Goal: Contribute content

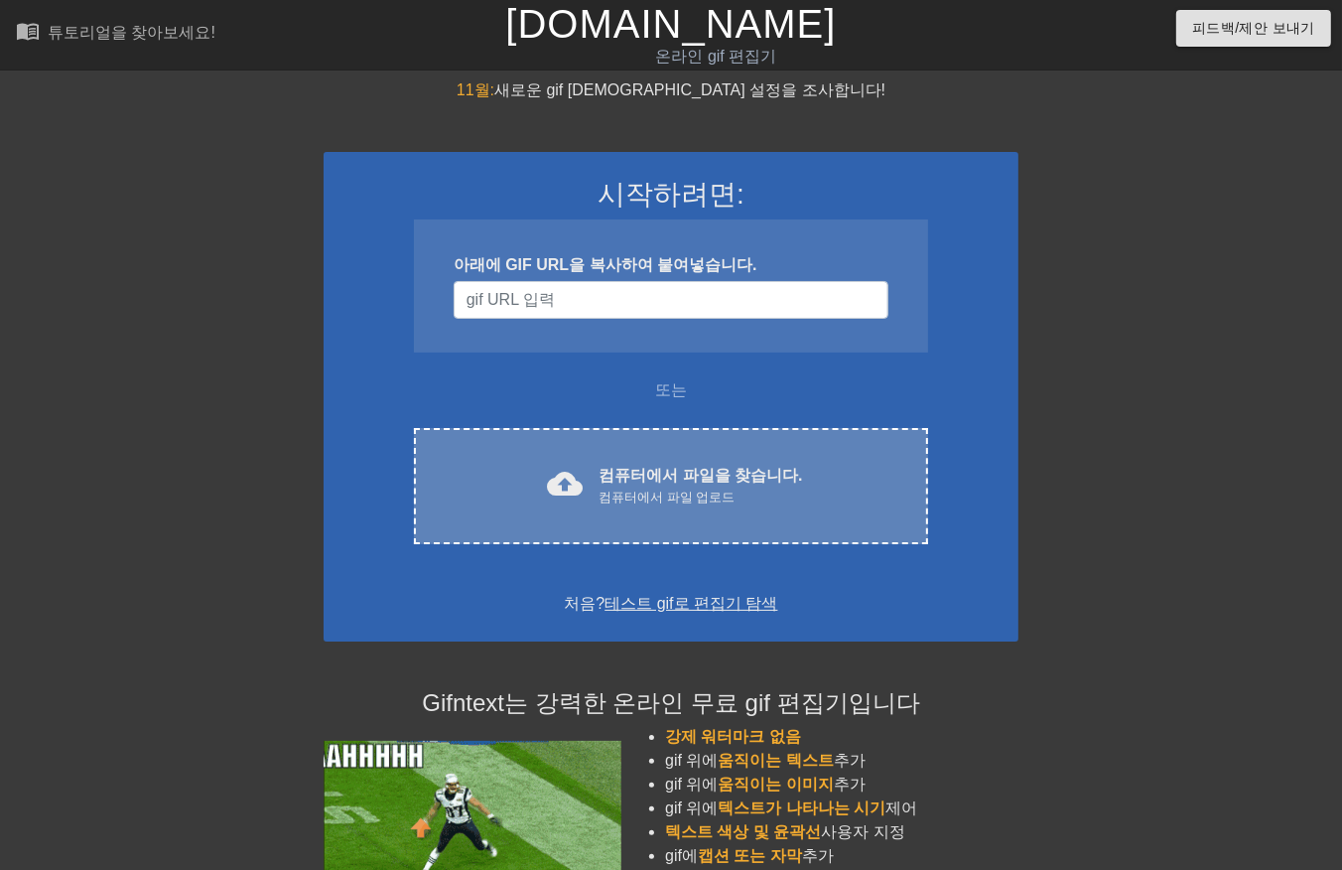
click at [600, 498] on div "cloud_upload 컴퓨터에서 파일을 찾습니다. 컴퓨터에서 파일 업로드" at bounding box center [671, 486] width 431 height 45
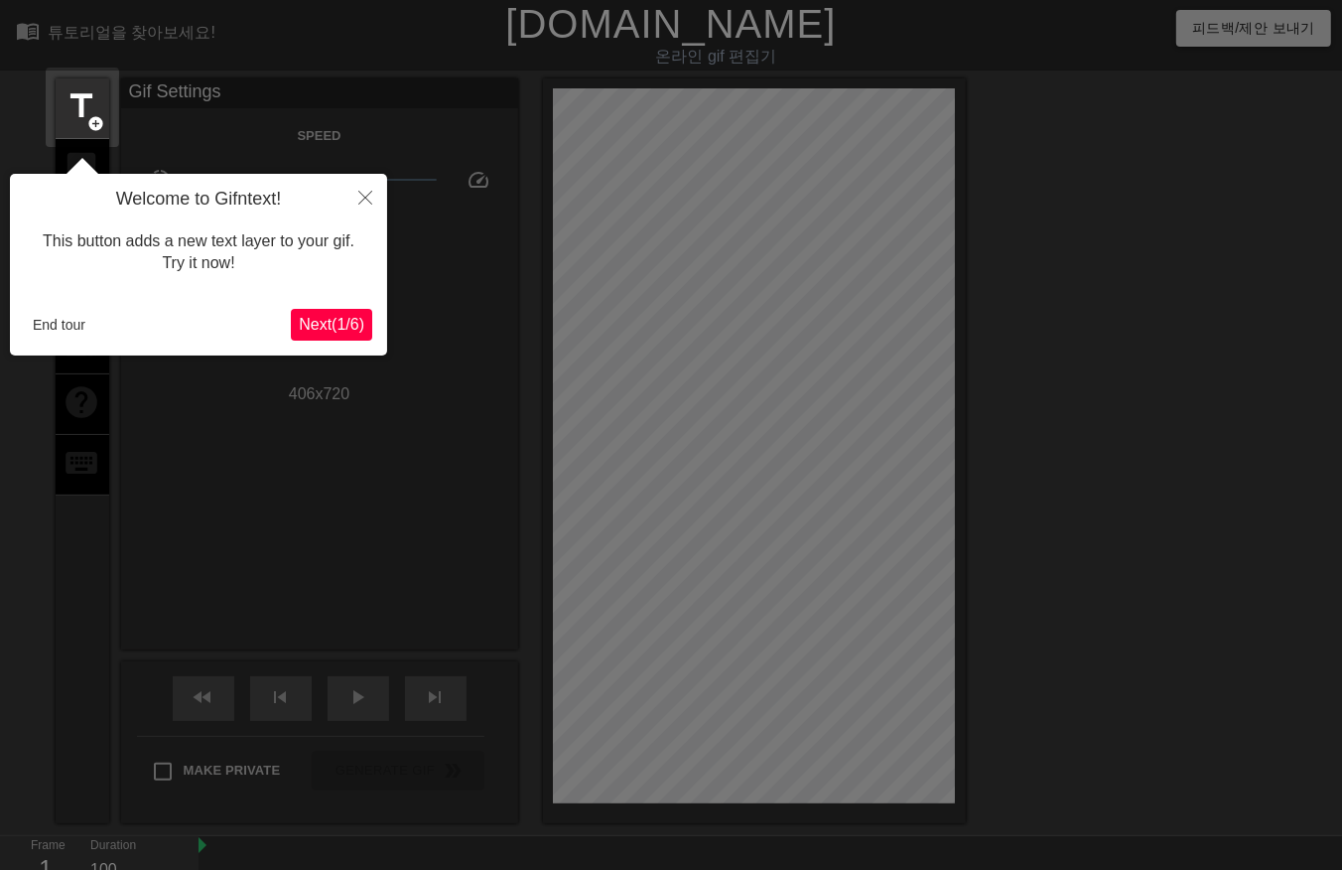
scroll to position [48, 0]
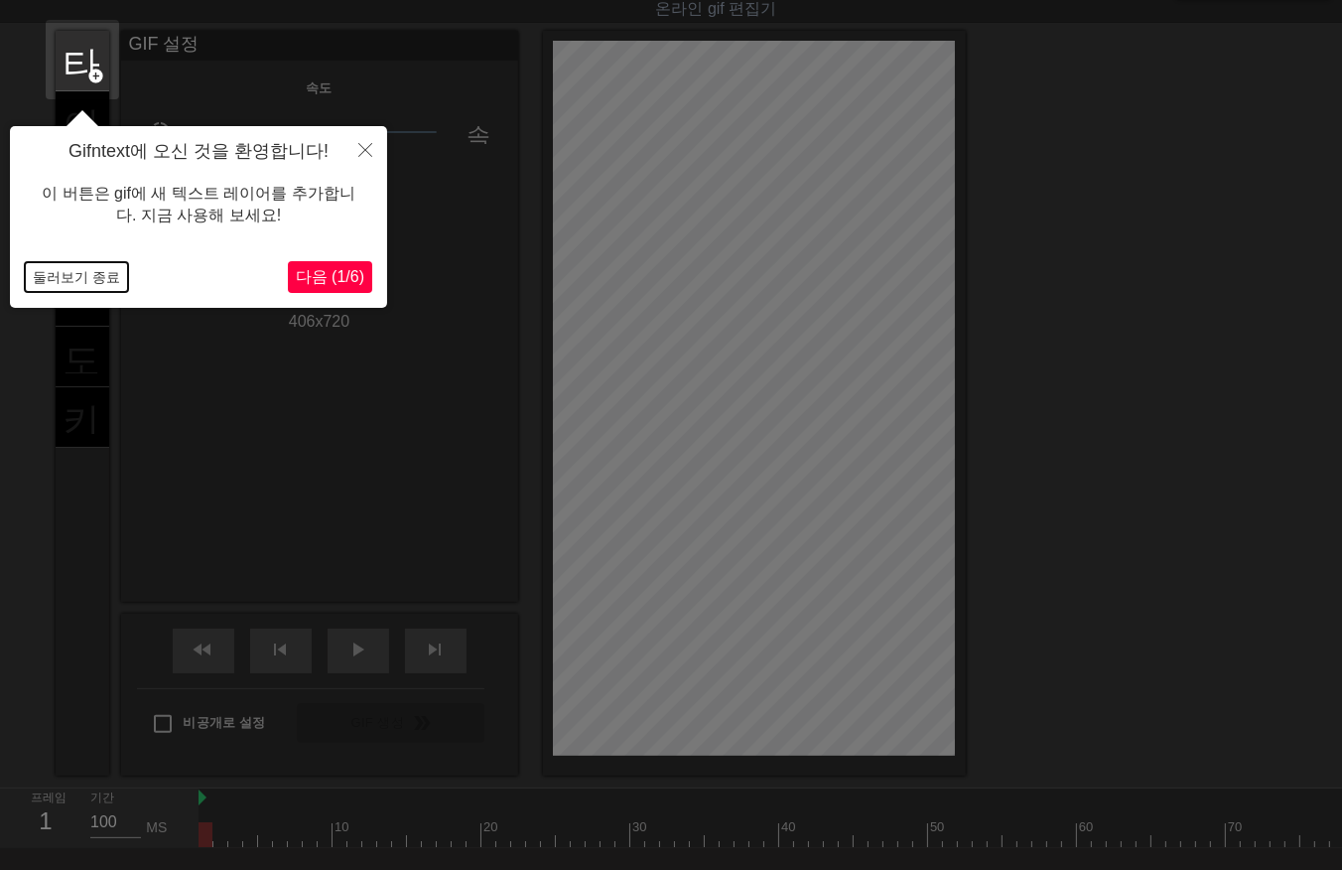
click at [76, 274] on button "둘러보기 종료" at bounding box center [76, 277] width 103 height 30
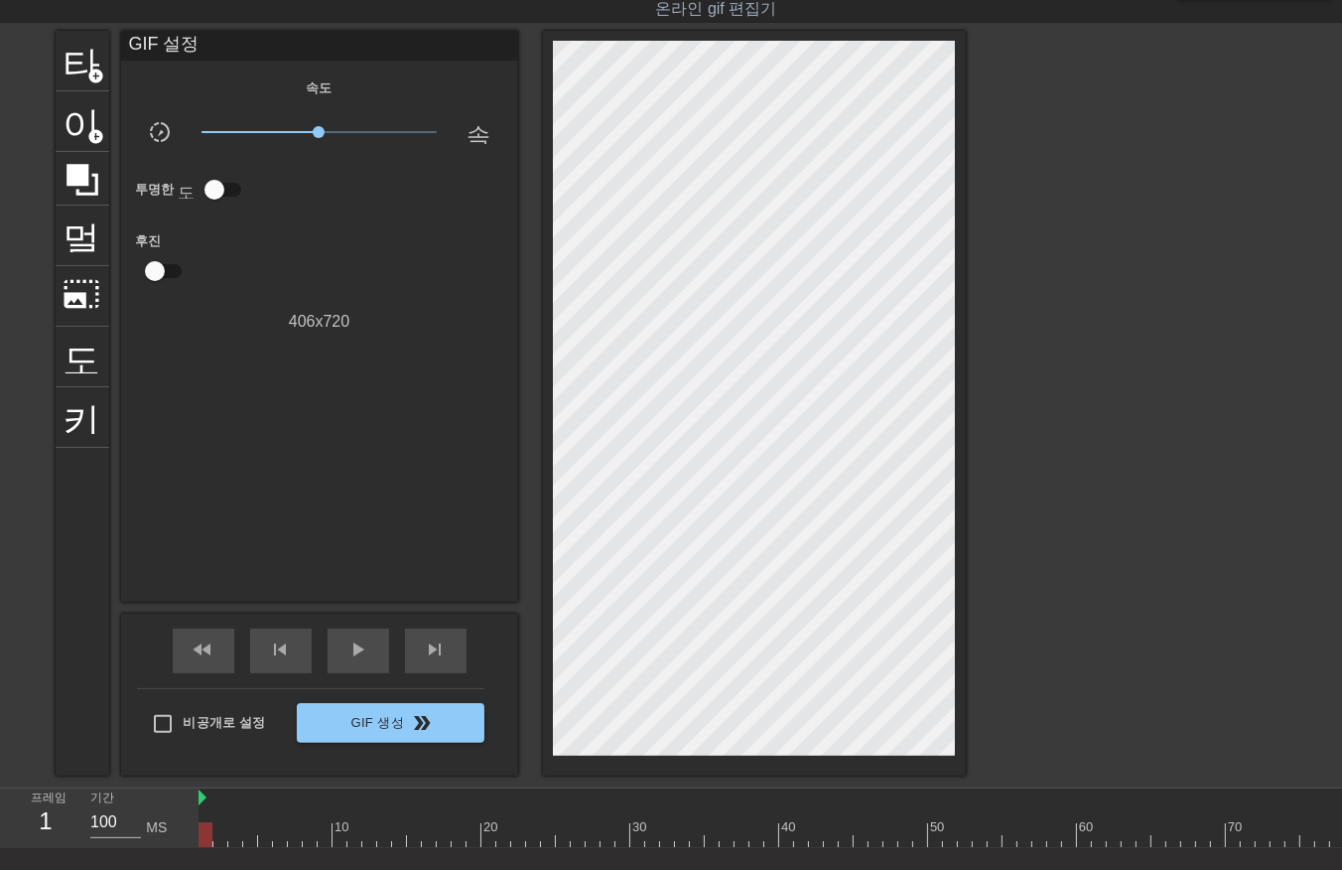
drag, startPoint x: 218, startPoint y: 838, endPoint x: 242, endPoint y: 840, distance: 23.9
drag, startPoint x: 256, startPoint y: 837, endPoint x: 274, endPoint y: 832, distance: 18.5
drag, startPoint x: 300, startPoint y: 829, endPoint x: 908, endPoint y: 848, distance: 608.9
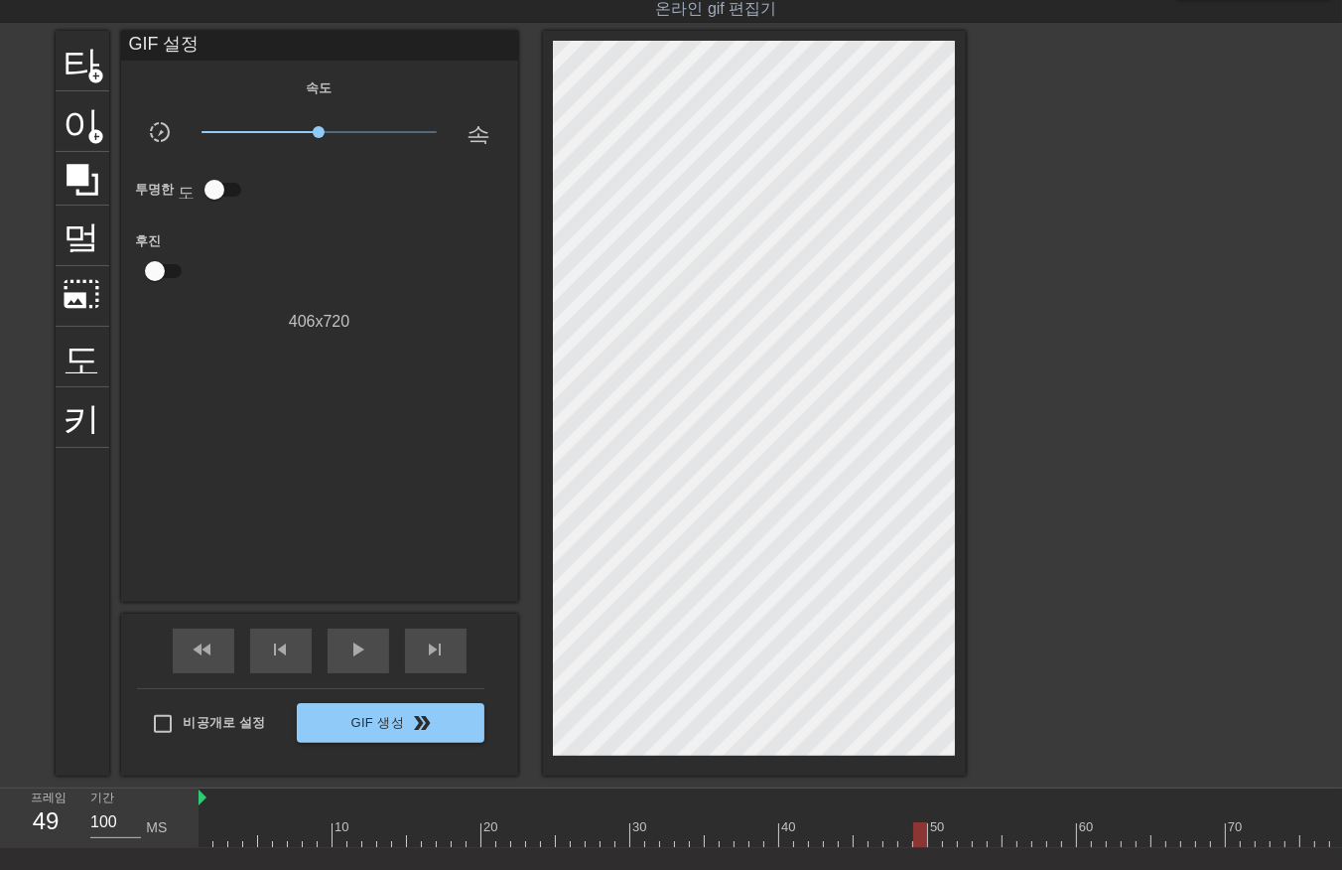
click at [913, 848] on div "10 20 30 40 50 60 70 80 90 100 110 120 130 140 150 160" at bounding box center [771, 818] width 1144 height 60
drag, startPoint x: 928, startPoint y: 834, endPoint x: 939, endPoint y: 844, distance: 14.8
drag, startPoint x: 946, startPoint y: 839, endPoint x: 955, endPoint y: 844, distance: 10.2
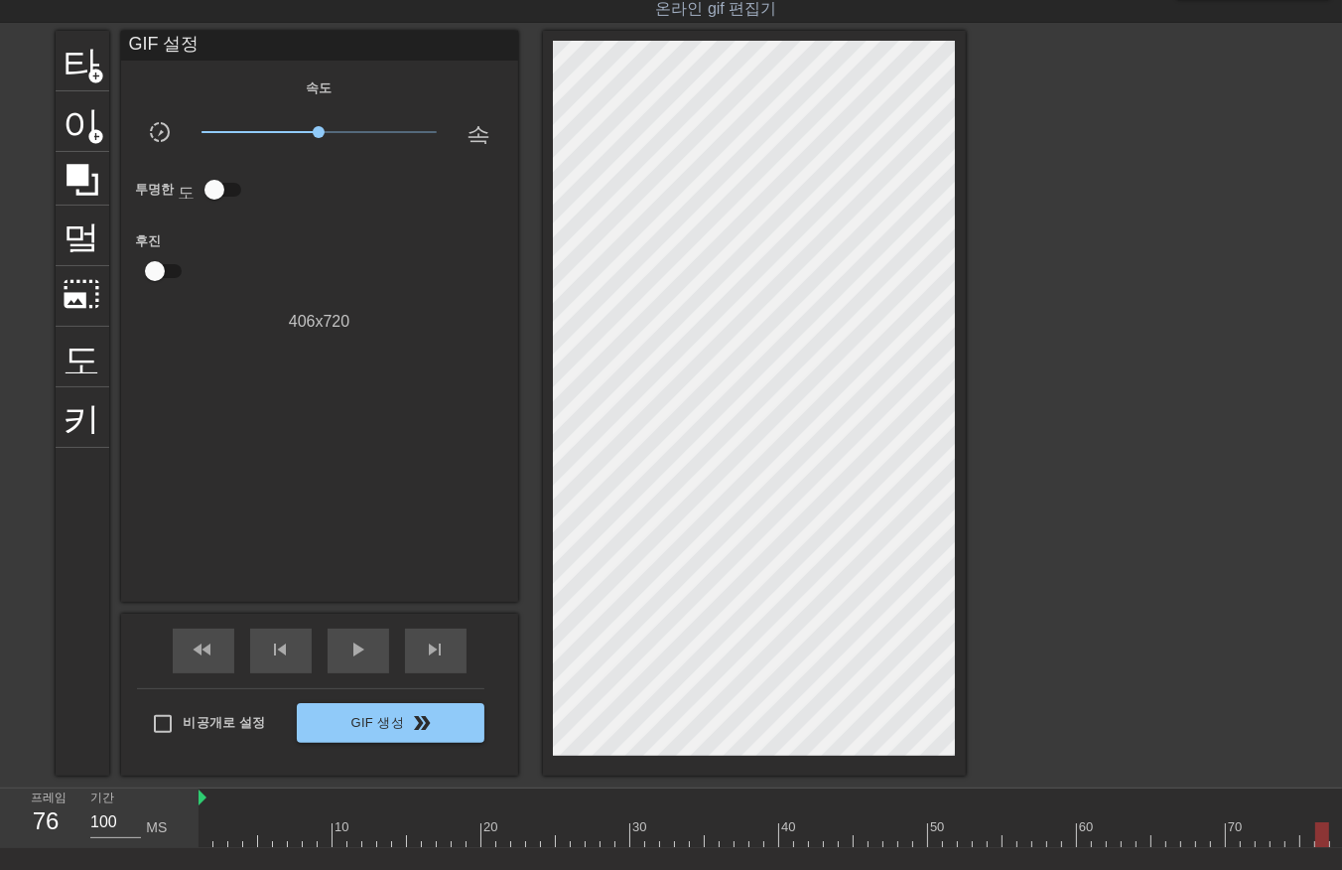
drag, startPoint x: 948, startPoint y: 837, endPoint x: 1285, endPoint y: 866, distance: 337.8
click at [1329, 827] on div at bounding box center [1323, 834] width 14 height 25
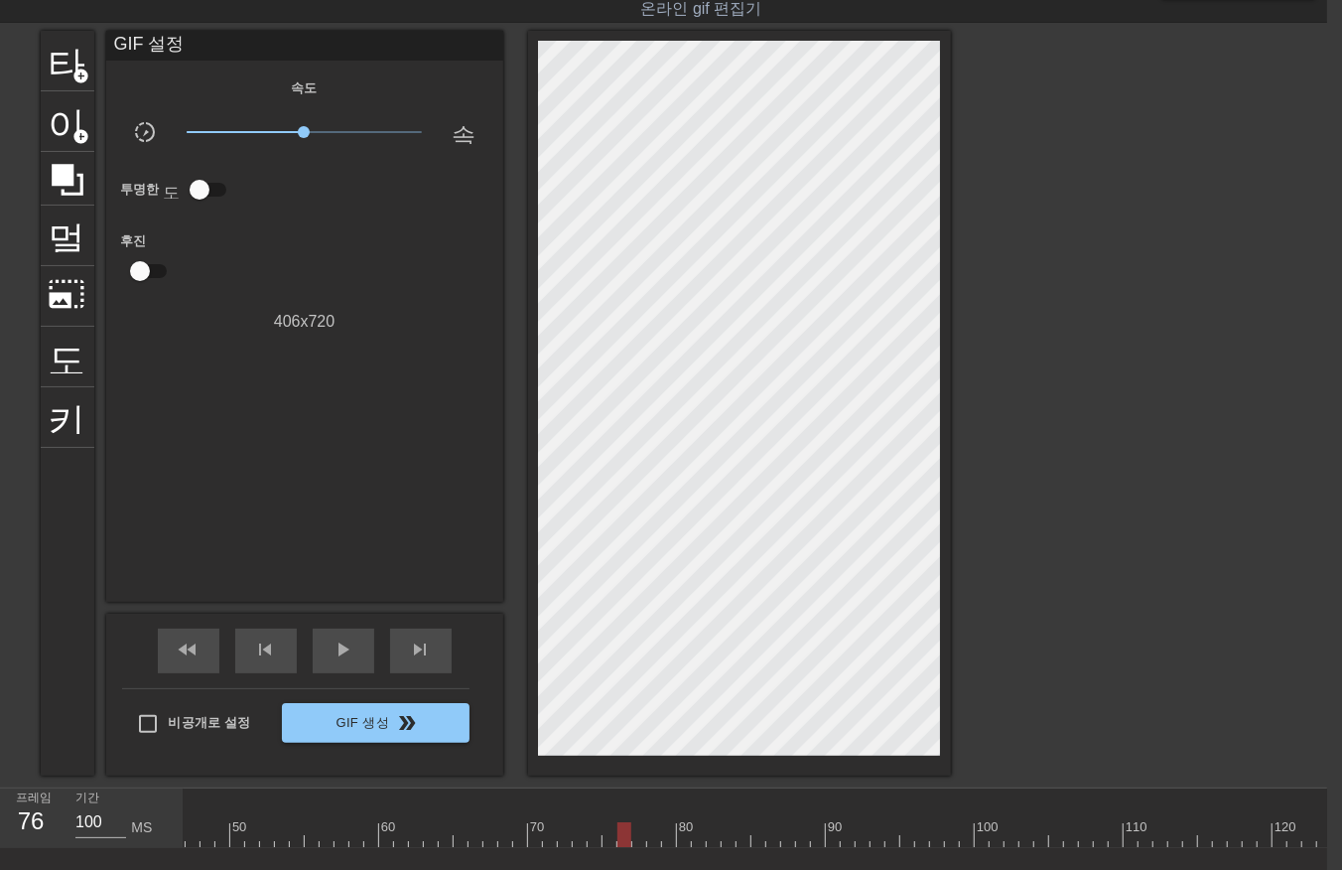
scroll to position [0, 689]
drag, startPoint x: 622, startPoint y: 836, endPoint x: 994, endPoint y: 812, distance: 373.1
click at [994, 812] on div "10 20 30 40 50 60 70 80 90 100 110 120 130 140 150 160" at bounding box center [992, 817] width 2994 height 59
drag, startPoint x: 987, startPoint y: 836, endPoint x: 1015, endPoint y: 839, distance: 28.0
click at [1015, 839] on div at bounding box center [1021, 834] width 14 height 25
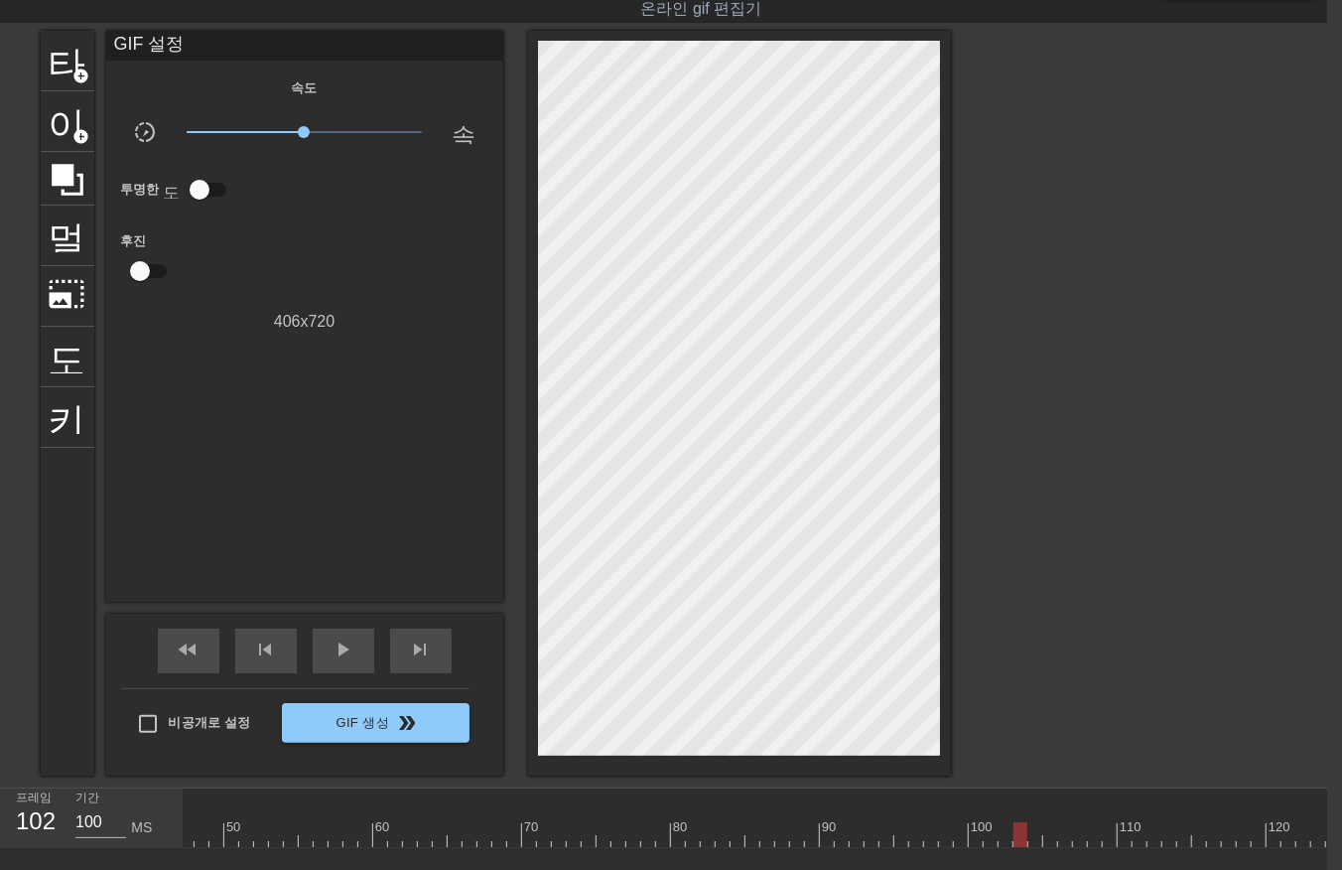
drag, startPoint x: 1006, startPoint y: 832, endPoint x: 1009, endPoint y: 881, distance: 48.7
click at [1000, 846] on div "10 20 30 40 50 60 70 80 90 100 110 120 130 140 150 160" at bounding box center [992, 818] width 2994 height 60
click at [228, 836] on div at bounding box center [992, 834] width 2994 height 25
click at [239, 838] on div at bounding box center [992, 834] width 2994 height 25
click at [256, 840] on div at bounding box center [992, 834] width 2994 height 25
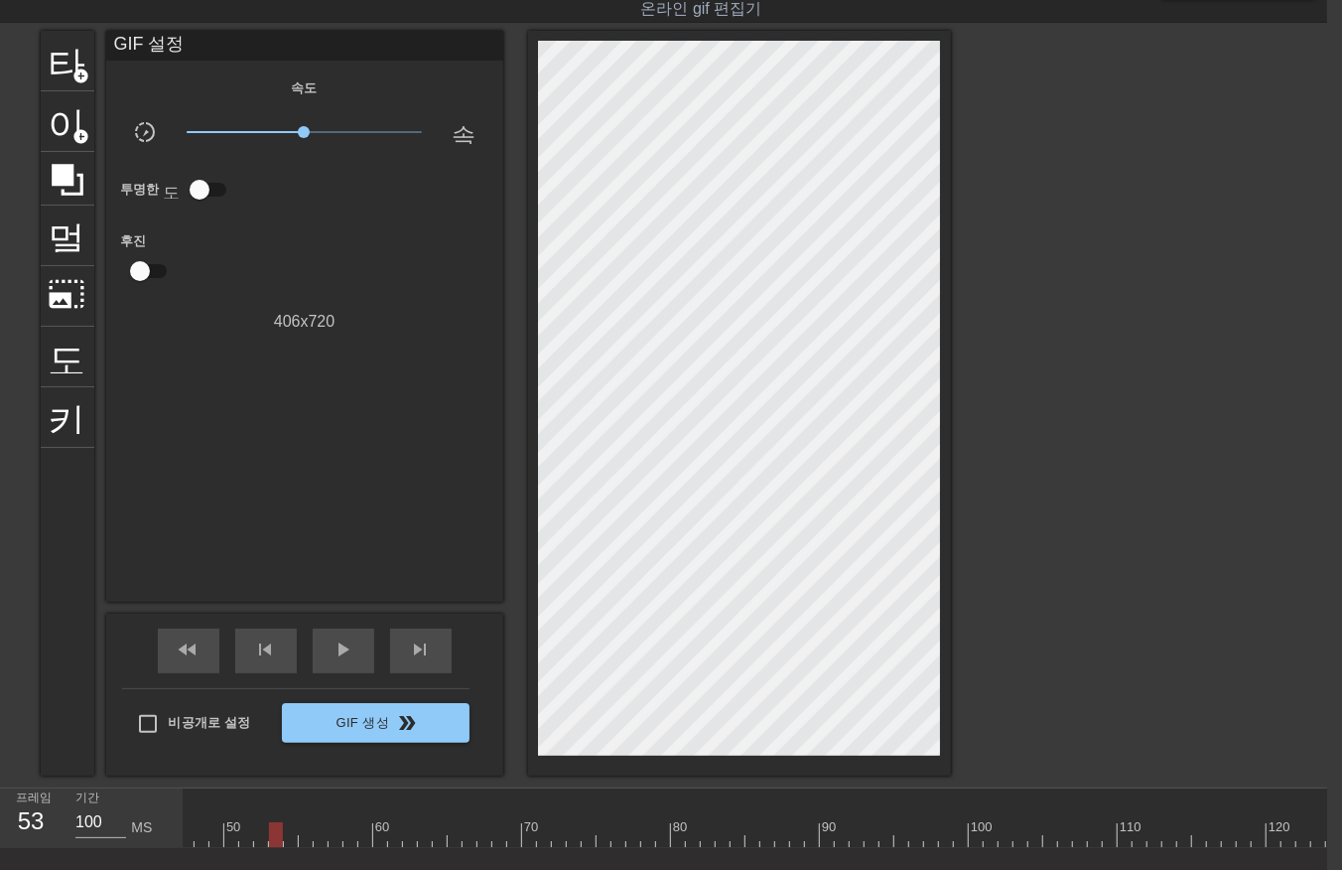
click at [274, 838] on div at bounding box center [992, 834] width 2994 height 25
click at [286, 841] on div at bounding box center [992, 834] width 2994 height 25
click at [302, 838] on div at bounding box center [992, 834] width 2994 height 25
drag, startPoint x: 318, startPoint y: 837, endPoint x: 314, endPoint y: 847, distance: 10.7
click at [318, 841] on div at bounding box center [992, 834] width 2994 height 25
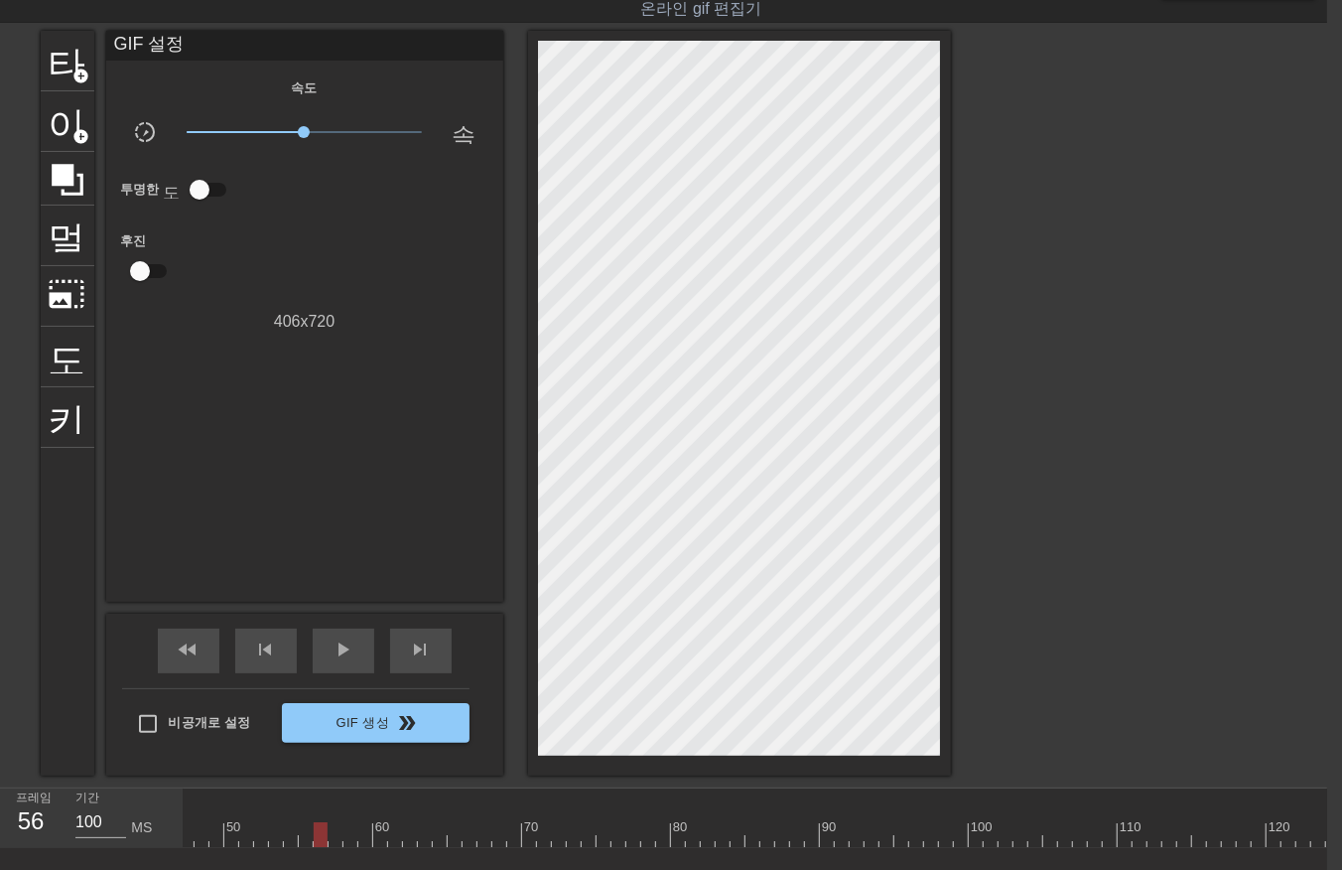
drag, startPoint x: 334, startPoint y: 838, endPoint x: 340, endPoint y: 849, distance: 12.4
click at [338, 847] on div "10 20 30 40 50 60 70 80 90 100 110 120 130 140 150 160" at bounding box center [756, 818] width 1144 height 60
drag, startPoint x: 346, startPoint y: 836, endPoint x: 349, endPoint y: 849, distance: 13.5
click at [349, 844] on div at bounding box center [992, 834] width 2994 height 25
drag, startPoint x: 357, startPoint y: 831, endPoint x: 362, endPoint y: 842, distance: 12.0
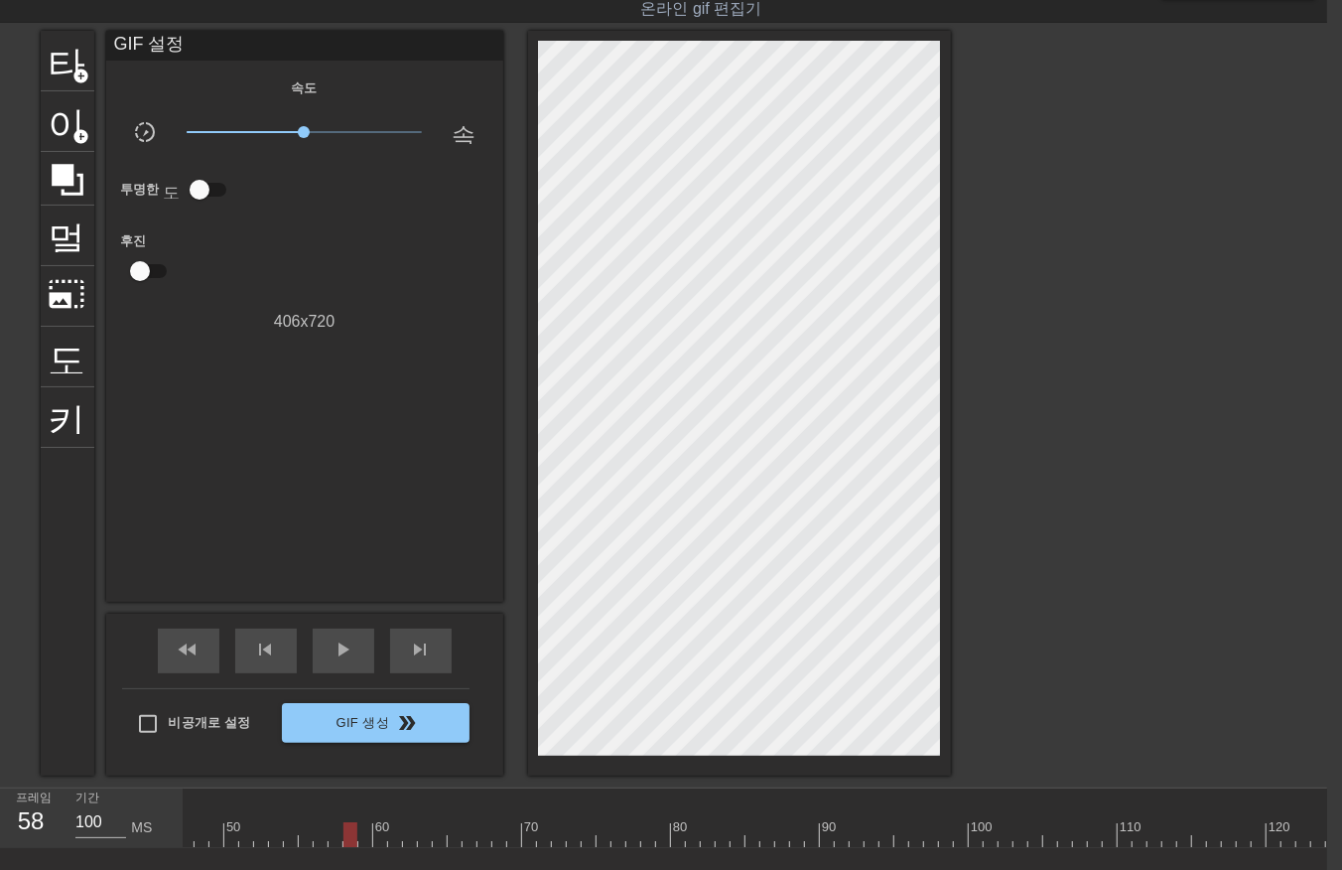
click at [362, 841] on div at bounding box center [992, 834] width 2994 height 25
click at [381, 844] on div at bounding box center [992, 834] width 2994 height 25
click at [390, 838] on div at bounding box center [992, 834] width 2994 height 25
drag, startPoint x: 404, startPoint y: 831, endPoint x: 405, endPoint y: 842, distance: 11.0
click at [405, 838] on div at bounding box center [992, 834] width 2994 height 25
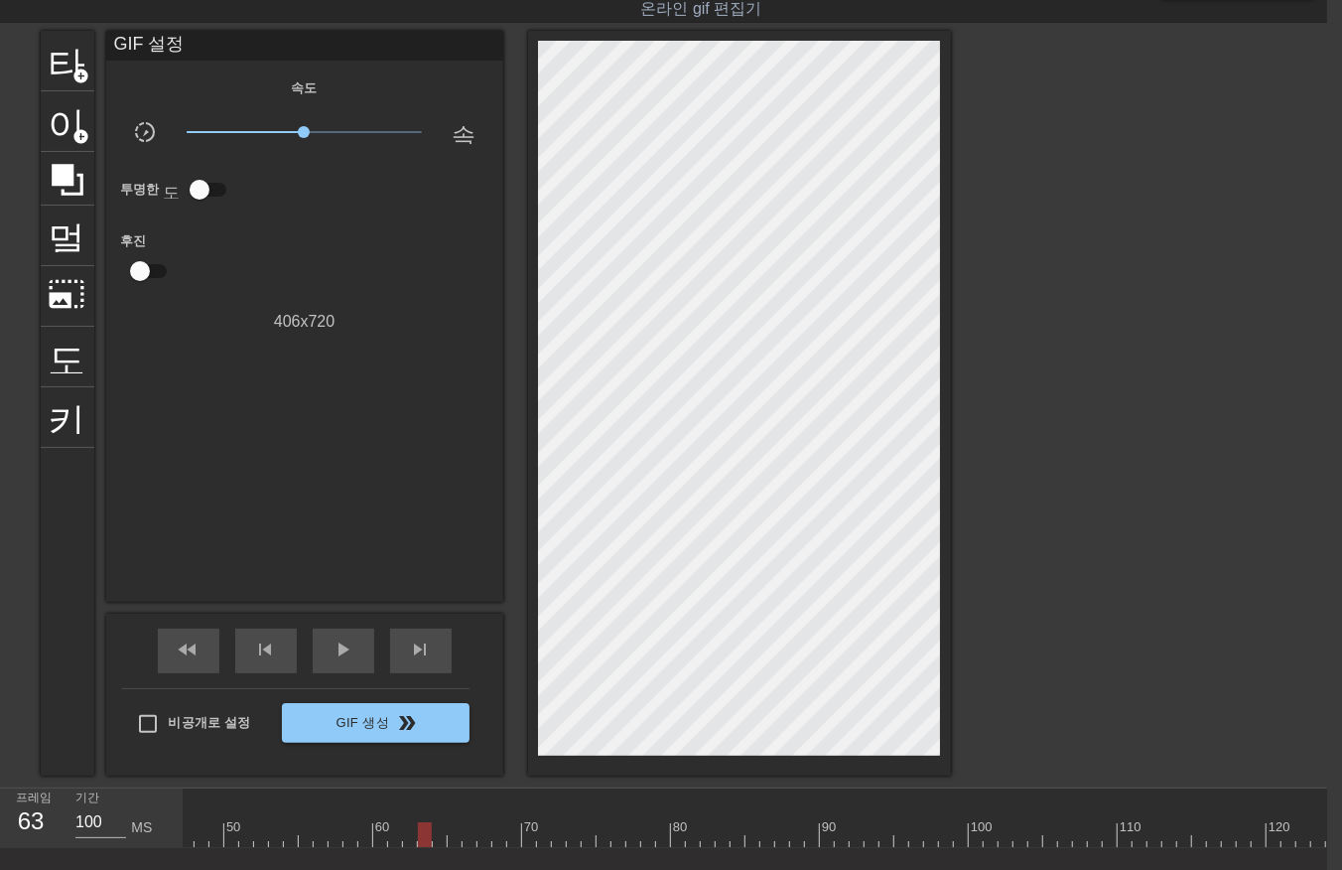
click at [425, 839] on div at bounding box center [992, 834] width 2994 height 25
click at [437, 839] on div at bounding box center [992, 834] width 2994 height 25
drag, startPoint x: 458, startPoint y: 829, endPoint x: 451, endPoint y: 849, distance: 21.0
click at [458, 836] on div at bounding box center [992, 834] width 2994 height 25
drag, startPoint x: 471, startPoint y: 832, endPoint x: 469, endPoint y: 846, distance: 14.0
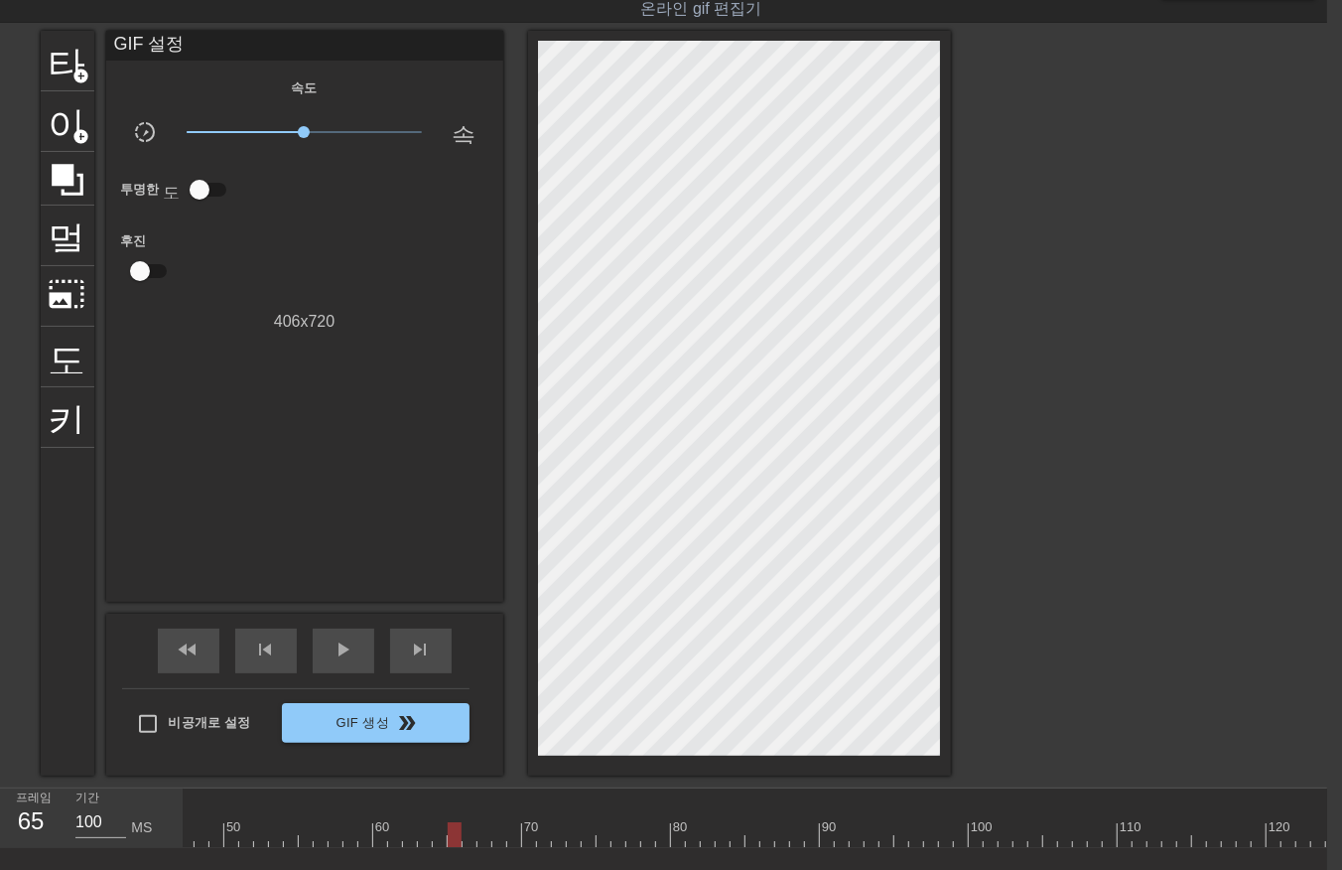
click at [472, 839] on div at bounding box center [992, 834] width 2994 height 25
drag, startPoint x: 482, startPoint y: 829, endPoint x: 474, endPoint y: 846, distance: 18.7
click at [475, 844] on div at bounding box center [992, 834] width 2994 height 25
drag, startPoint x: 499, startPoint y: 831, endPoint x: 501, endPoint y: 847, distance: 16.0
click at [499, 837] on div at bounding box center [992, 834] width 2994 height 25
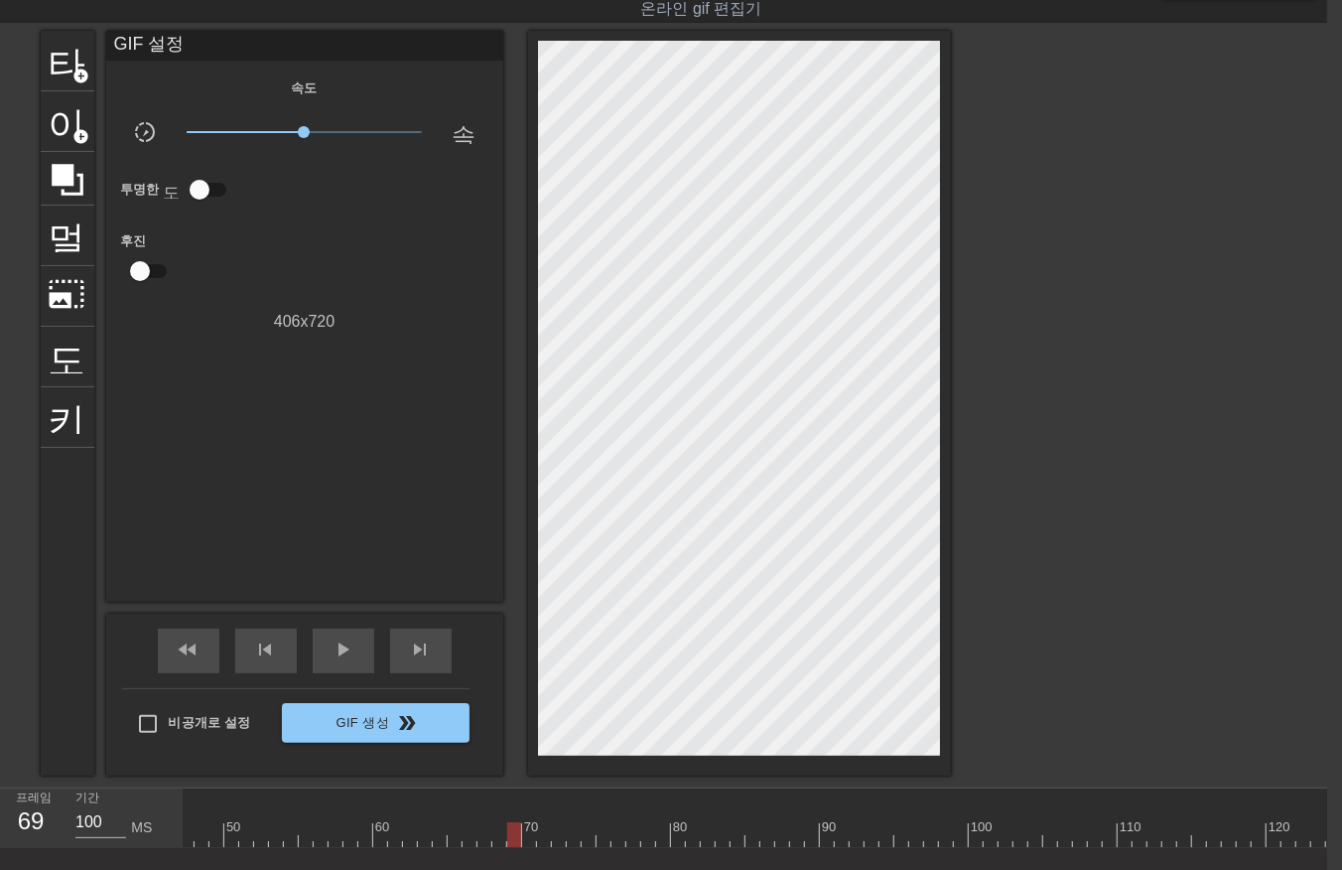
drag, startPoint x: 512, startPoint y: 832, endPoint x: 516, endPoint y: 851, distance: 19.3
click at [513, 844] on div at bounding box center [992, 834] width 2994 height 25
drag, startPoint x: 523, startPoint y: 834, endPoint x: 526, endPoint y: 848, distance: 14.2
click at [526, 844] on div at bounding box center [992, 834] width 2994 height 25
drag, startPoint x: 538, startPoint y: 832, endPoint x: 540, endPoint y: 849, distance: 17.0
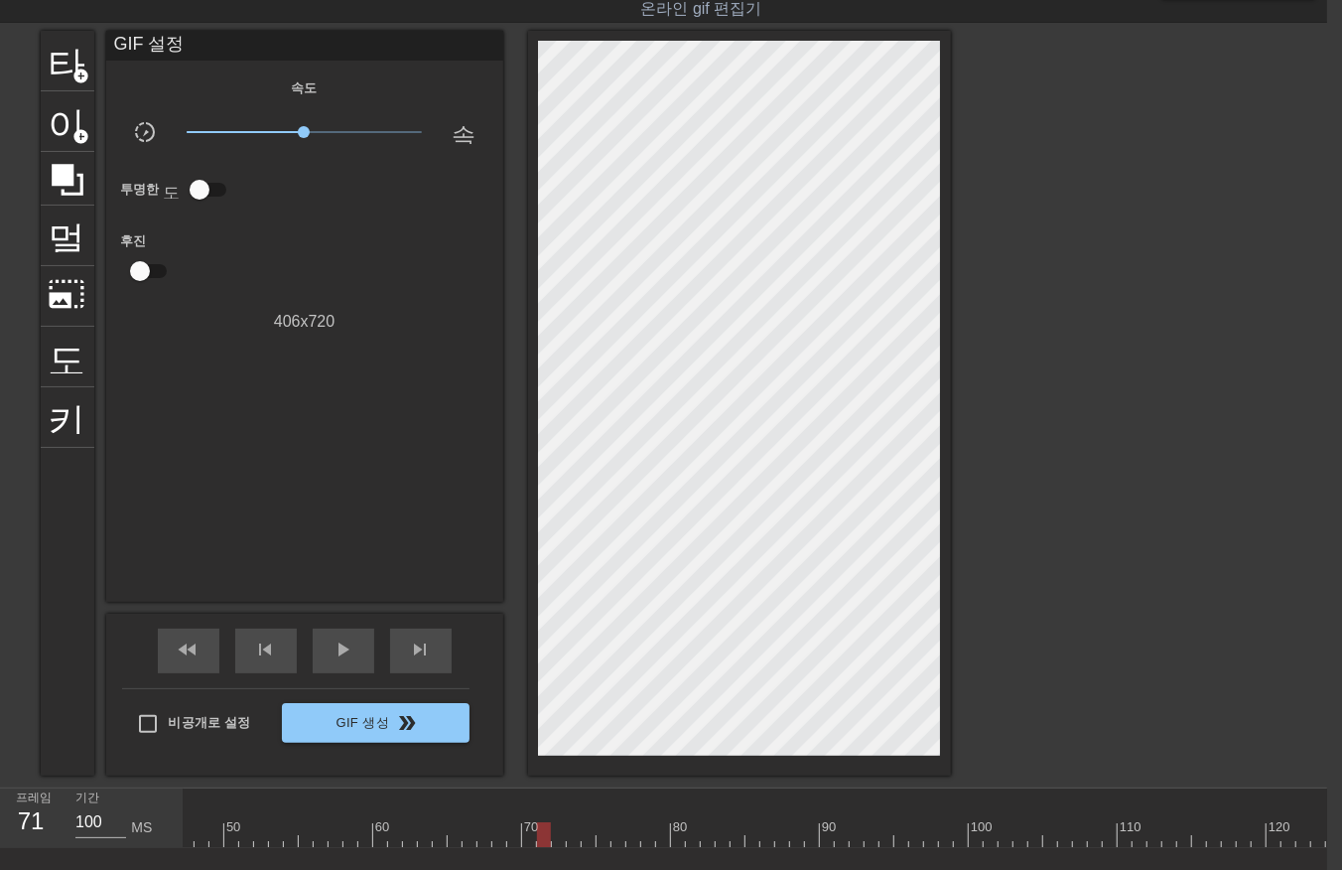
click at [540, 848] on div "10 20 30 40 50 60 70 80 90 100 110 120 130 140 150 160" at bounding box center [756, 818] width 1144 height 60
click at [556, 840] on div at bounding box center [992, 834] width 2994 height 25
click at [573, 840] on div at bounding box center [992, 834] width 2994 height 25
drag, startPoint x: 584, startPoint y: 838, endPoint x: 586, endPoint y: 849, distance: 11.1
click at [586, 847] on div "10 20 30 40 50 60 70 80 90 100 110 120 130 140 150 160" at bounding box center [756, 818] width 1144 height 60
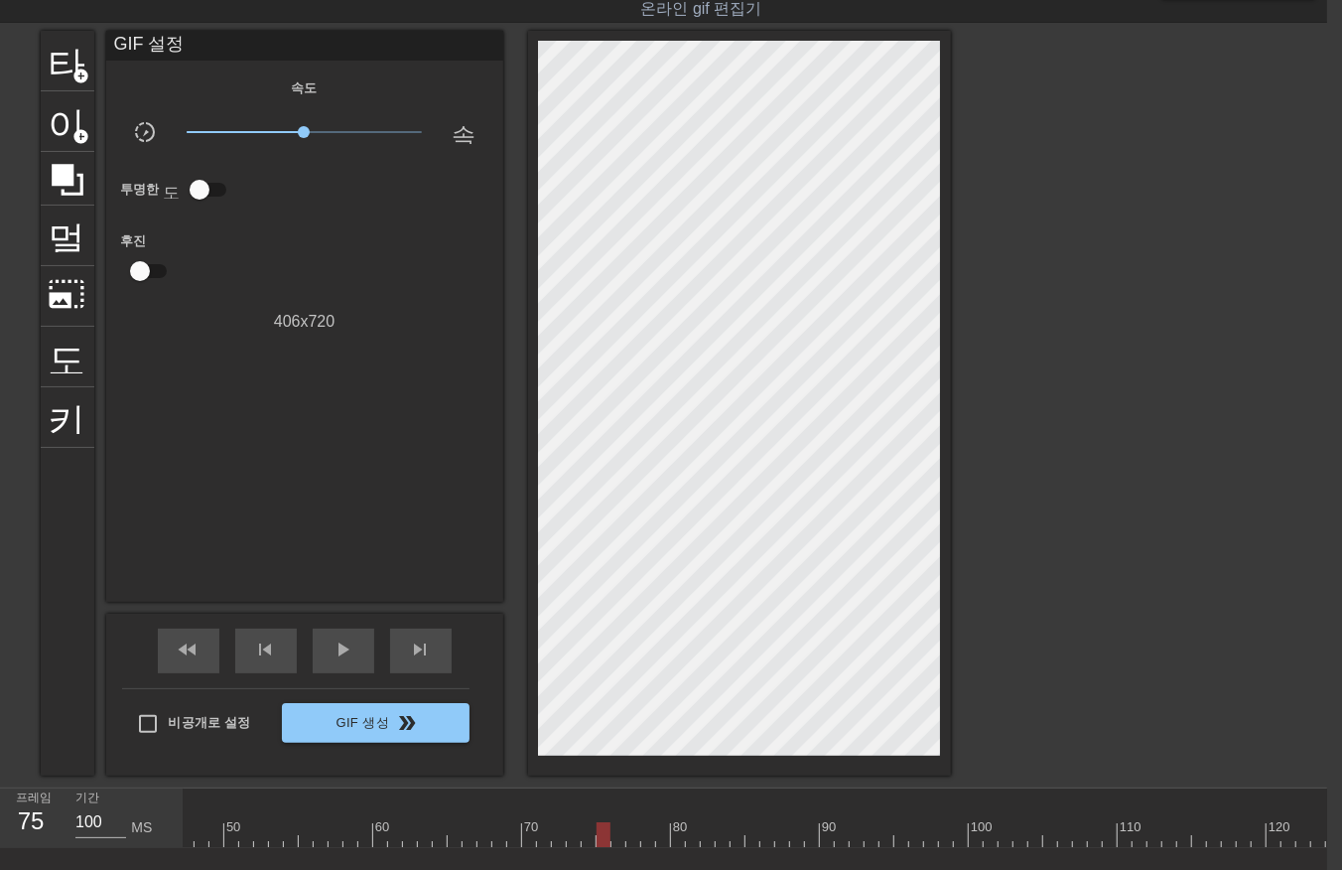
drag, startPoint x: 601, startPoint y: 836, endPoint x: 600, endPoint y: 847, distance: 11.0
click at [602, 846] on div "10 20 30 40 50 60 70 80 90 100 110 120 130 140 150 160" at bounding box center [992, 818] width 2994 height 60
click at [616, 840] on div at bounding box center [992, 834] width 2994 height 25
drag, startPoint x: 631, startPoint y: 832, endPoint x: 633, endPoint y: 847, distance: 15.0
click at [630, 844] on div at bounding box center [992, 834] width 2994 height 25
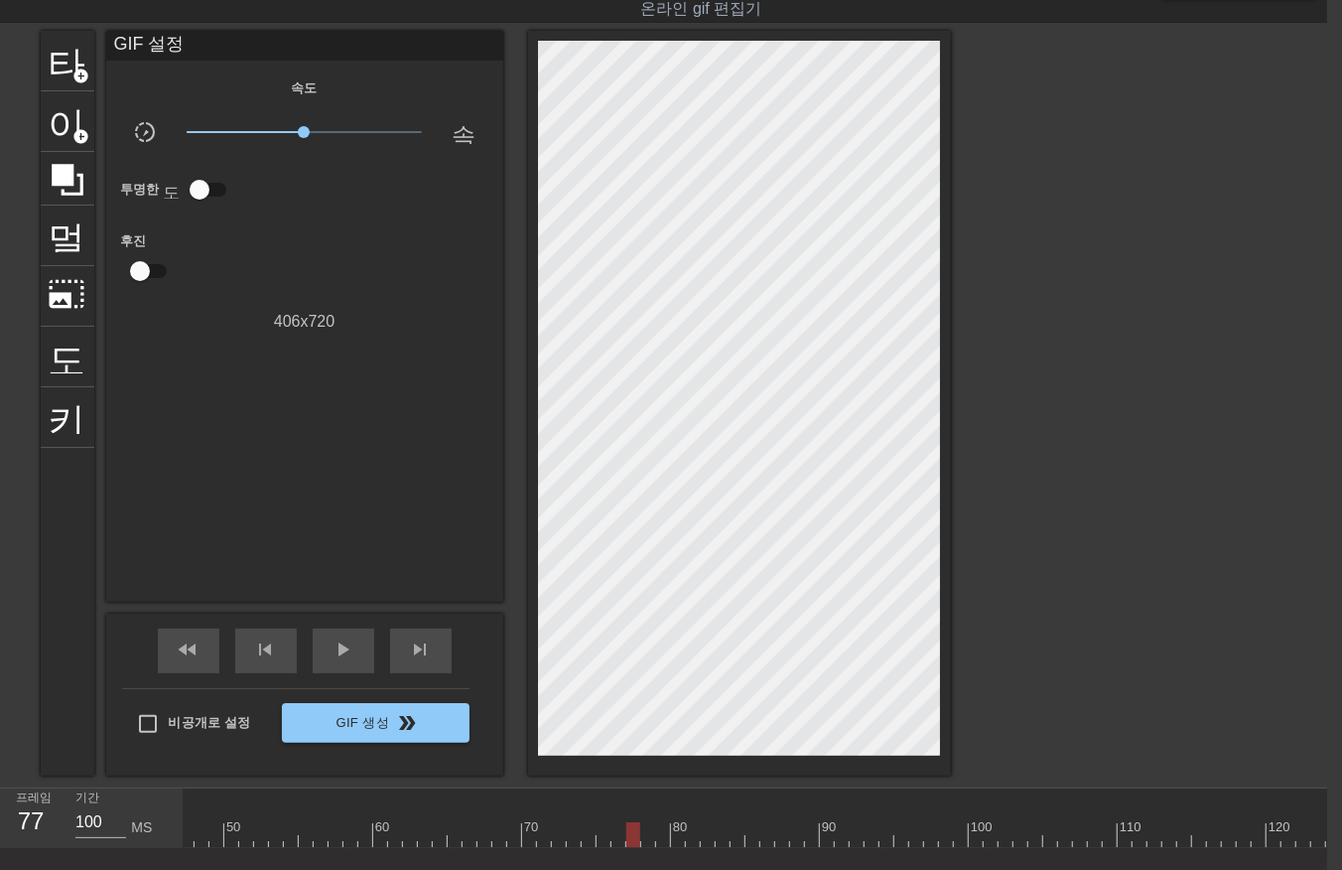
drag, startPoint x: 642, startPoint y: 837, endPoint x: 647, endPoint y: 848, distance: 12.0
click at [647, 846] on div "10 20 30 40 50 60 70 80 90 100 110 120 130 140 150 160" at bounding box center [992, 818] width 2994 height 60
drag, startPoint x: 660, startPoint y: 835, endPoint x: 661, endPoint y: 847, distance: 12.0
click at [661, 844] on div at bounding box center [992, 834] width 2994 height 25
drag, startPoint x: 676, startPoint y: 837, endPoint x: 677, endPoint y: 847, distance: 10.0
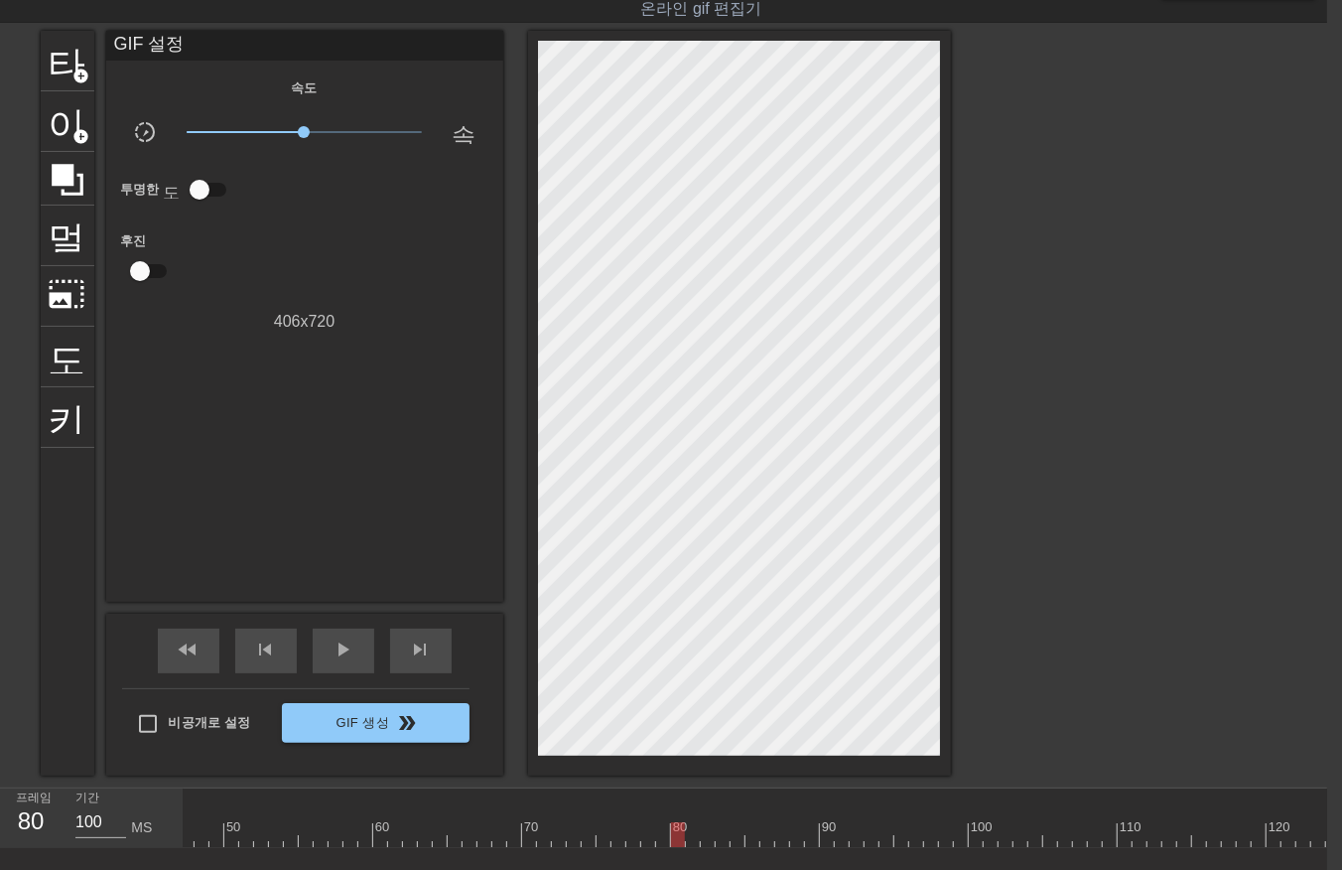
click at [676, 842] on div at bounding box center [992, 834] width 2994 height 25
click at [690, 840] on div at bounding box center [992, 834] width 2994 height 25
drag, startPoint x: 706, startPoint y: 835, endPoint x: 706, endPoint y: 850, distance: 14.9
click at [707, 841] on div at bounding box center [992, 834] width 2994 height 25
drag, startPoint x: 716, startPoint y: 839, endPoint x: 718, endPoint y: 851, distance: 12.1
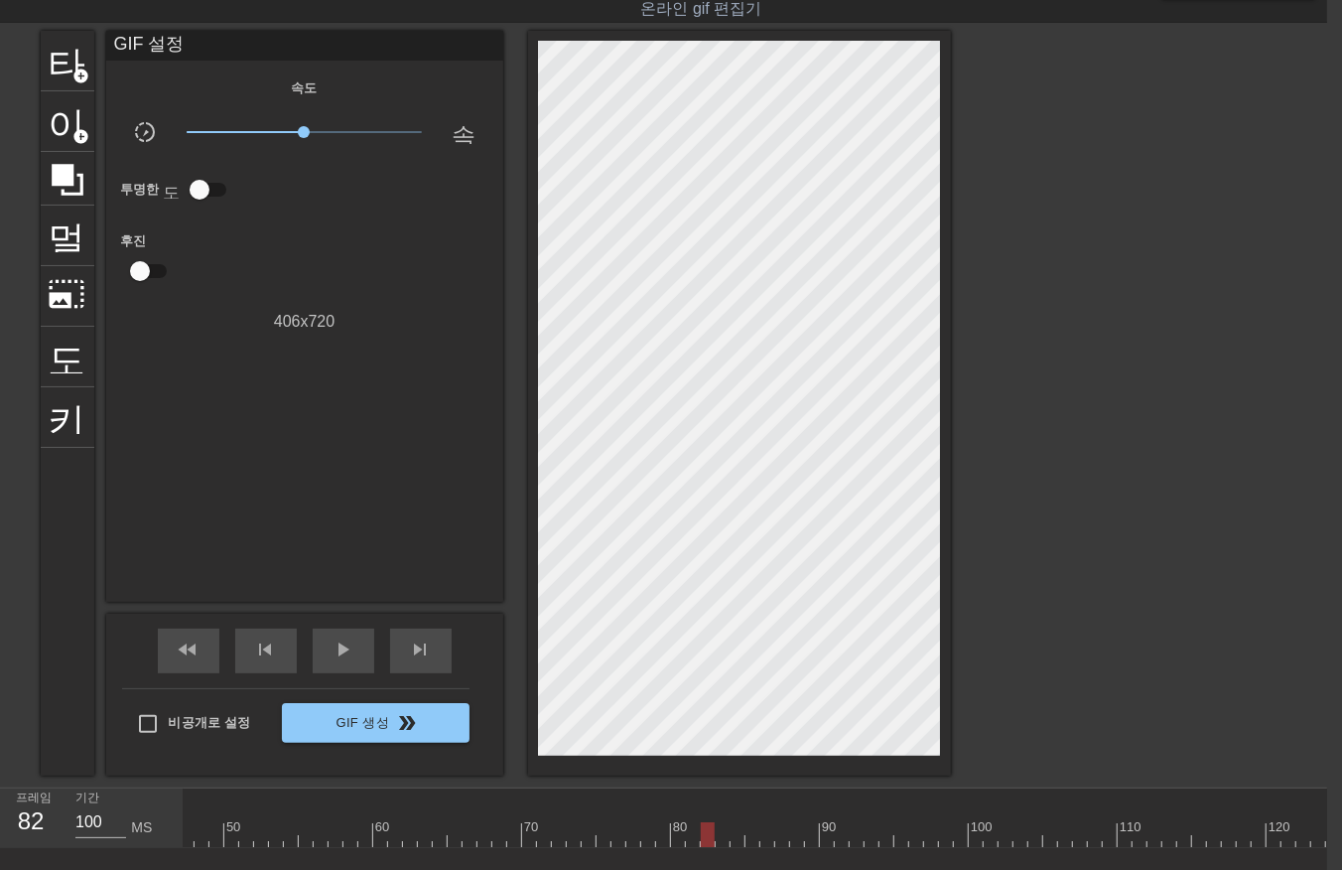
click at [718, 848] on div "10 20 30 40 50 60 70 80 90 100 110 120 130 140 150 160" at bounding box center [756, 818] width 1144 height 60
drag, startPoint x: 733, startPoint y: 838, endPoint x: 735, endPoint y: 854, distance: 16.0
click at [733, 848] on div "10 20 30 40 50 60 70 80 90 100 110 120 130 140 150 160" at bounding box center [756, 818] width 1144 height 60
drag, startPoint x: 748, startPoint y: 834, endPoint x: 749, endPoint y: 847, distance: 12.9
click at [749, 847] on div "10 20 30 40 50 60 70 80 90 100 110 120 130 140 150 160" at bounding box center [756, 818] width 1144 height 60
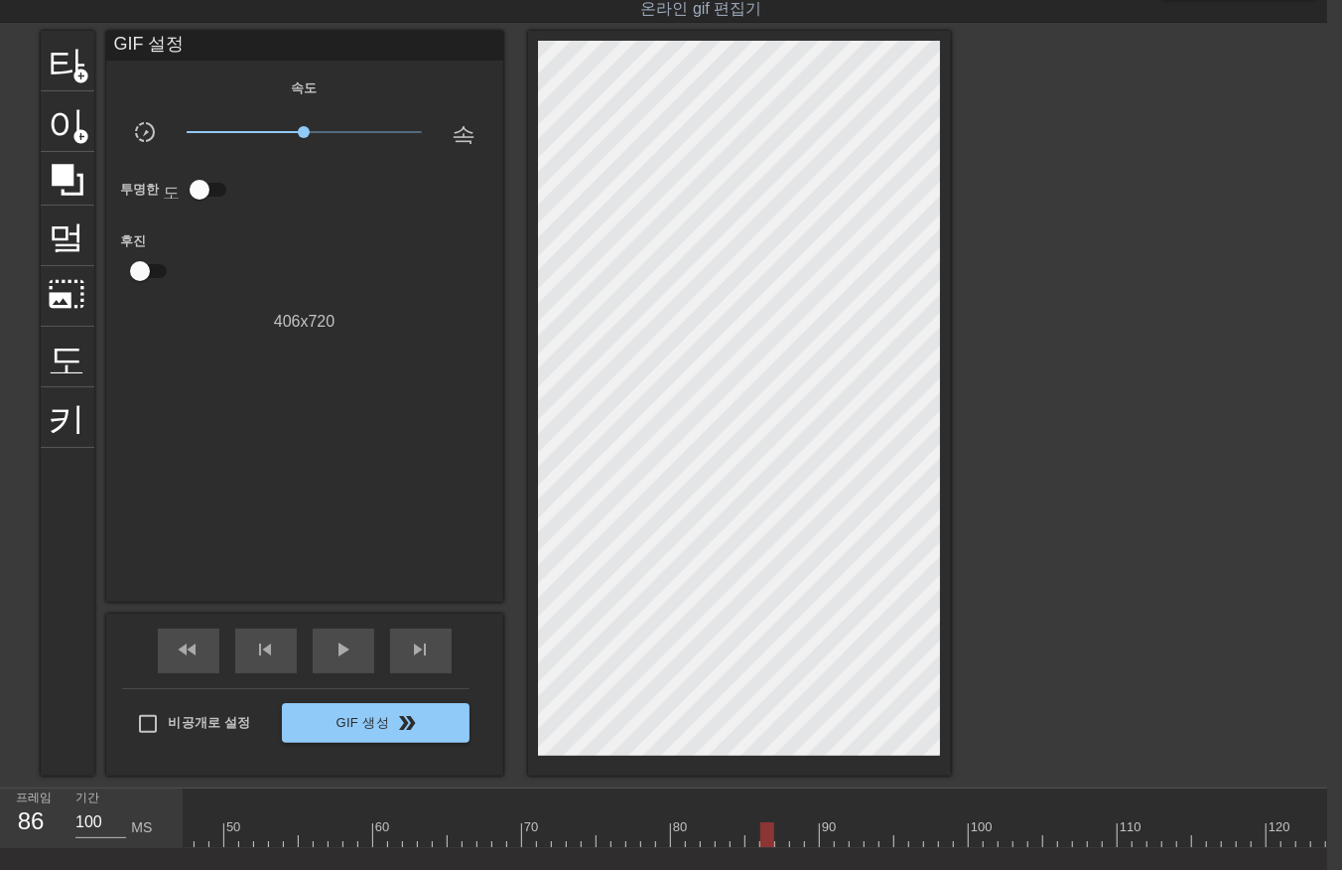
drag, startPoint x: 767, startPoint y: 834, endPoint x: 759, endPoint y: 850, distance: 17.8
click at [766, 839] on div at bounding box center [992, 834] width 2994 height 25
drag, startPoint x: 776, startPoint y: 831, endPoint x: 775, endPoint y: 844, distance: 12.9
click at [777, 841] on div at bounding box center [992, 834] width 2994 height 25
drag, startPoint x: 790, startPoint y: 832, endPoint x: 784, endPoint y: 847, distance: 16.0
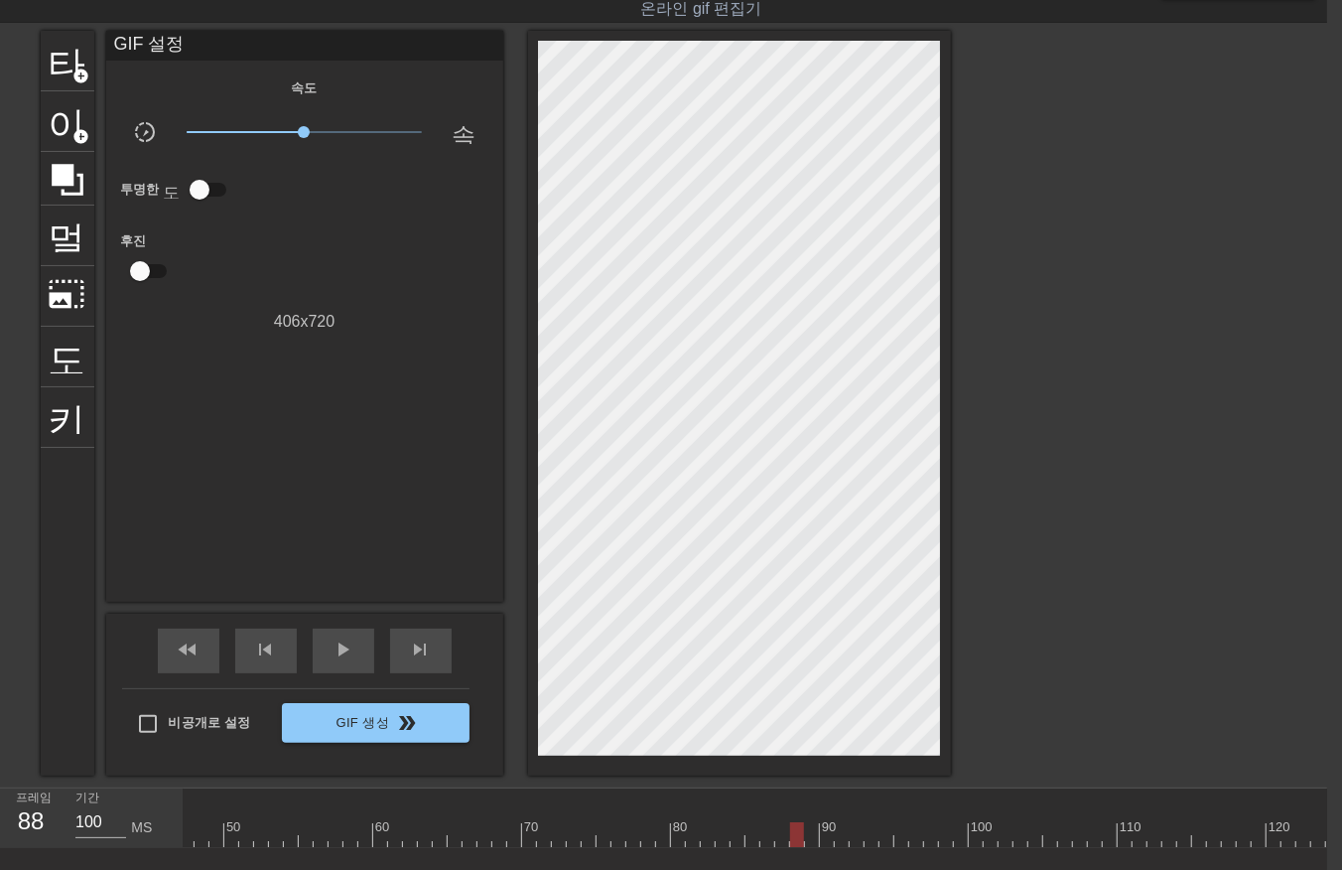
click at [789, 842] on div at bounding box center [992, 834] width 2994 height 25
drag, startPoint x: 807, startPoint y: 832, endPoint x: 807, endPoint y: 848, distance: 15.9
click at [807, 845] on div at bounding box center [992, 834] width 2994 height 25
drag, startPoint x: 819, startPoint y: 830, endPoint x: 822, endPoint y: 856, distance: 26.0
click at [822, 845] on div at bounding box center [992, 834] width 2994 height 25
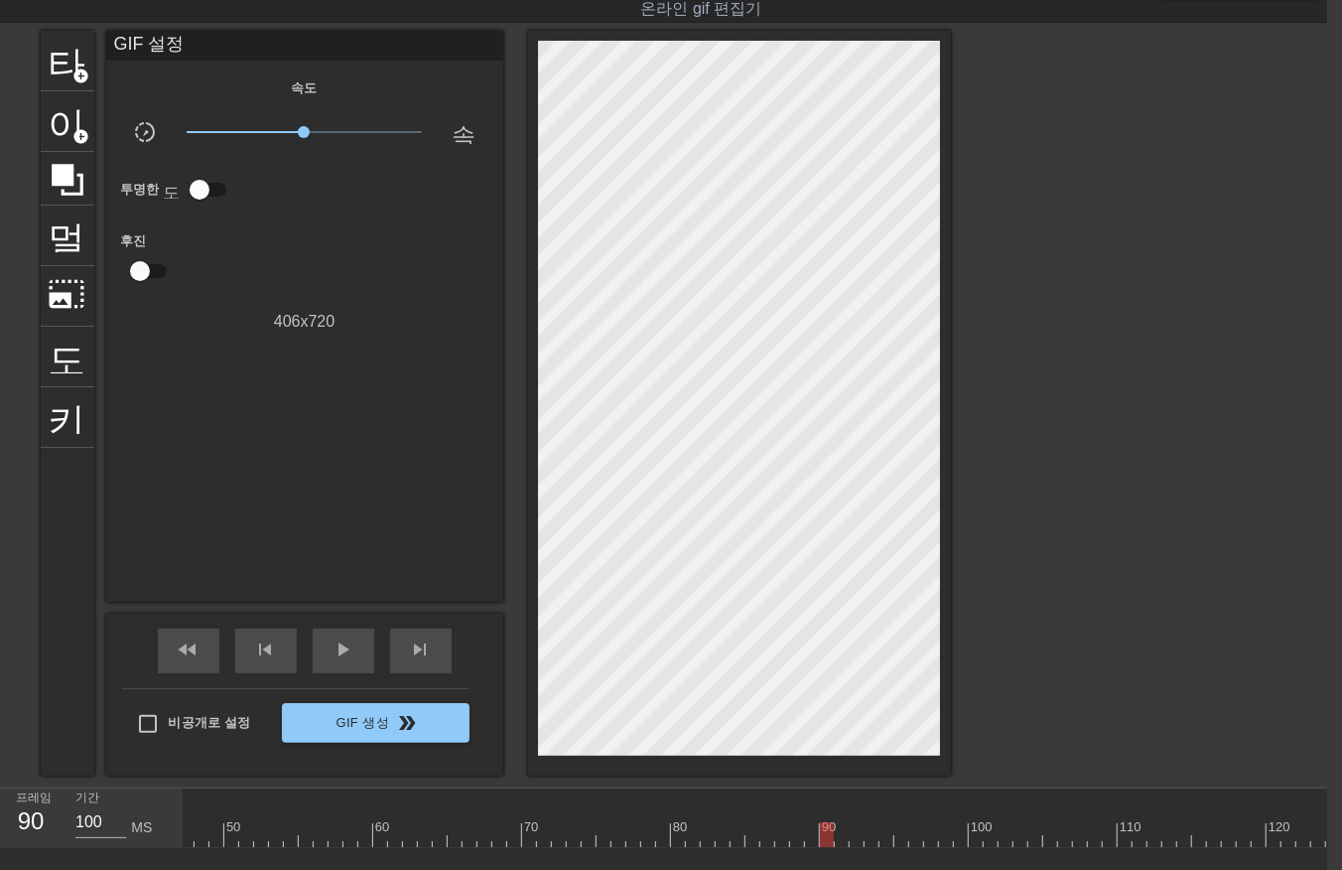
click at [836, 839] on div at bounding box center [992, 834] width 2994 height 25
drag, startPoint x: 851, startPoint y: 834, endPoint x: 851, endPoint y: 855, distance: 20.9
click at [850, 842] on div at bounding box center [992, 834] width 2994 height 25
drag, startPoint x: 869, startPoint y: 829, endPoint x: 869, endPoint y: 852, distance: 22.8
click at [869, 844] on div at bounding box center [992, 834] width 2994 height 25
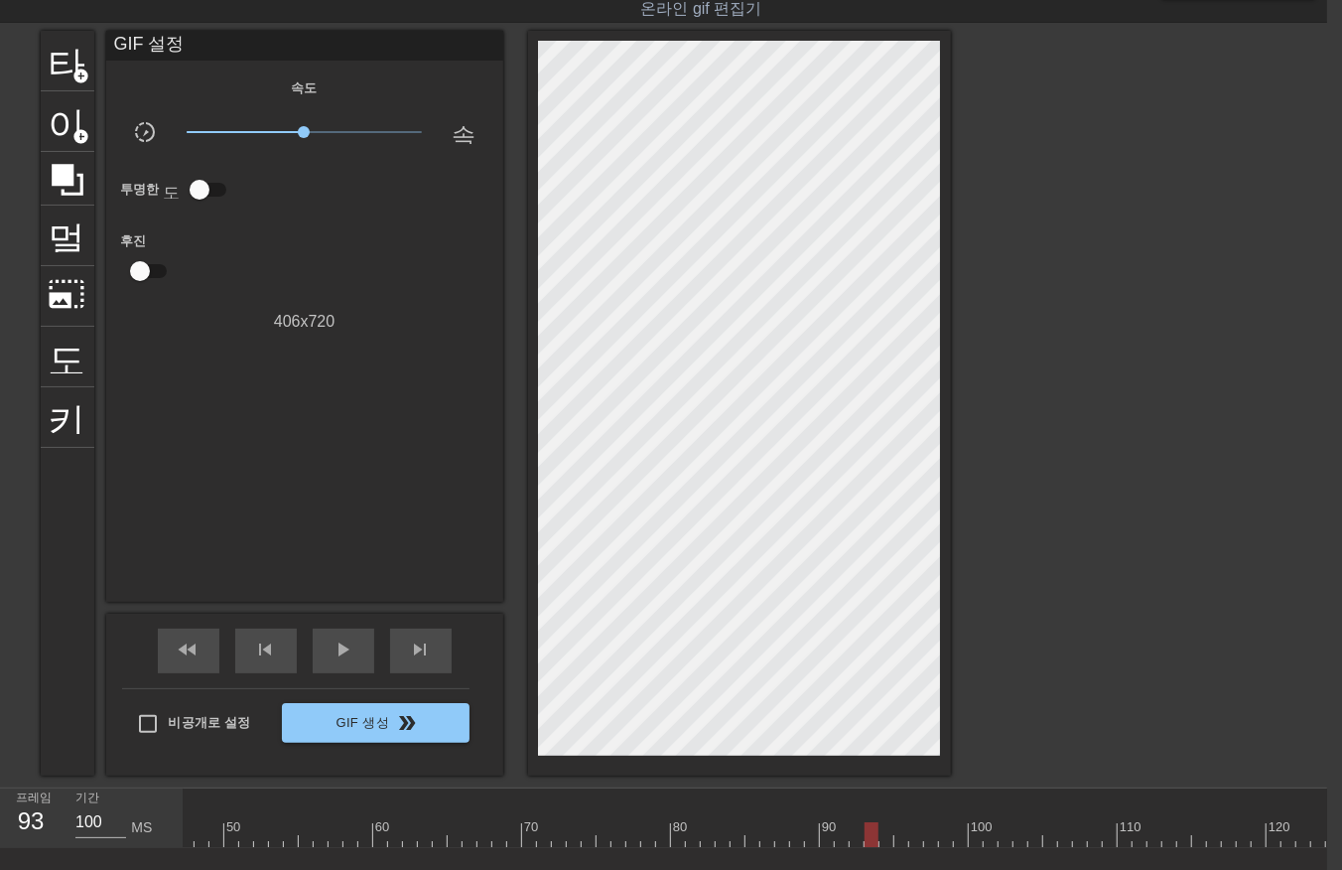
drag
click at [881, 836] on div at bounding box center [992, 834] width 2994 height 25
click at [901, 844] on div at bounding box center [992, 834] width 2994 height 25
click at [914, 841] on div at bounding box center [992, 834] width 2994 height 25
click at [929, 841] on div at bounding box center [992, 834] width 2994 height 25
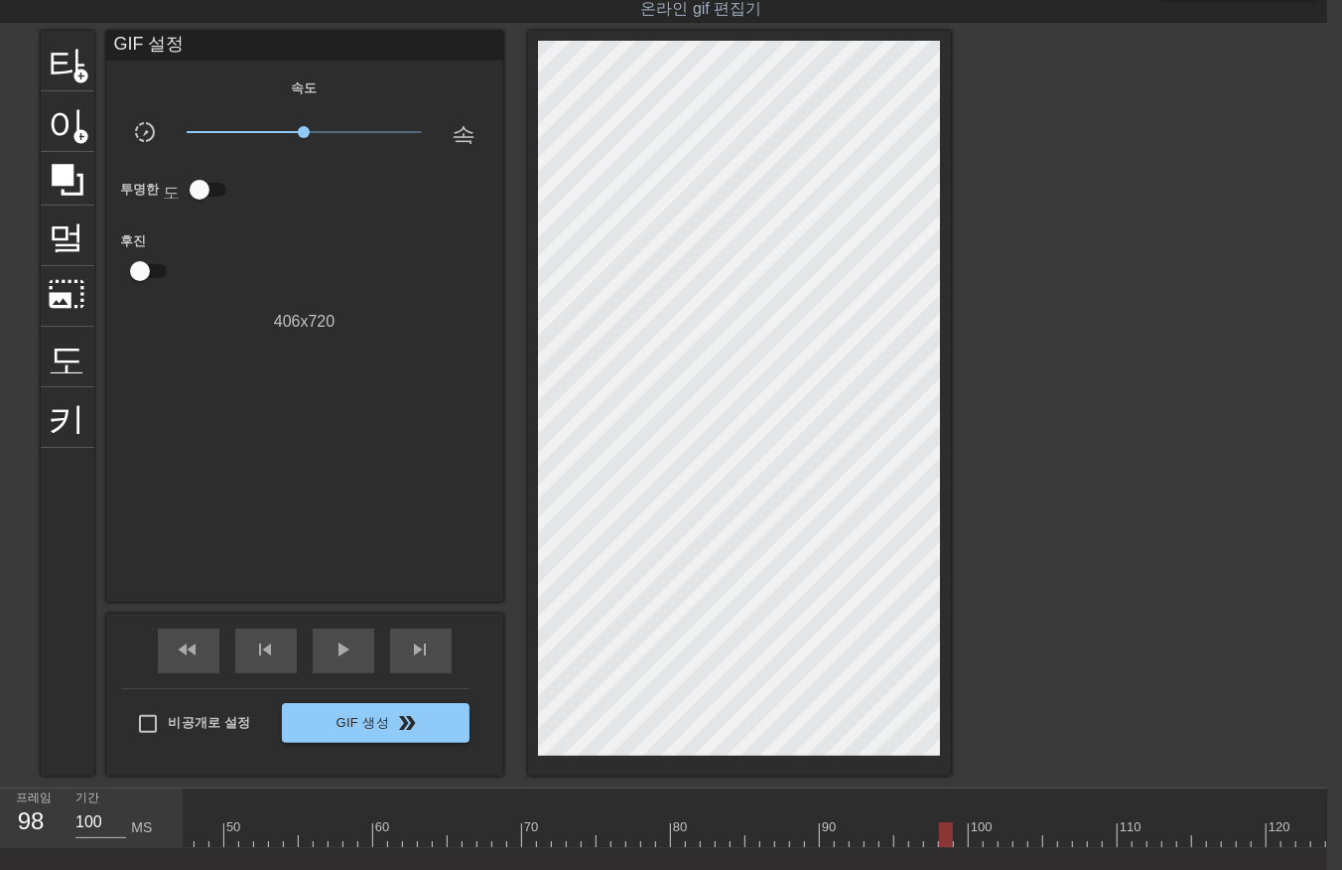
click at [944, 841] on div at bounding box center [992, 834] width 2994 height 25
click at [959, 847] on div "10 20 30 40 50 60 70 80 90 100 110 120 130 140 150 160" at bounding box center [756, 818] width 1144 height 60
click at [970, 841] on div at bounding box center [992, 834] width 2994 height 25
click at [984, 840] on div at bounding box center [992, 834] width 2994 height 25
click at [1000, 839] on div at bounding box center [992, 834] width 2994 height 25
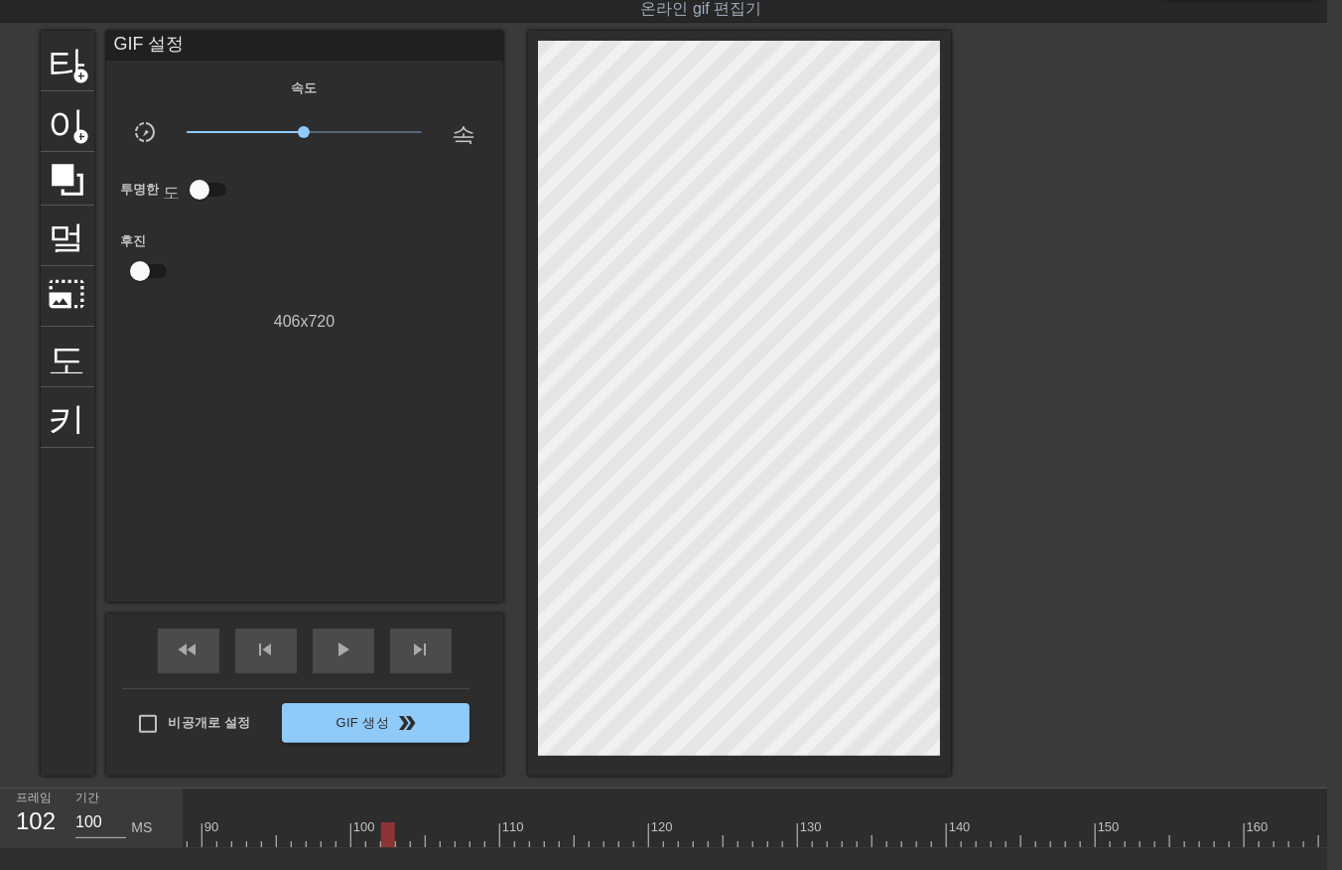
scroll to position [0, 1309]
drag, startPoint x: 383, startPoint y: 837, endPoint x: 1122, endPoint y: 753, distance: 743.5
click at [1122, 753] on div "menu_book 튜토리얼을 찾아보세요! [DOMAIN_NAME] 온라인 gif 편집기 피드백/제안 보내기 타이틀 add_circle 이미지 …" at bounding box center [656, 469] width 1342 height 1034
click at [1128, 839] on div at bounding box center [372, 834] width 2994 height 25
click at [363, 839] on div at bounding box center [372, 834] width 2994 height 25
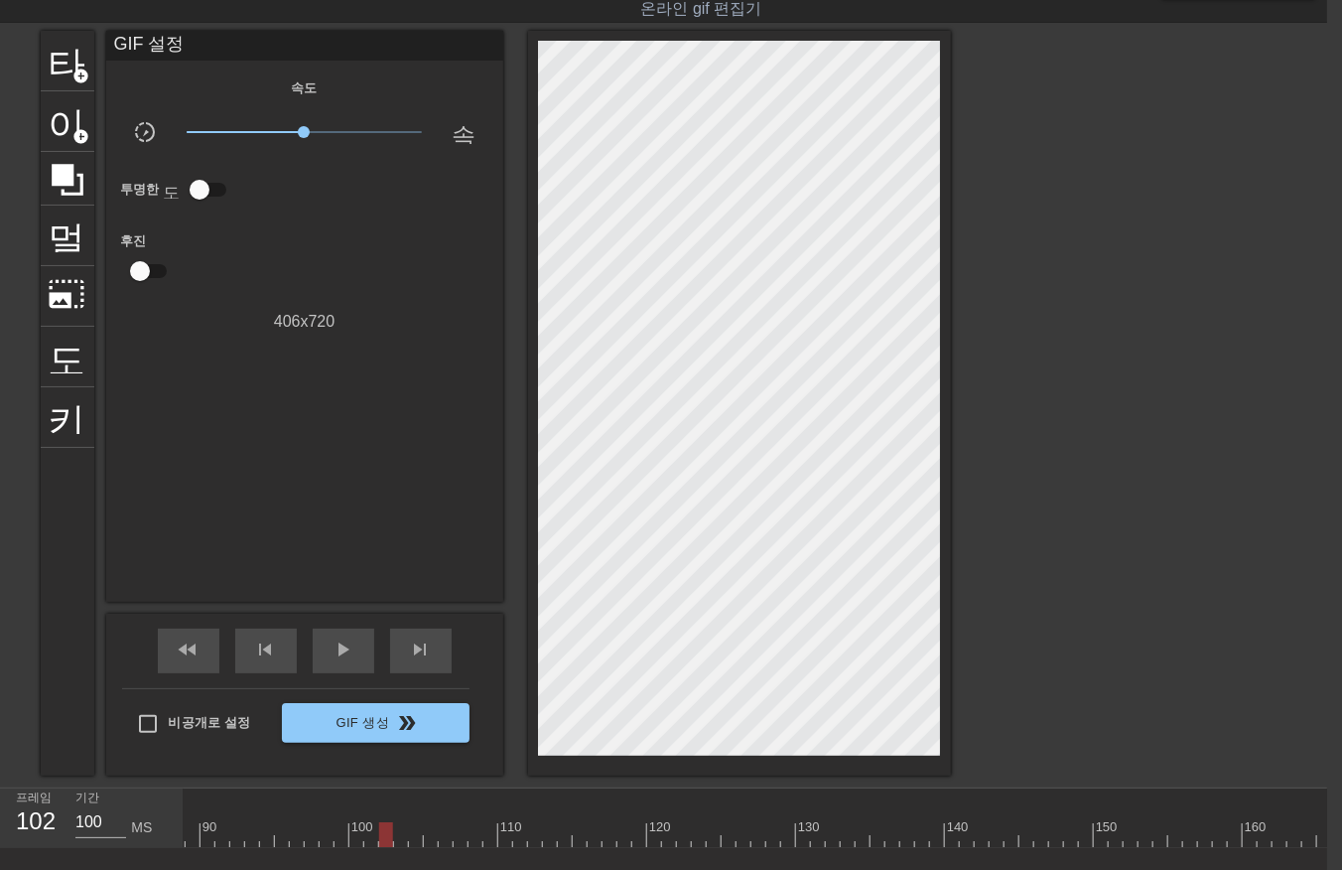
click at [379, 837] on div at bounding box center [372, 834] width 2994 height 25
click at [980, 839] on div at bounding box center [372, 834] width 2994 height 25
click at [369, 845] on div "10 20 30 40 50 60 70 80 90 100 110 120 130 140 150 160" at bounding box center [372, 818] width 2994 height 60
click at [360, 834] on div at bounding box center [372, 834] width 2994 height 25
click at [369, 838] on div at bounding box center [372, 834] width 2994 height 25
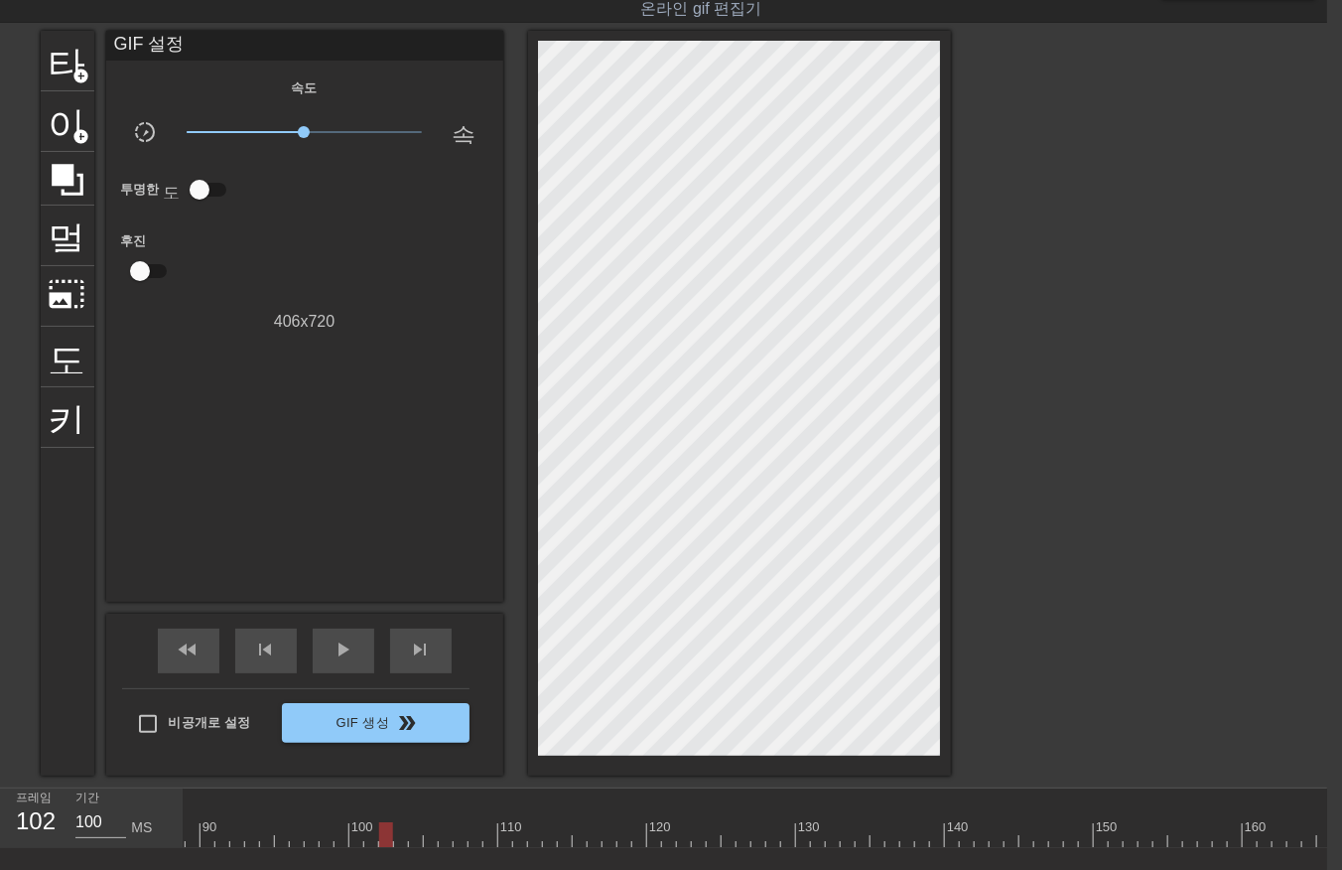
click at [382, 835] on div at bounding box center [372, 834] width 2994 height 25
click at [398, 832] on div at bounding box center [372, 834] width 2994 height 25
click at [417, 834] on div at bounding box center [372, 834] width 2994 height 25
drag, startPoint x: 429, startPoint y: 835, endPoint x: 438, endPoint y: 851, distance: 18.2
click at [430, 845] on div at bounding box center [372, 834] width 2994 height 25
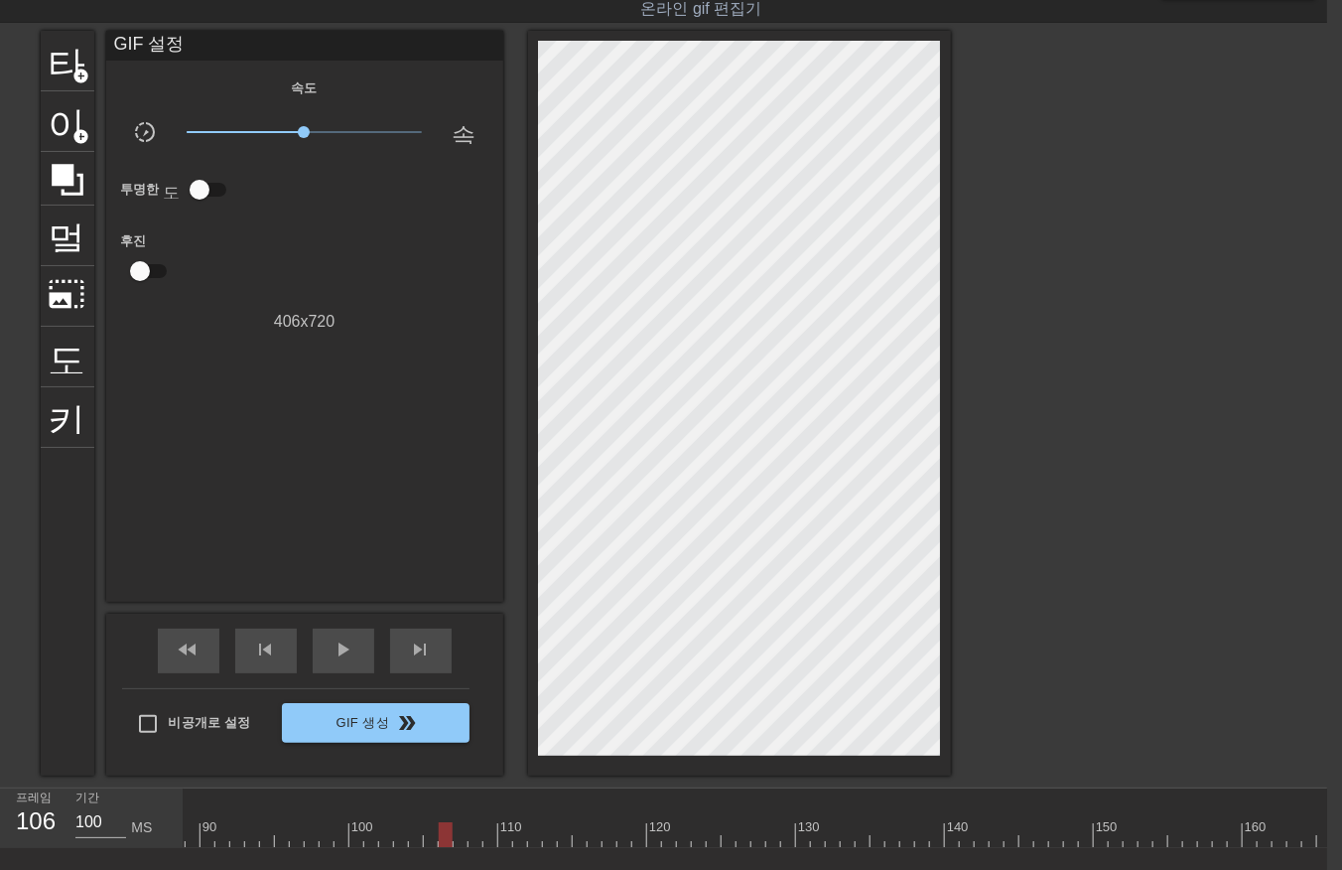
click at [440, 842] on div at bounding box center [372, 834] width 2994 height 25
drag, startPoint x: 455, startPoint y: 836, endPoint x: 460, endPoint y: 846, distance: 11.1
click at [459, 842] on div at bounding box center [372, 834] width 2994 height 25
click at [473, 842] on div at bounding box center [372, 834] width 2994 height 25
drag, startPoint x: 489, startPoint y: 832, endPoint x: 489, endPoint y: 851, distance: 18.9
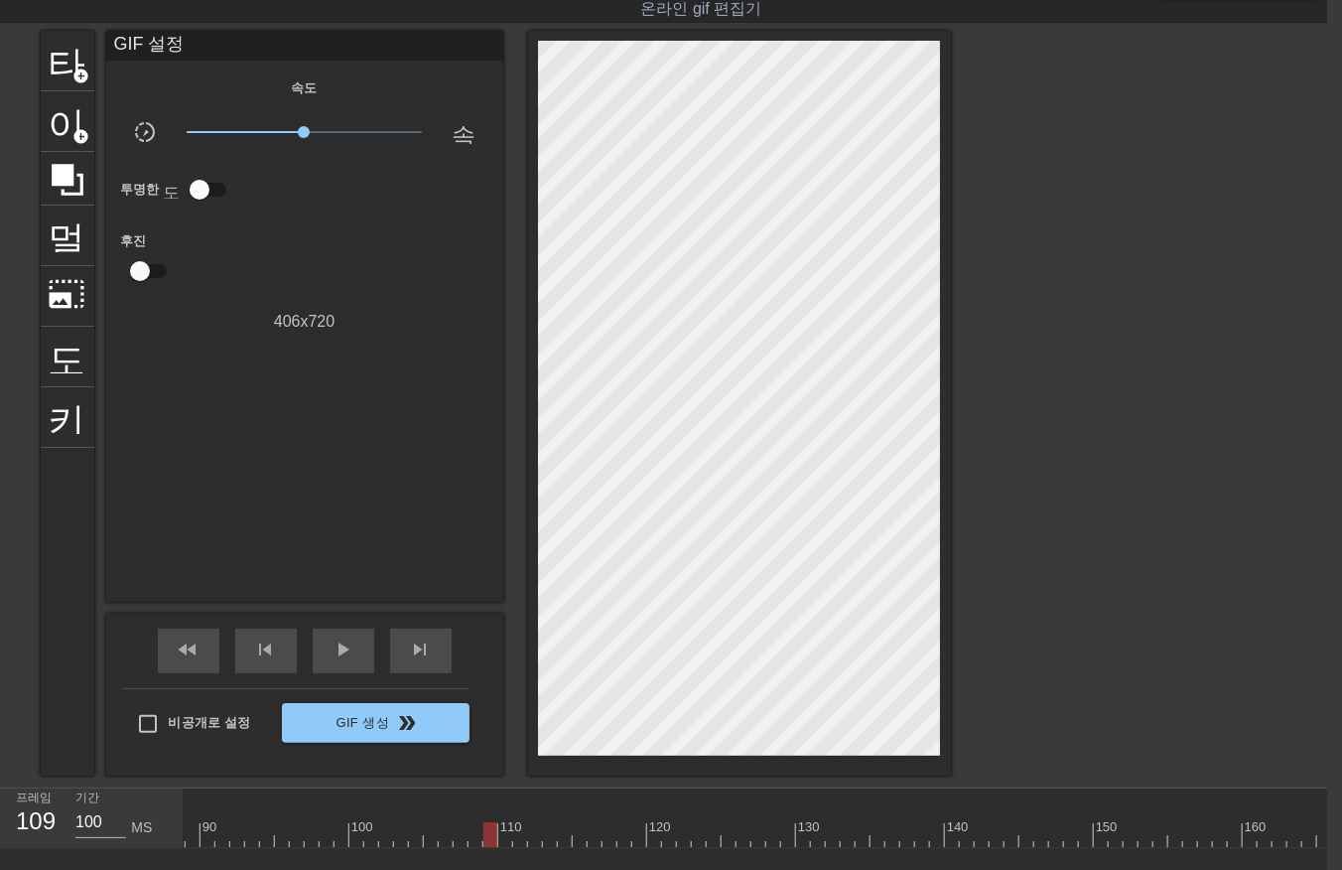
click at [489, 847] on div "10 20 30 40 50 60 70 80 90 100 110 120 130 140 150 160" at bounding box center [756, 818] width 1144 height 60
drag, startPoint x: 500, startPoint y: 832, endPoint x: 497, endPoint y: 849, distance: 17.1
click at [500, 844] on div at bounding box center [372, 834] width 2994 height 25
drag, startPoint x: 517, startPoint y: 831, endPoint x: 508, endPoint y: 844, distance: 15.7
click at [517, 834] on div at bounding box center [372, 834] width 2994 height 25
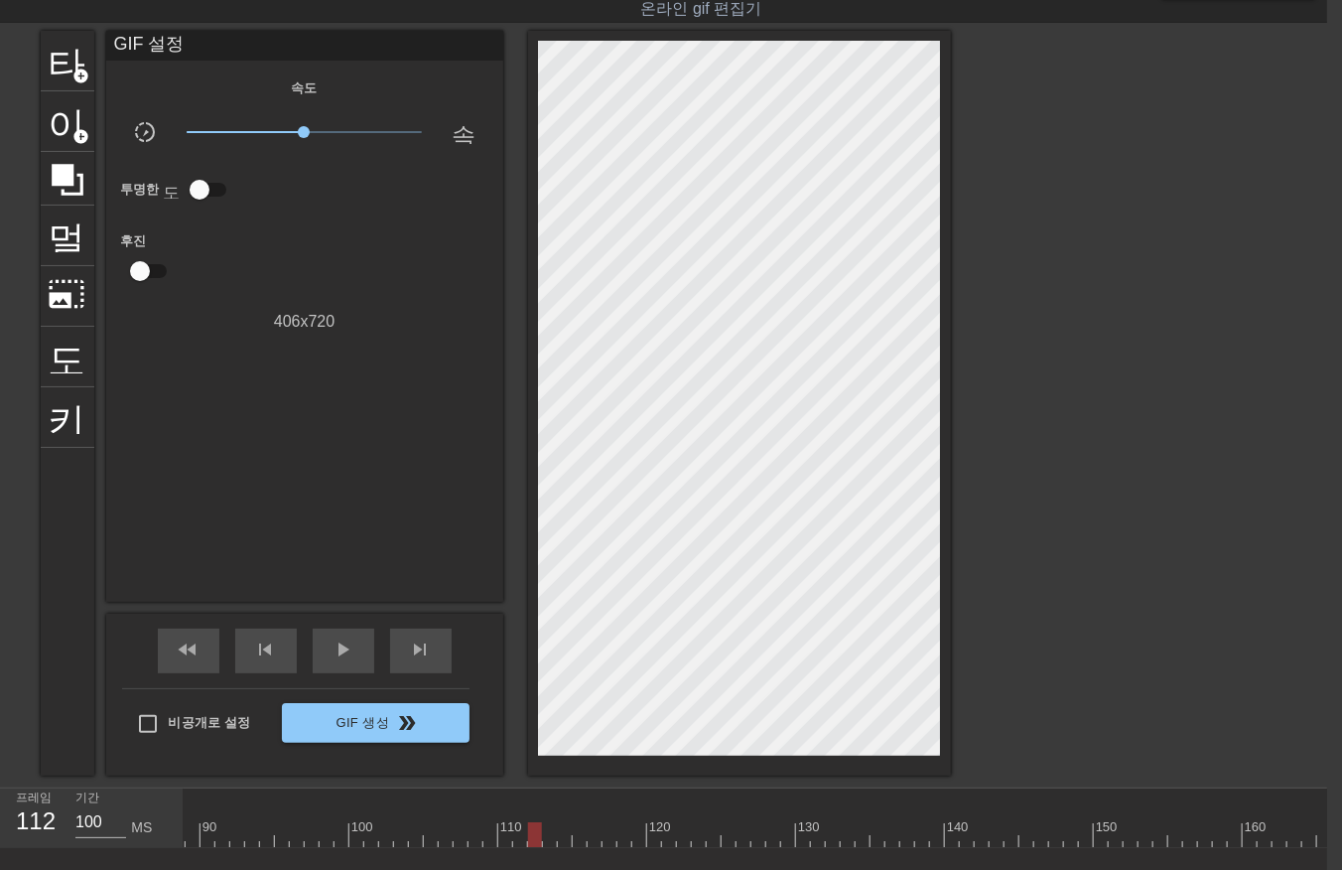
drag, startPoint x: 532, startPoint y: 831, endPoint x: 540, endPoint y: 845, distance: 16.0
click at [534, 840] on div at bounding box center [372, 834] width 2994 height 25
drag, startPoint x: 546, startPoint y: 834, endPoint x: 547, endPoint y: 849, distance: 14.9
click at [546, 846] on div "10 20 30 40 50 60 70 80 90 100 110 120 130 140 150 160" at bounding box center [372, 818] width 2994 height 60
drag, startPoint x: 564, startPoint y: 831, endPoint x: 574, endPoint y: 847, distance: 18.7
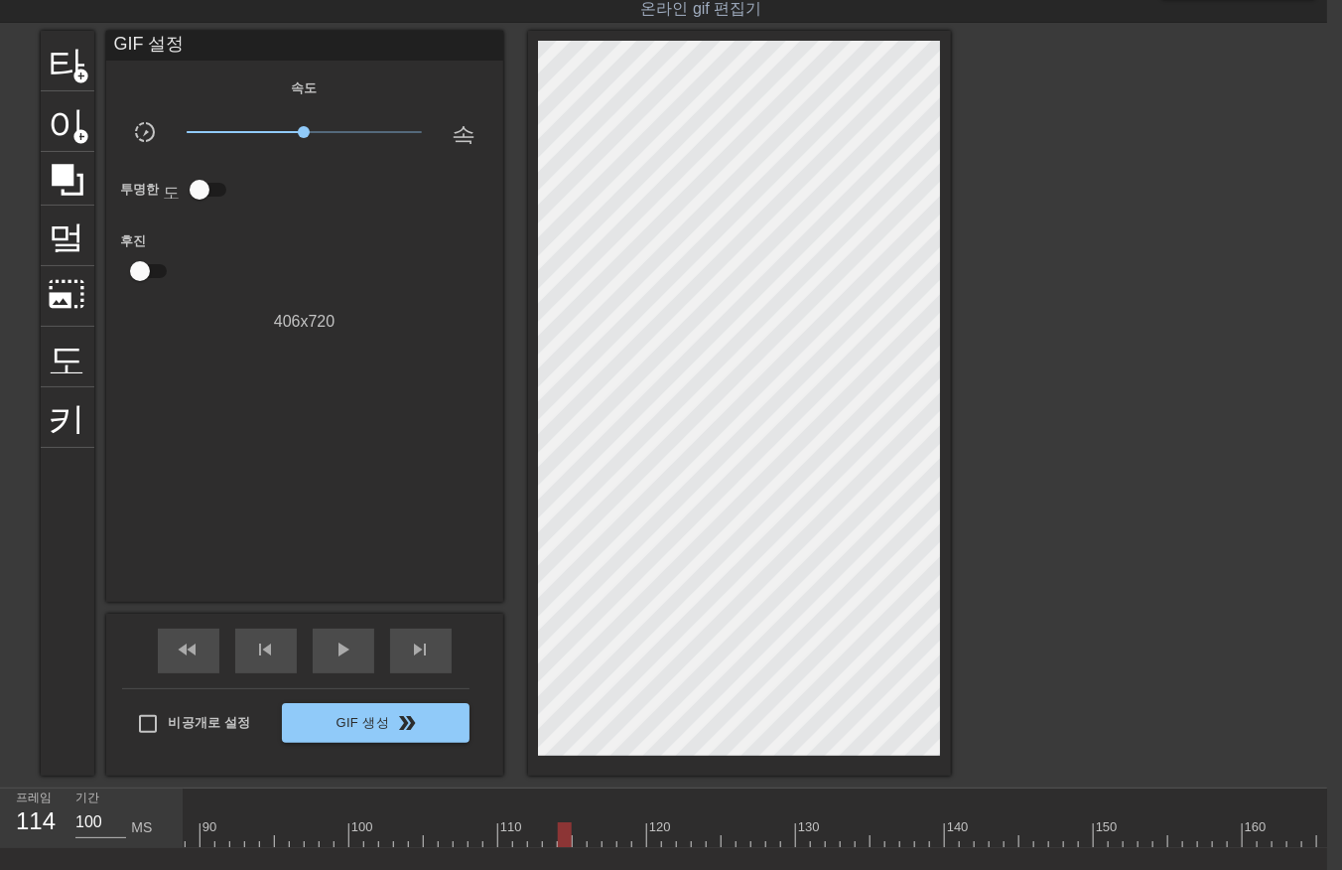
click at [564, 837] on div at bounding box center [372, 834] width 2994 height 25
drag, startPoint x: 572, startPoint y: 834, endPoint x: 588, endPoint y: 854, distance: 25.4
click at [581, 848] on div "10 20 30 40 50 60 70 80 90 100 110 120 130 140 150 160" at bounding box center [756, 818] width 1144 height 60
drag, startPoint x: 592, startPoint y: 832, endPoint x: 587, endPoint y: 854, distance: 22.4
click at [590, 847] on div "10 20 30 40 50 60 70 80 90 100 110 120 130 140 150 160" at bounding box center [756, 818] width 1144 height 60
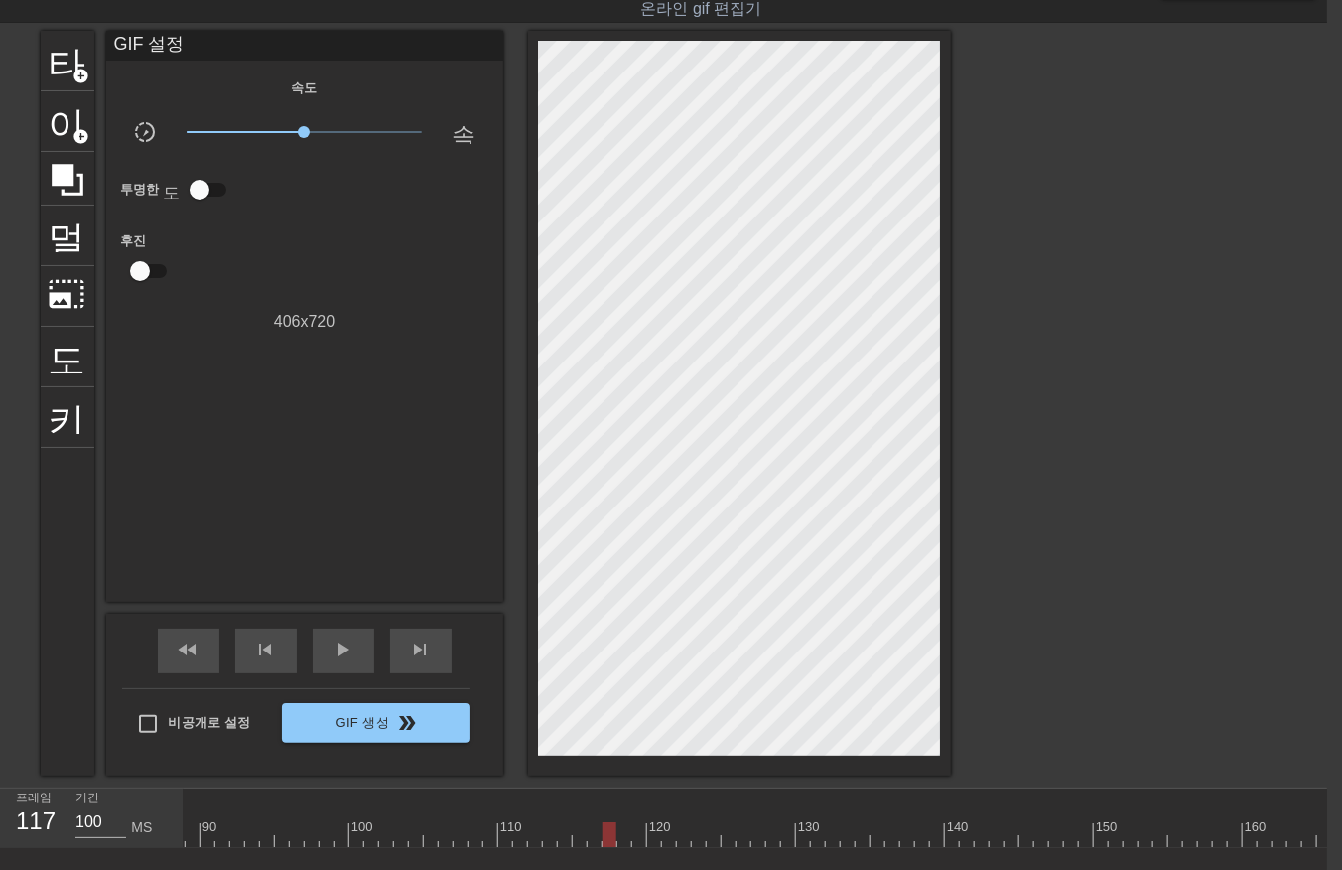
click at [606, 841] on div at bounding box center [372, 834] width 2994 height 25
click at [619, 840] on div at bounding box center [372, 834] width 2994 height 25
drag, startPoint x: 635, startPoint y: 828, endPoint x: 652, endPoint y: 847, distance: 25.3
click at [636, 839] on div at bounding box center [372, 834] width 2994 height 25
drag, startPoint x: 650, startPoint y: 837, endPoint x: 669, endPoint y: 855, distance: 26.0
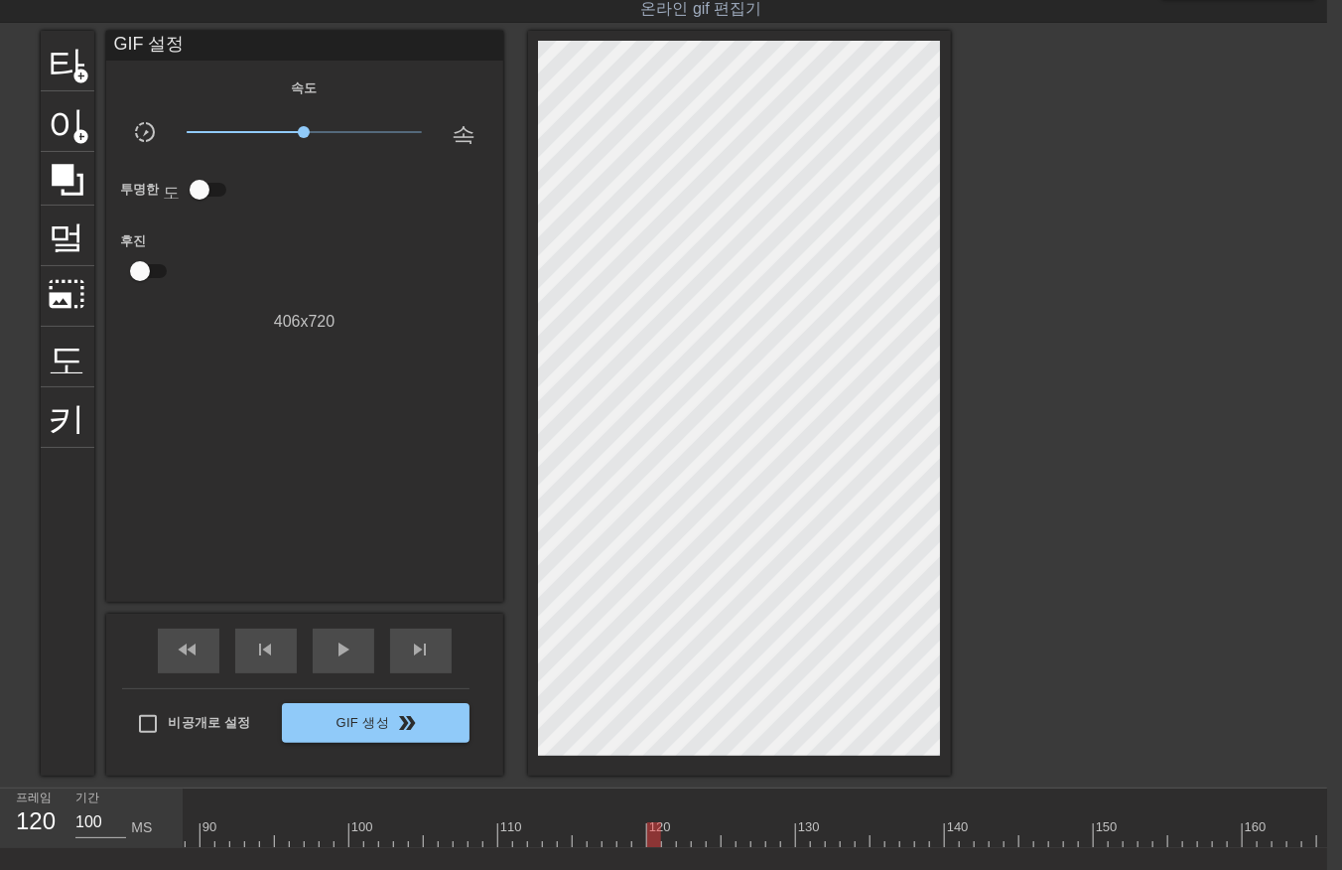
click at [657, 845] on div at bounding box center [372, 834] width 2994 height 25
drag, startPoint x: 665, startPoint y: 835, endPoint x: 676, endPoint y: 855, distance: 22.7
click at [668, 847] on div "10 20 30 40 50 60 70 80 90 100 110 120 130 140 150 160" at bounding box center [756, 818] width 1144 height 60
drag, startPoint x: 679, startPoint y: 832, endPoint x: 686, endPoint y: 846, distance: 15.5
click at [682, 839] on div at bounding box center [372, 834] width 2994 height 25
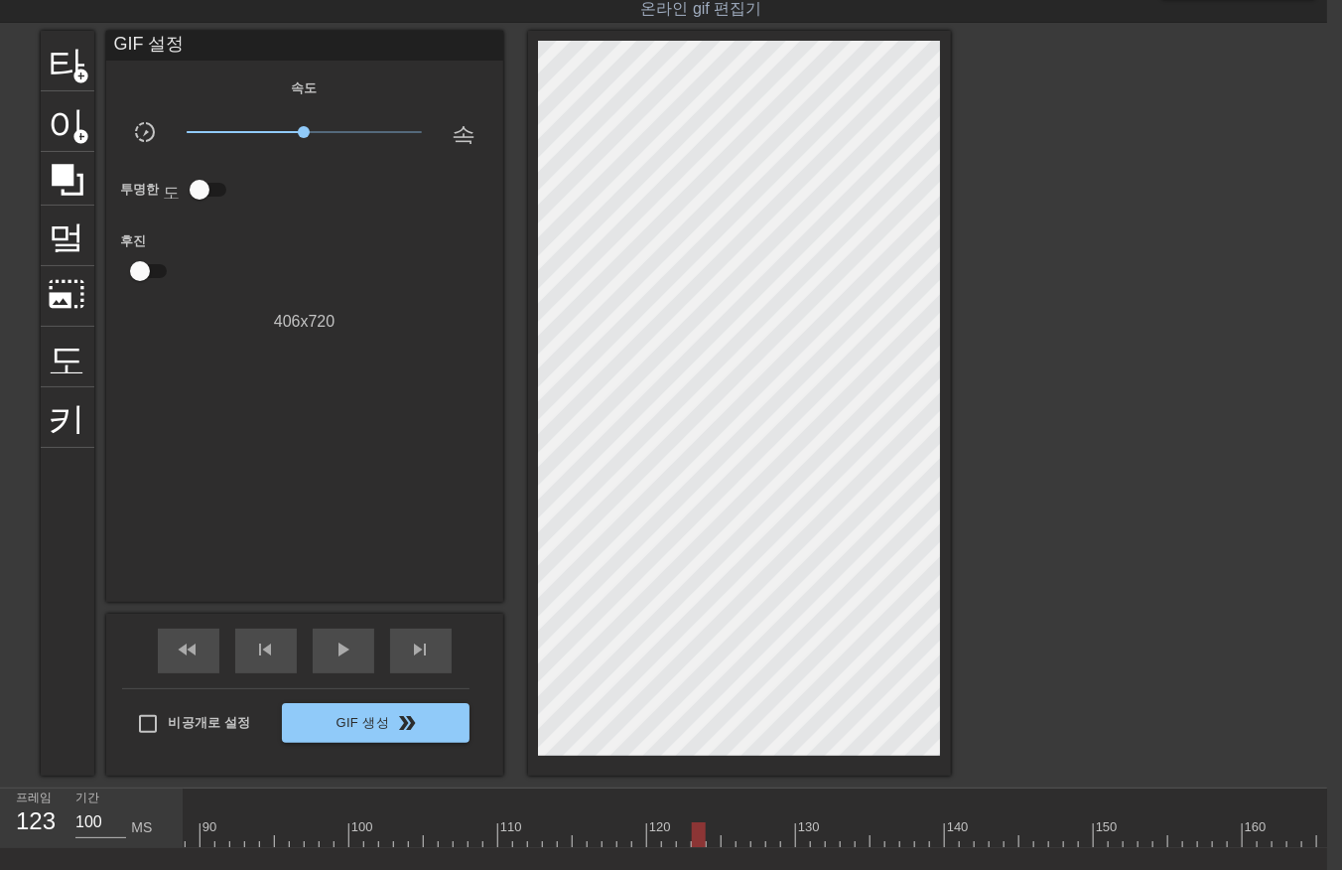
click at [700, 841] on div at bounding box center [372, 834] width 2994 height 25
drag, startPoint x: 707, startPoint y: 837, endPoint x: 713, endPoint y: 848, distance: 12.4
click at [713, 845] on div at bounding box center [372, 834] width 2994 height 25
click at [730, 839] on div at bounding box center [372, 834] width 2994 height 25
drag, startPoint x: 741, startPoint y: 834, endPoint x: 743, endPoint y: 844, distance: 10.1
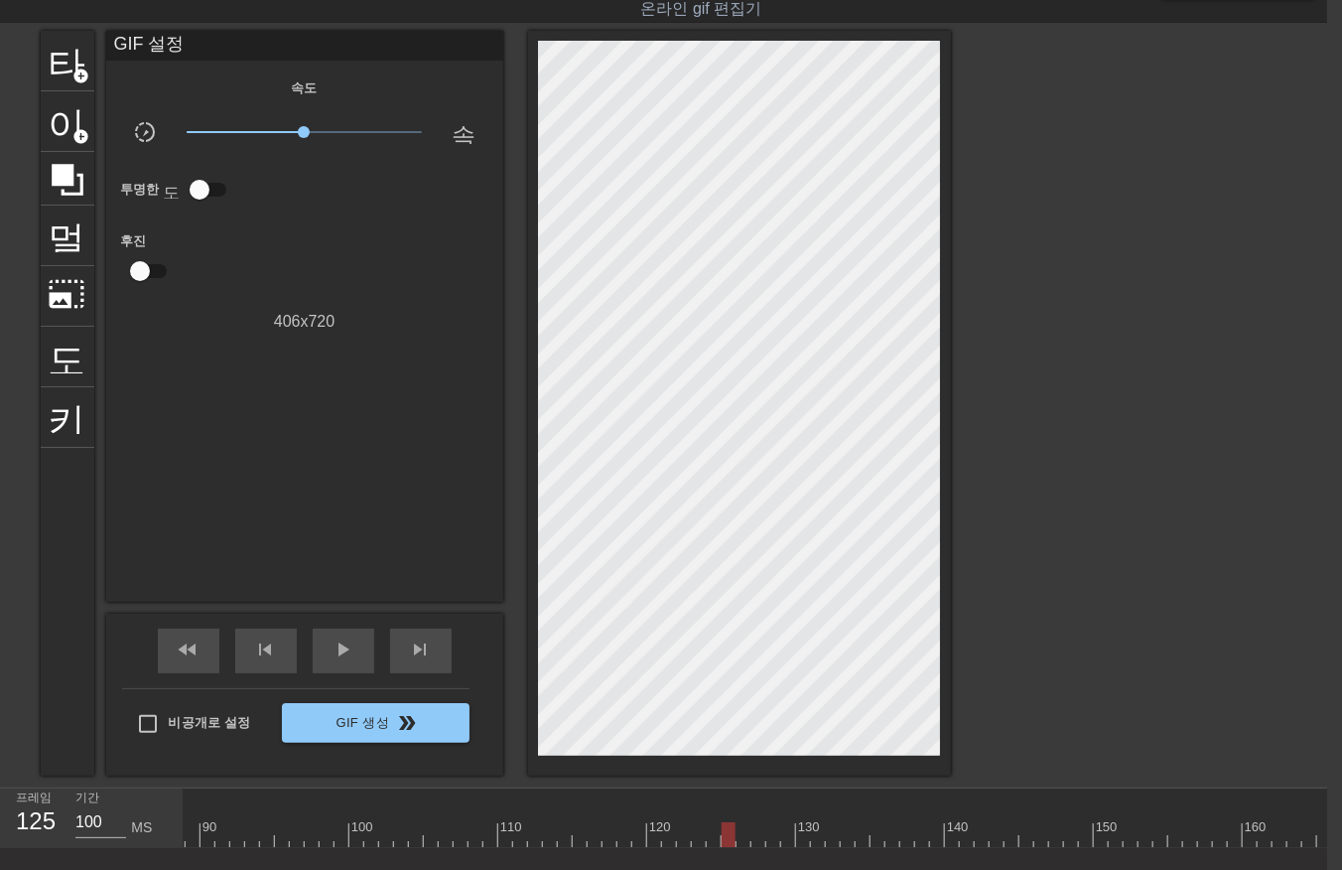
click at [742, 841] on div at bounding box center [372, 834] width 2994 height 25
drag, startPoint x: 756, startPoint y: 832, endPoint x: 768, endPoint y: 844, distance: 17.6
click at [757, 840] on div at bounding box center [372, 834] width 2994 height 25
drag, startPoint x: 769, startPoint y: 835, endPoint x: 771, endPoint y: 845, distance: 10.1
click at [769, 842] on div at bounding box center [372, 834] width 2994 height 25
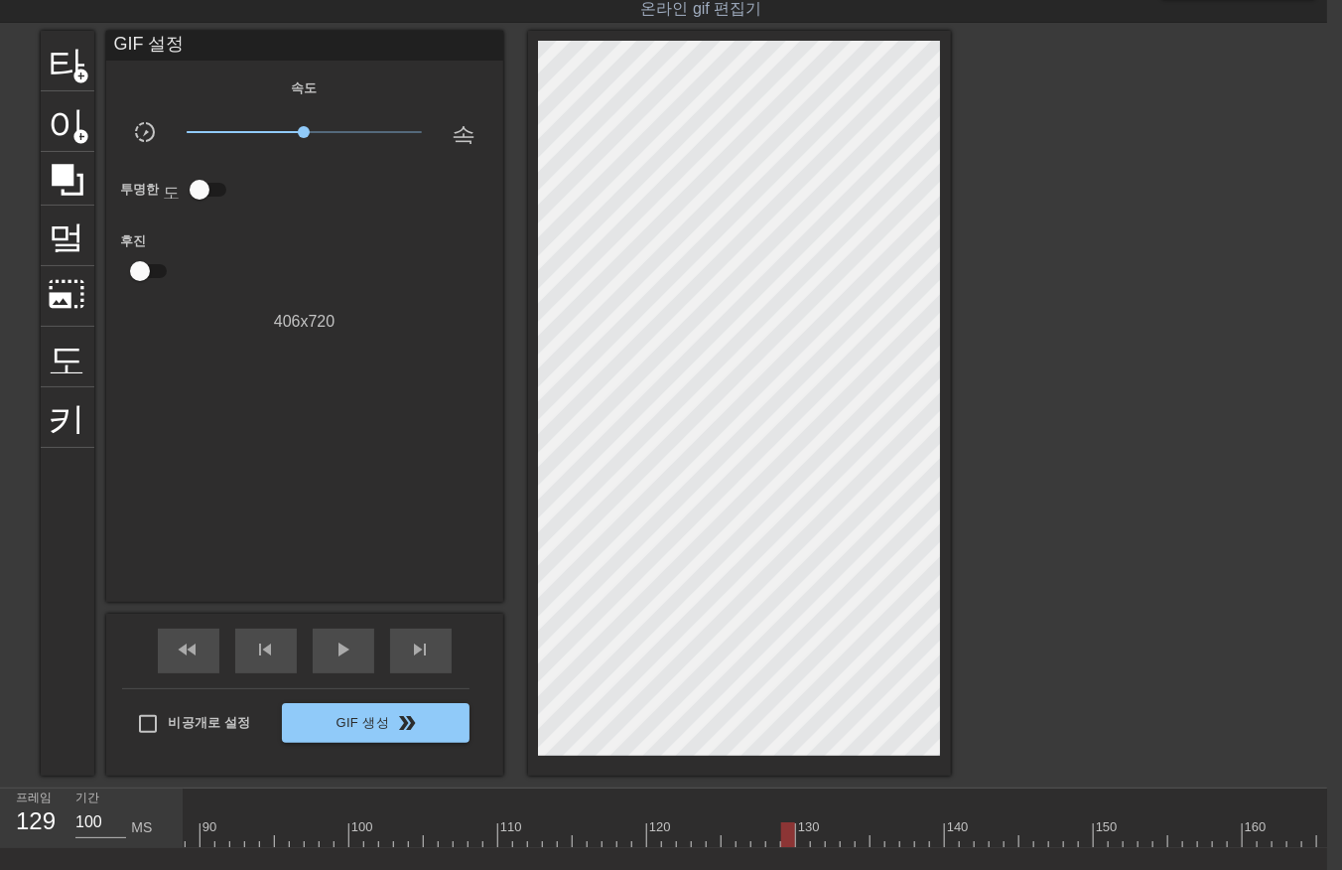
drag, startPoint x: 785, startPoint y: 836, endPoint x: 788, endPoint y: 847, distance: 11.3
click at [785, 841] on div at bounding box center [372, 834] width 2994 height 25
drag, startPoint x: 797, startPoint y: 832, endPoint x: 811, endPoint y: 840, distance: 16.0
click at [799, 837] on div at bounding box center [372, 834] width 2994 height 25
drag, startPoint x: 814, startPoint y: 830, endPoint x: 812, endPoint y: 845, distance: 15.0
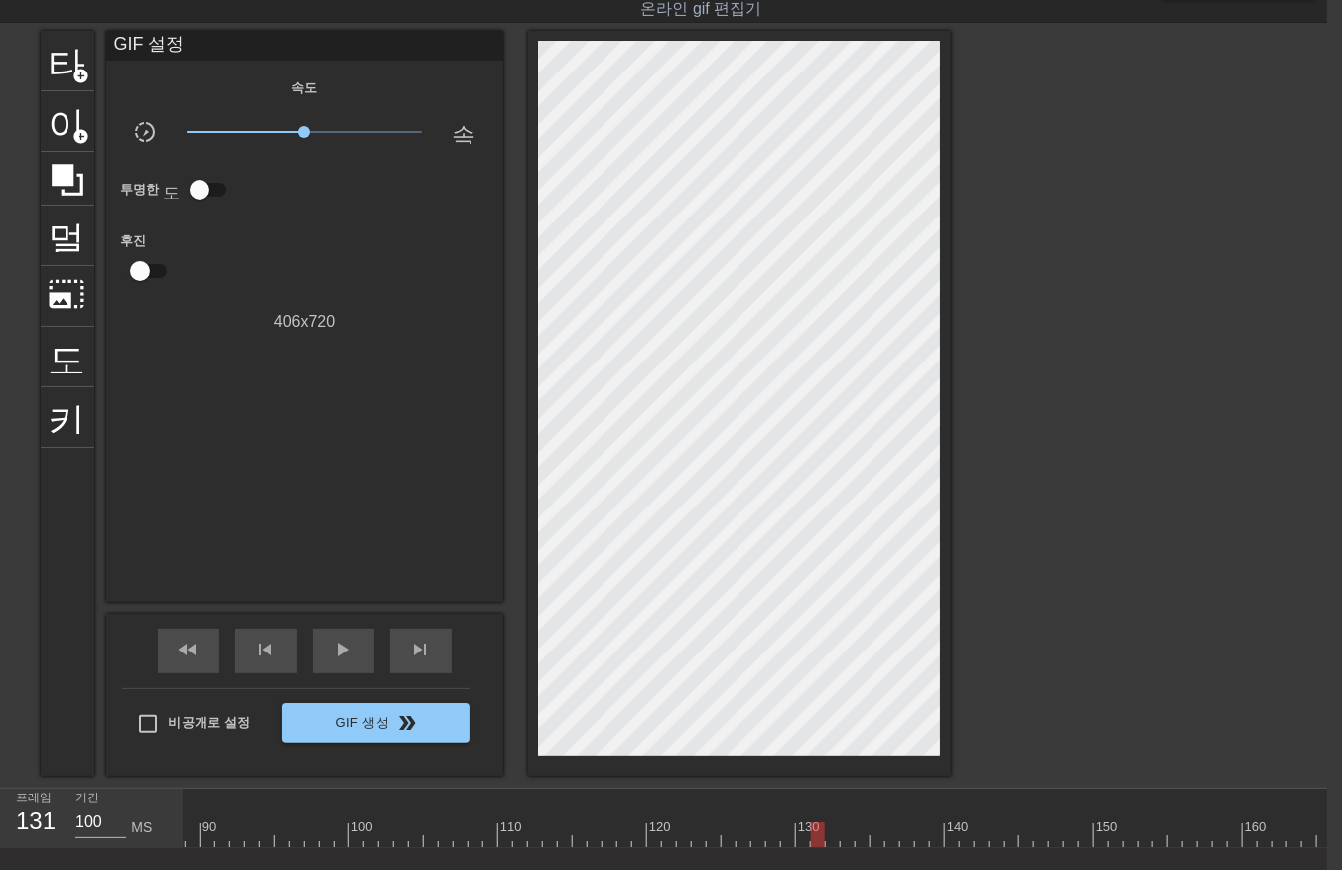
click at [812, 842] on div at bounding box center [372, 834] width 2994 height 25
drag, startPoint x: 829, startPoint y: 828, endPoint x: 827, endPoint y: 844, distance: 16.0
click at [829, 836] on div at bounding box center [372, 834] width 2994 height 25
drag, startPoint x: 846, startPoint y: 834, endPoint x: 860, endPoint y: 849, distance: 20.4
click at [847, 839] on div at bounding box center [372, 834] width 2994 height 25
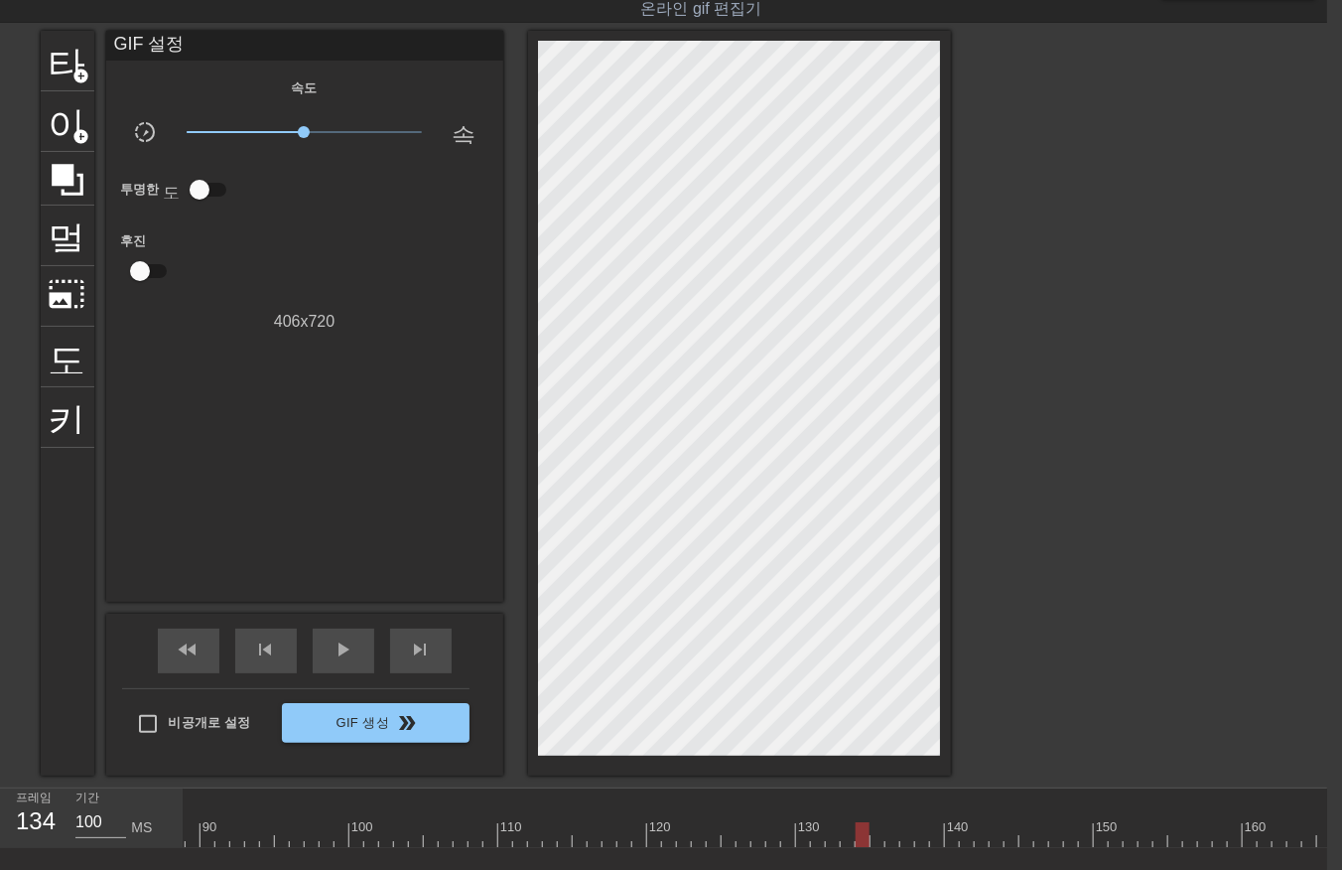
click at [861, 838] on div at bounding box center [372, 834] width 2994 height 25
click at [875, 842] on div at bounding box center [372, 834] width 2994 height 25
click at [886, 840] on div at bounding box center [372, 834] width 2994 height 25
click at [905, 837] on div at bounding box center [372, 834] width 2994 height 25
click at [917, 835] on div at bounding box center [372, 834] width 2994 height 25
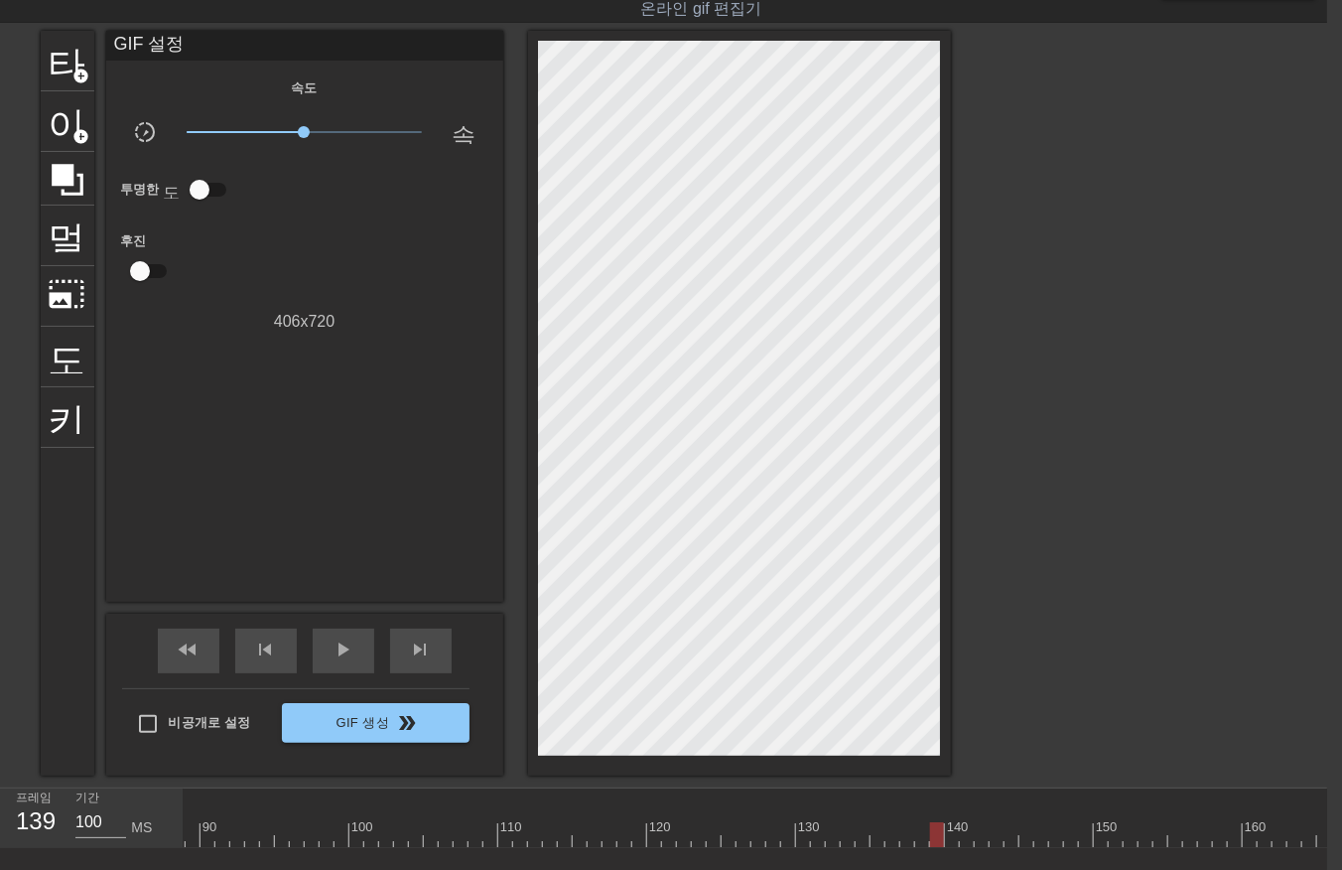
click at [928, 834] on div at bounding box center [372, 834] width 2994 height 25
click at [951, 840] on div at bounding box center [372, 834] width 2994 height 25
drag, startPoint x: 965, startPoint y: 831, endPoint x: 964, endPoint y: 845, distance: 13.9
click at [964, 844] on div at bounding box center [372, 834] width 2994 height 25
drag, startPoint x: 983, startPoint y: 826, endPoint x: 981, endPoint y: 842, distance: 16.0
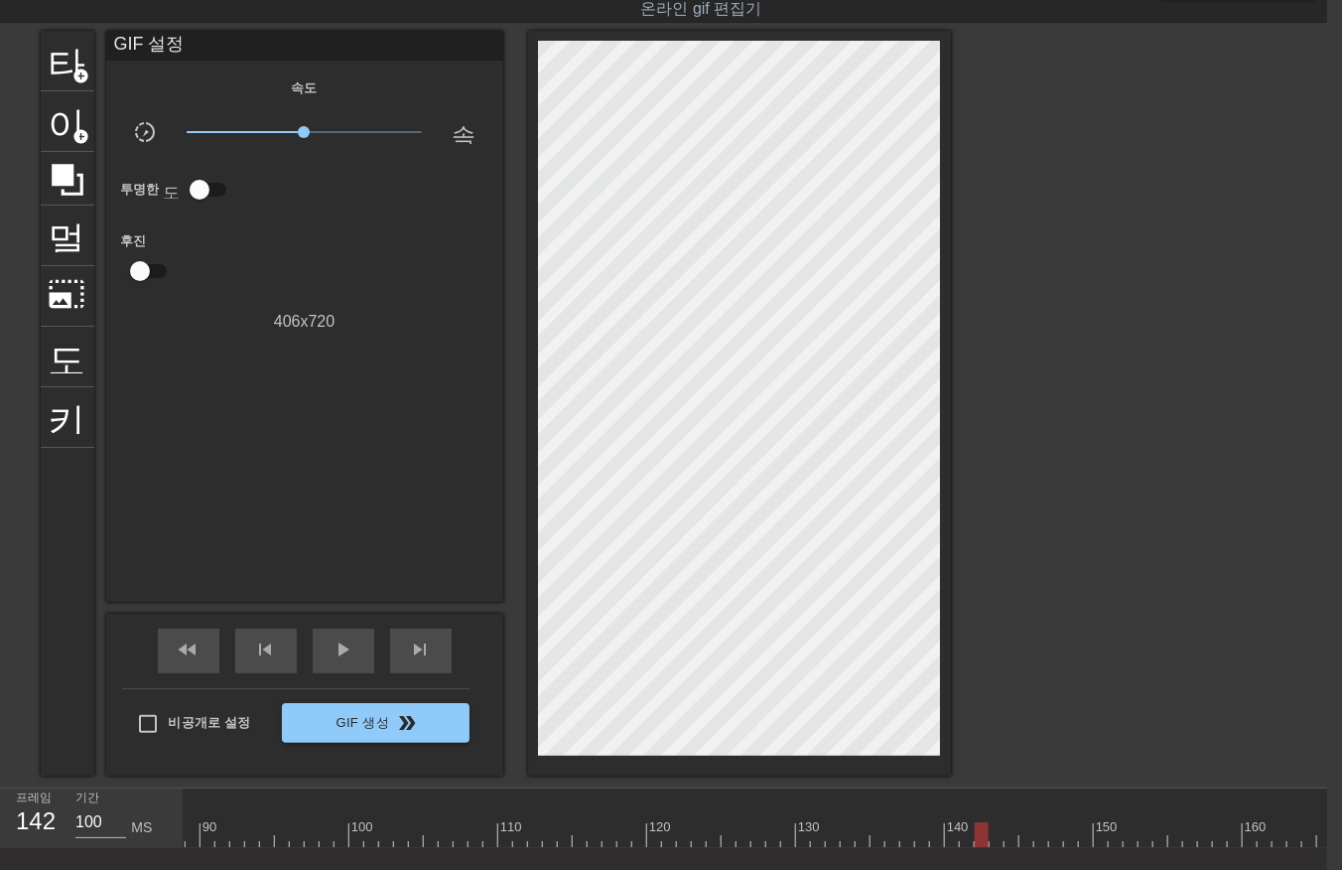
click at [983, 837] on div at bounding box center [372, 834] width 2994 height 25
drag, startPoint x: 989, startPoint y: 827, endPoint x: 991, endPoint y: 839, distance: 12.1
click at [990, 836] on div at bounding box center [372, 834] width 2994 height 25
drag, startPoint x: 1005, startPoint y: 830, endPoint x: 1023, endPoint y: 854, distance: 29.8
click at [1007, 840] on div at bounding box center [372, 834] width 2994 height 25
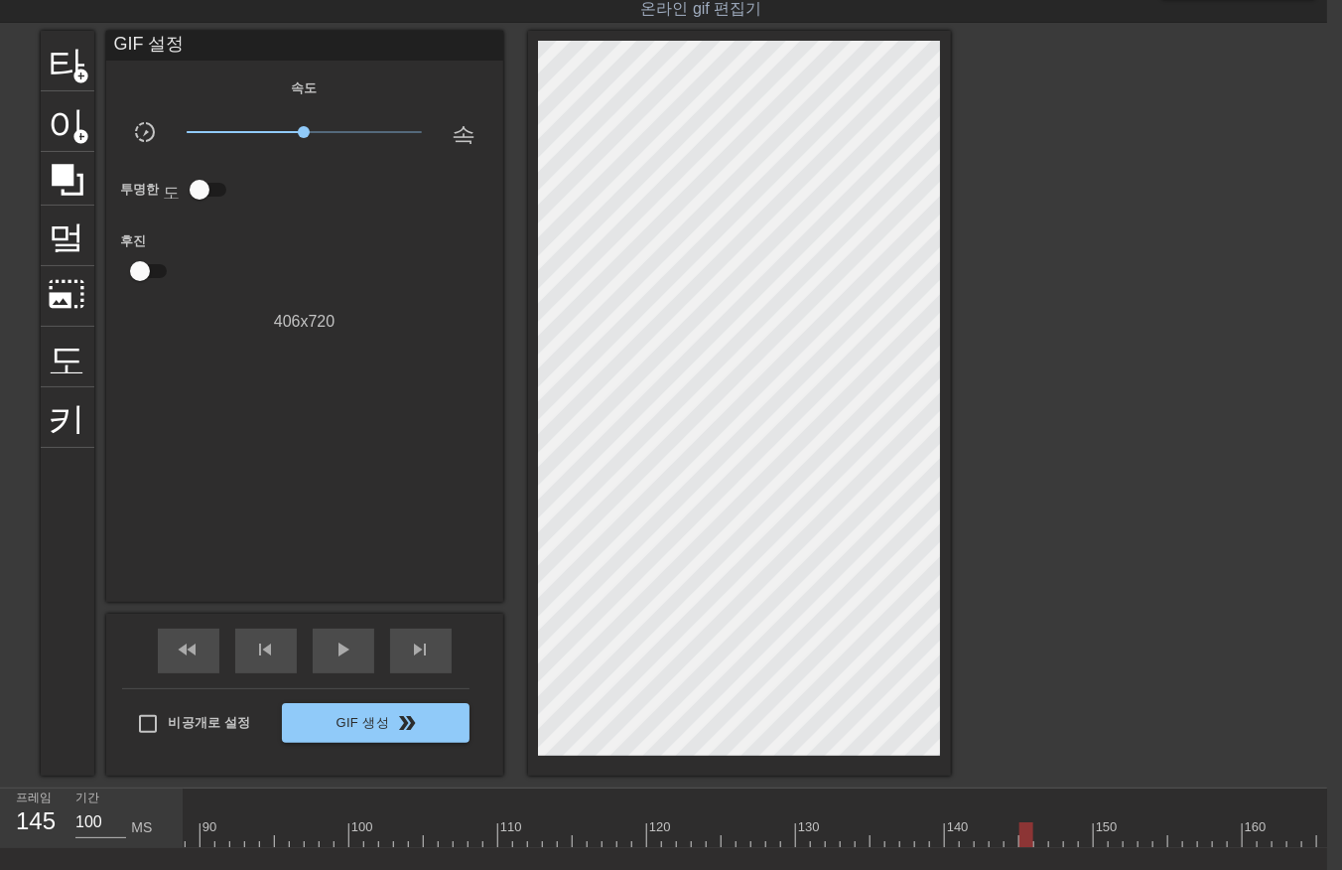
drag, startPoint x: 1024, startPoint y: 835, endPoint x: 1038, endPoint y: 844, distance: 16.5
click at [1026, 841] on div at bounding box center [372, 834] width 2994 height 25
drag, startPoint x: 1036, startPoint y: 836, endPoint x: 1040, endPoint y: 848, distance: 12.6
click at [1036, 845] on div at bounding box center [372, 834] width 2994 height 25
drag, startPoint x: 1054, startPoint y: 832, endPoint x: 1049, endPoint y: 851, distance: 19.5
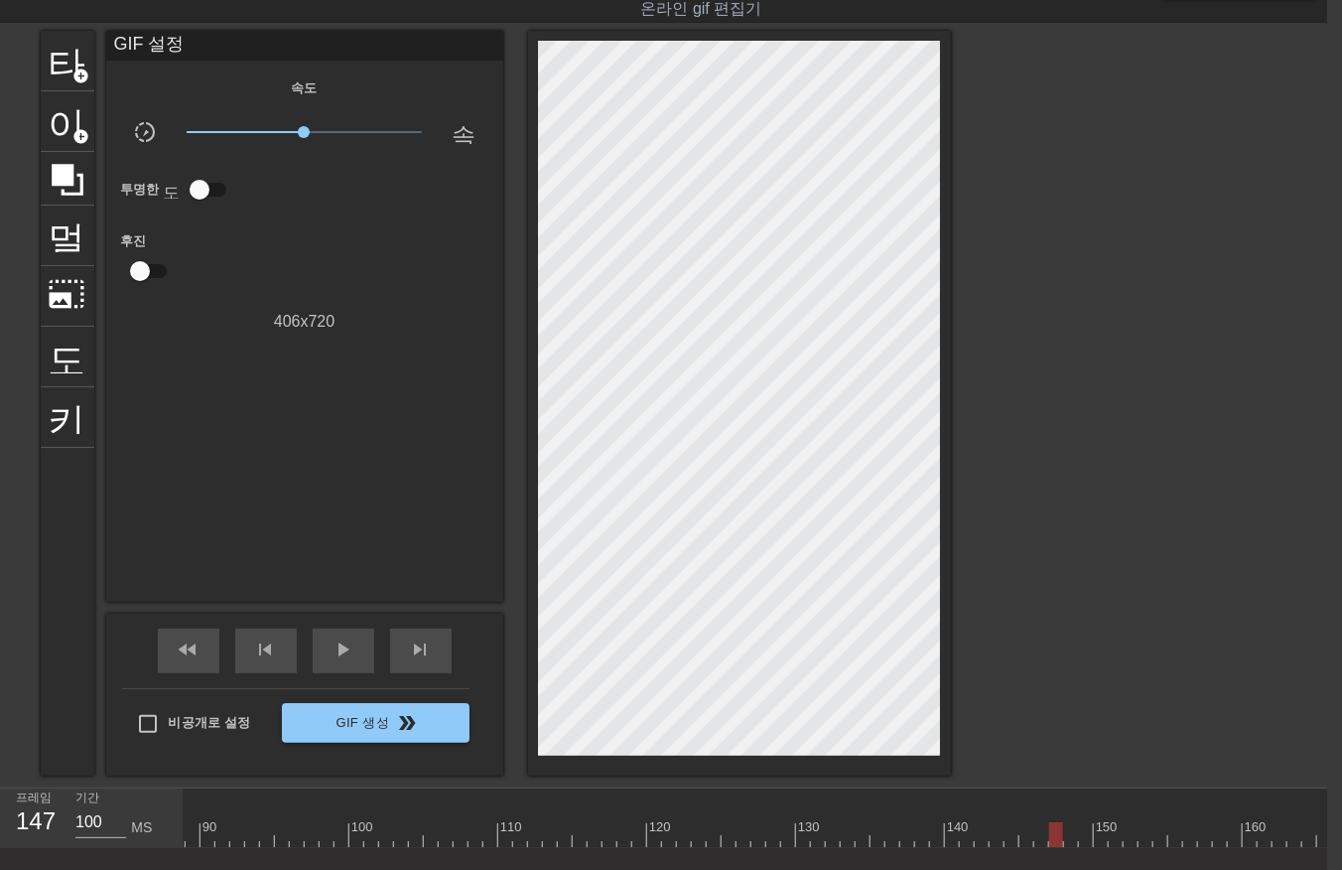
click at [1050, 840] on div at bounding box center [372, 834] width 2994 height 25
click at [1067, 846] on div "10 20 30 40 50 60 70 80 90 100 110 120 130 140 150 160" at bounding box center [372, 818] width 2994 height 60
click at [1084, 834] on div at bounding box center [372, 834] width 2994 height 25
click at [1099, 846] on div "10 20 30 40 50 60 70 80 90 100 110 120 130 140 150 160" at bounding box center [372, 818] width 2994 height 60
click at [1110, 834] on div at bounding box center [372, 834] width 2994 height 25
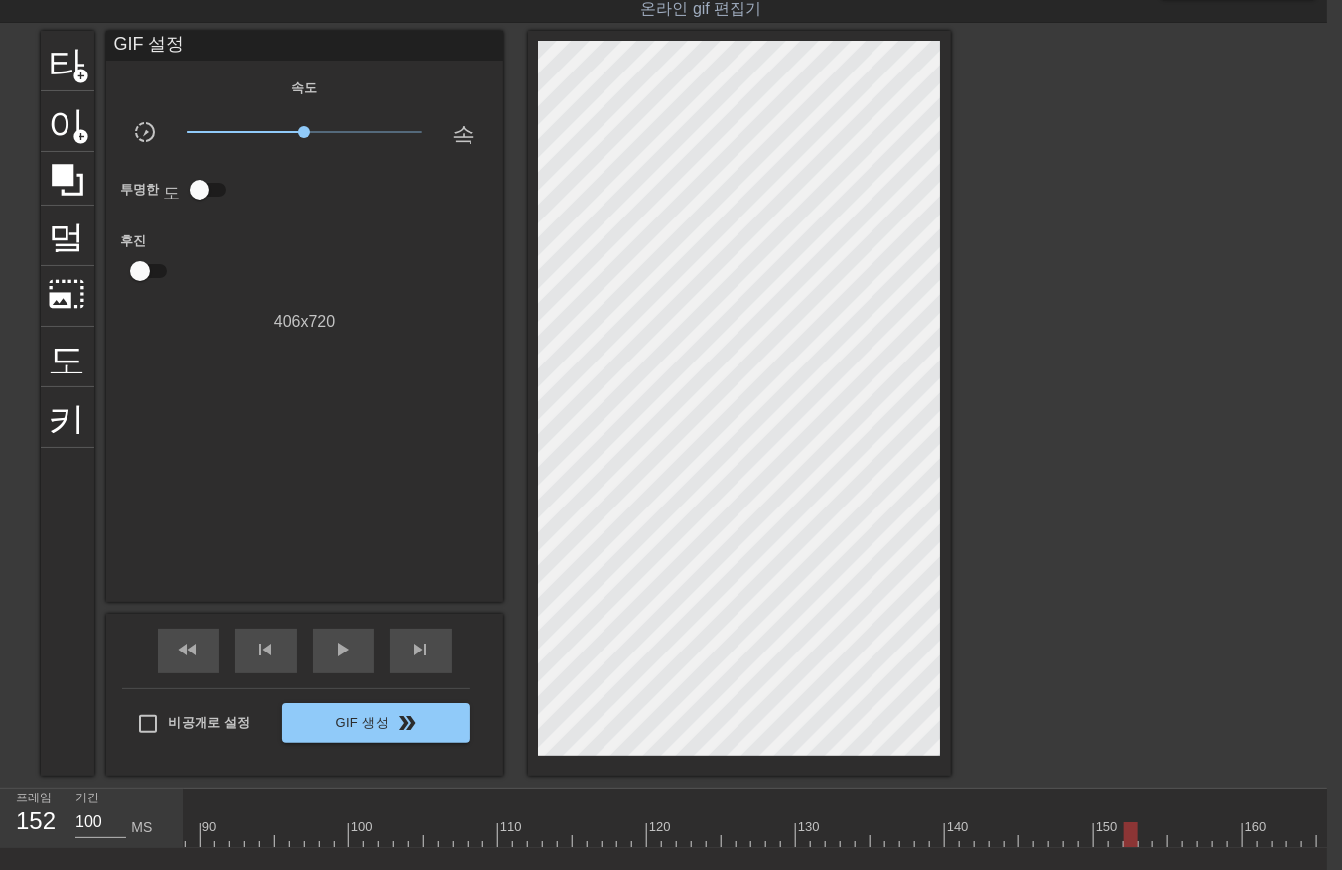
click at [1125, 835] on div at bounding box center [372, 834] width 2994 height 25
drag, startPoint x: 583, startPoint y: 832, endPoint x: 1327, endPoint y: 784, distance: 746.2
click at [1327, 784] on html "menu_book 튜토리얼을 찾아보세요! [DOMAIN_NAME] 온라인 gif 편집기 피드백/제안 보내기 타이틀 add_circle 이미지 …" at bounding box center [656, 469] width 1342 height 1034
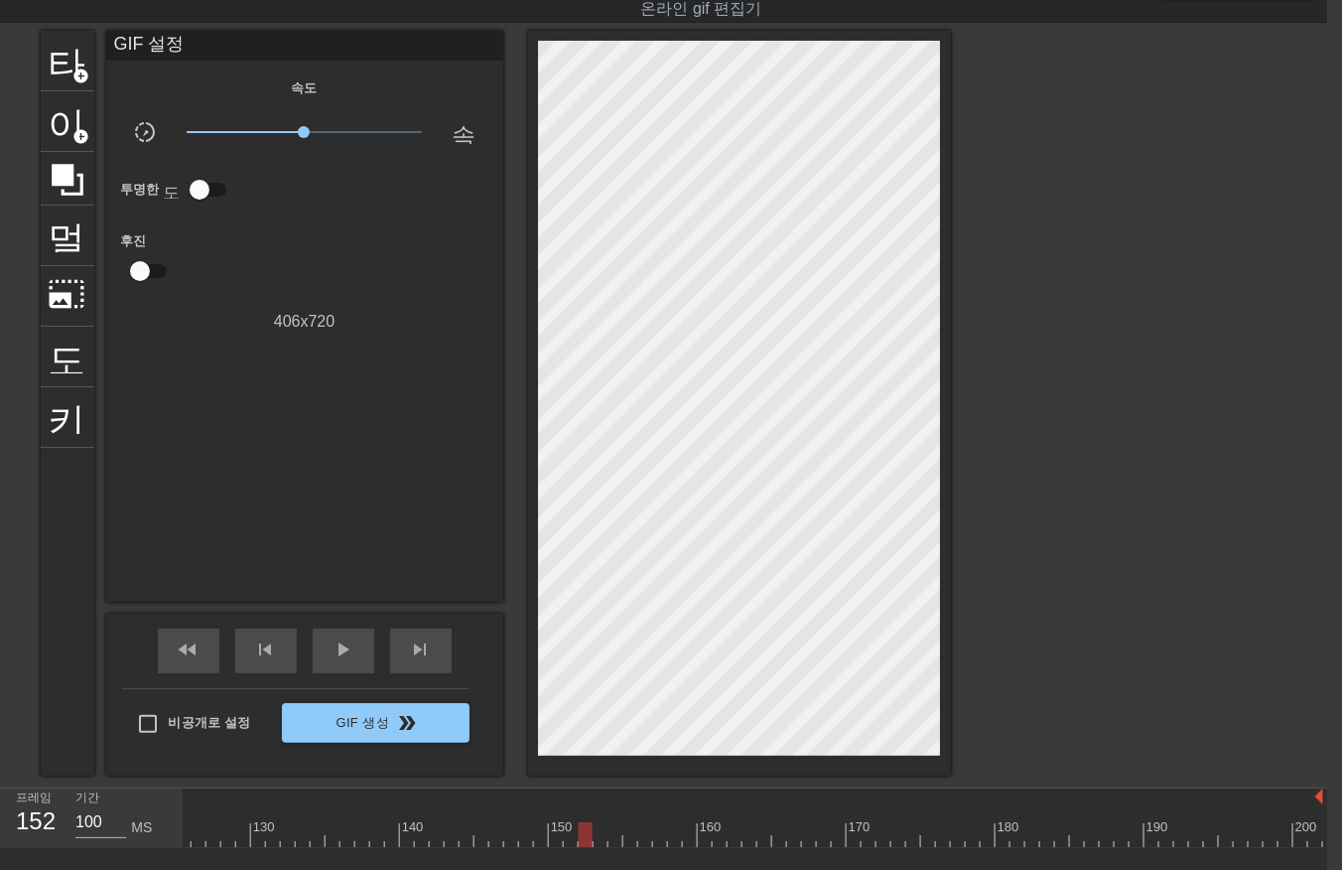
drag, startPoint x: 580, startPoint y: 835, endPoint x: 584, endPoint y: 856, distance: 21.2
drag, startPoint x: 610, startPoint y: 837, endPoint x: 617, endPoint y: 848, distance: 12.9
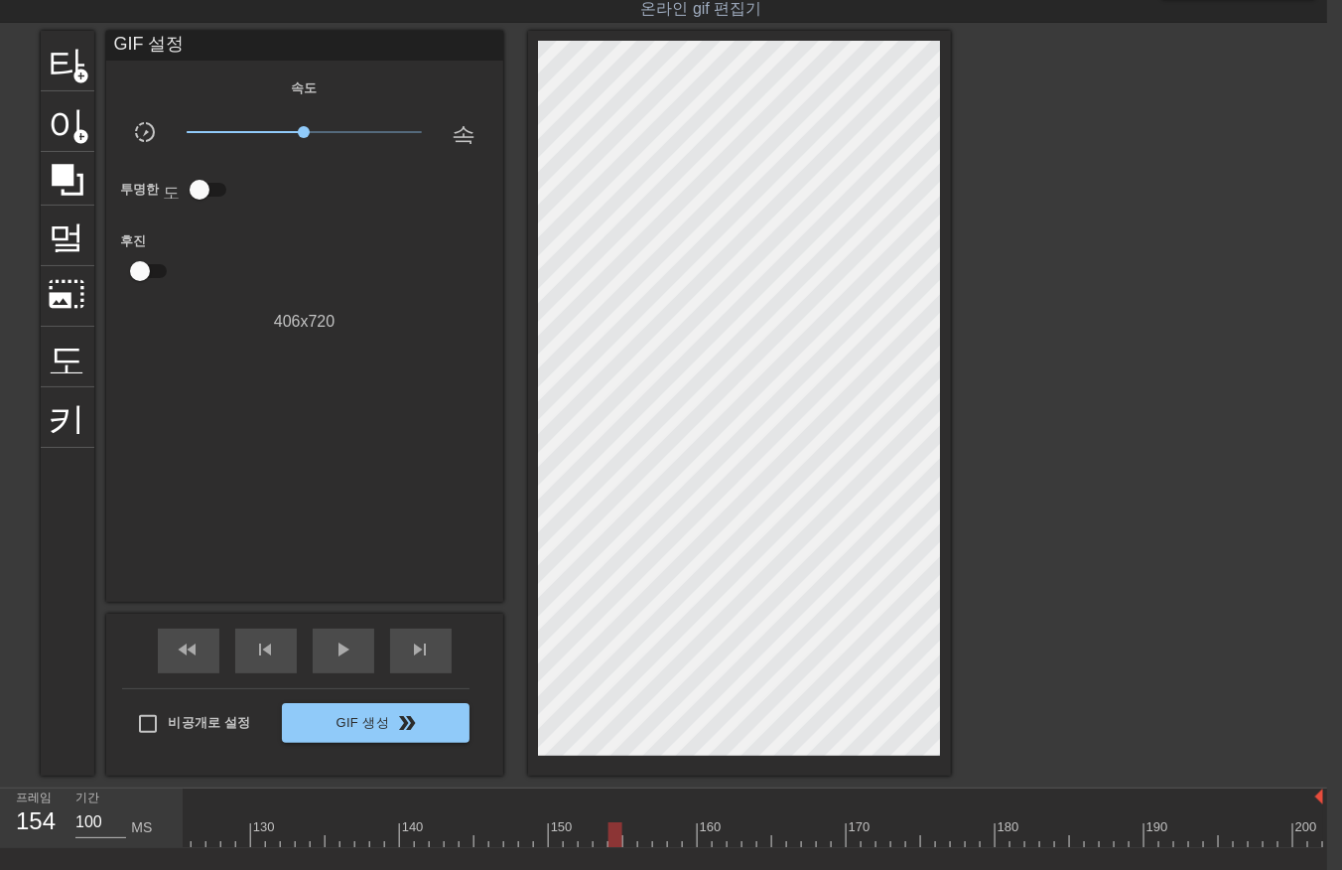
drag, startPoint x: 628, startPoint y: 831, endPoint x: 637, endPoint y: 850, distance: 21.3
drag, startPoint x: 641, startPoint y: 832, endPoint x: 645, endPoint y: 850, distance: 18.3
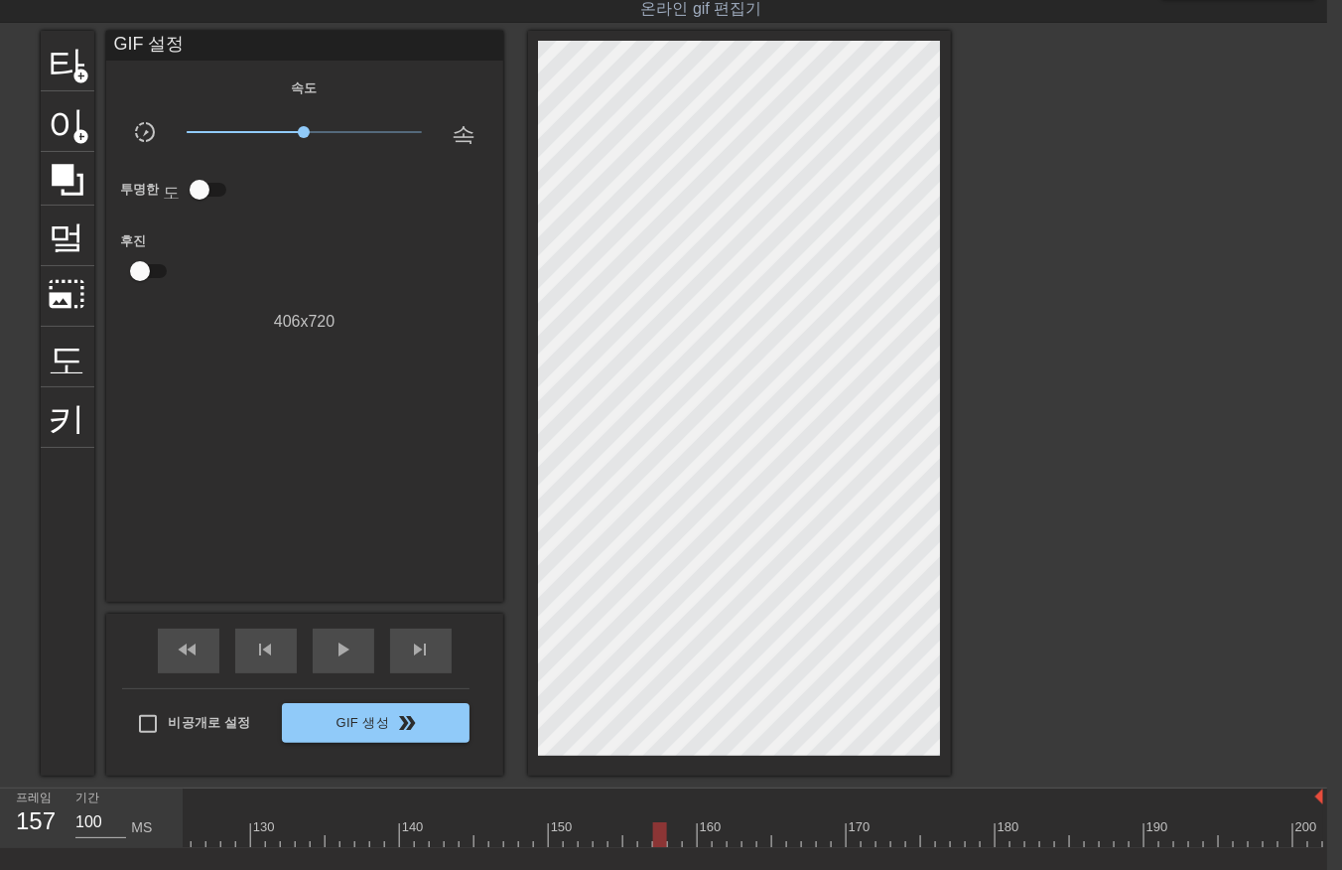
drag, startPoint x: 670, startPoint y: 831, endPoint x: 670, endPoint y: 846, distance: 14.9
drag, startPoint x: 686, startPoint y: 831, endPoint x: 680, endPoint y: 852, distance: 21.7
drag, startPoint x: 700, startPoint y: 832, endPoint x: 708, endPoint y: 854, distance: 23.2
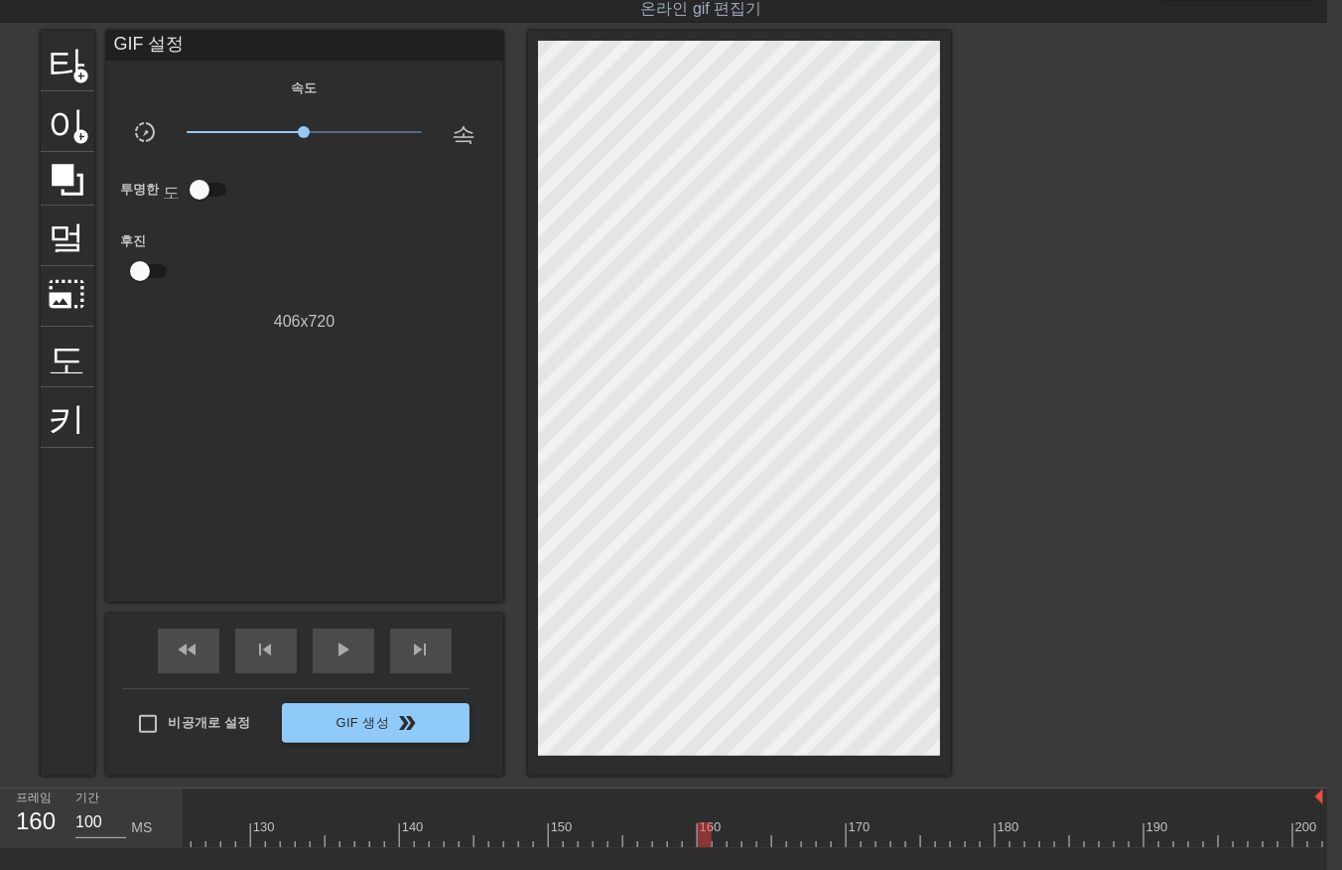
drag, startPoint x: 716, startPoint y: 829, endPoint x: 722, endPoint y: 845, distance: 17.0
drag, startPoint x: 730, startPoint y: 835, endPoint x: 739, endPoint y: 842, distance: 11.3
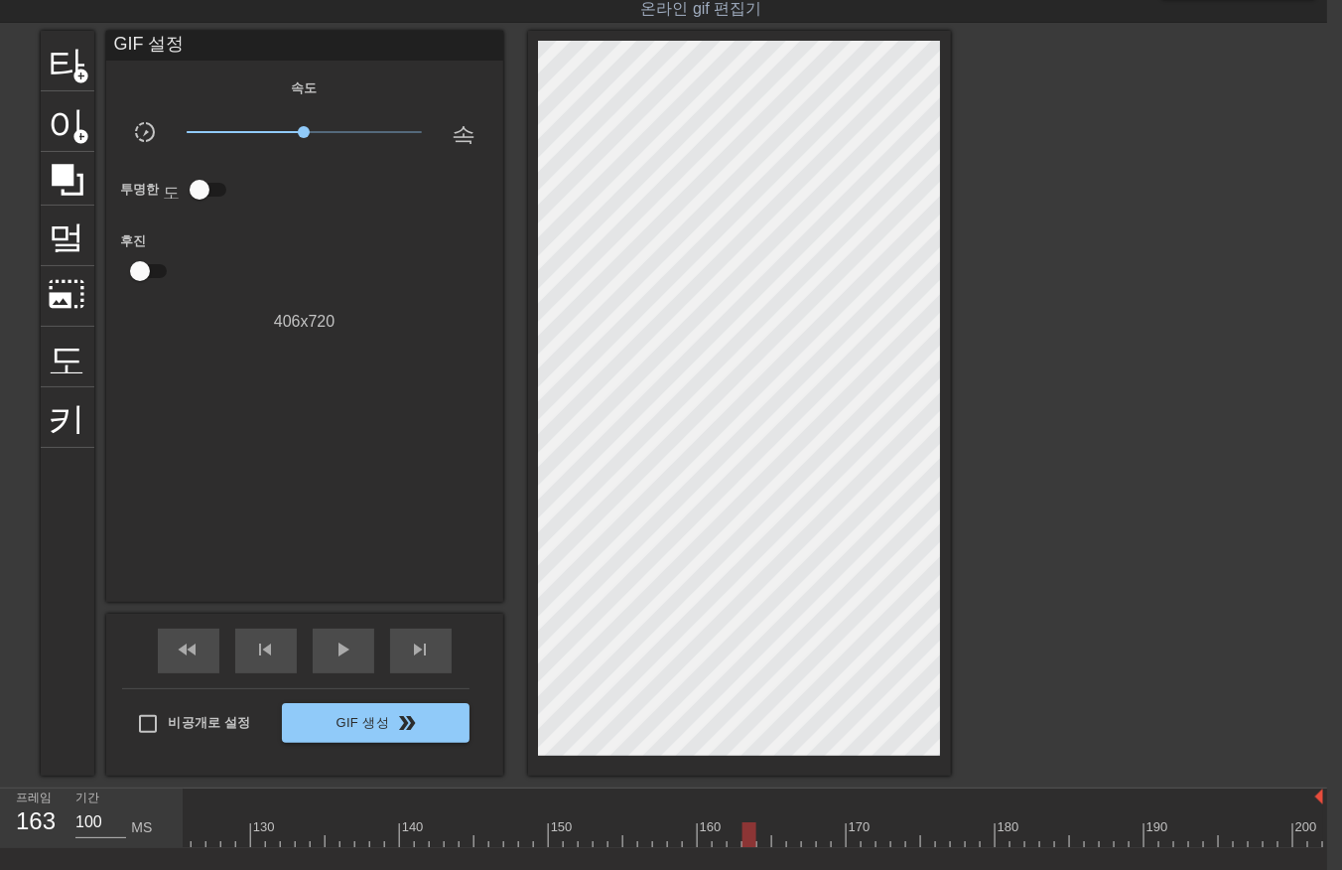
drag, startPoint x: 745, startPoint y: 834, endPoint x: 743, endPoint y: 854, distance: 20.0
click at [745, 847] on div "10 20 30 40 50 60 70 80 90 100 110 120 130 140 150 160" at bounding box center [756, 818] width 1144 height 60
drag, startPoint x: 756, startPoint y: 834, endPoint x: 769, endPoint y: 851, distance: 21.9
drag, startPoint x: 775, startPoint y: 830, endPoint x: 776, endPoint y: 840, distance: 10.0
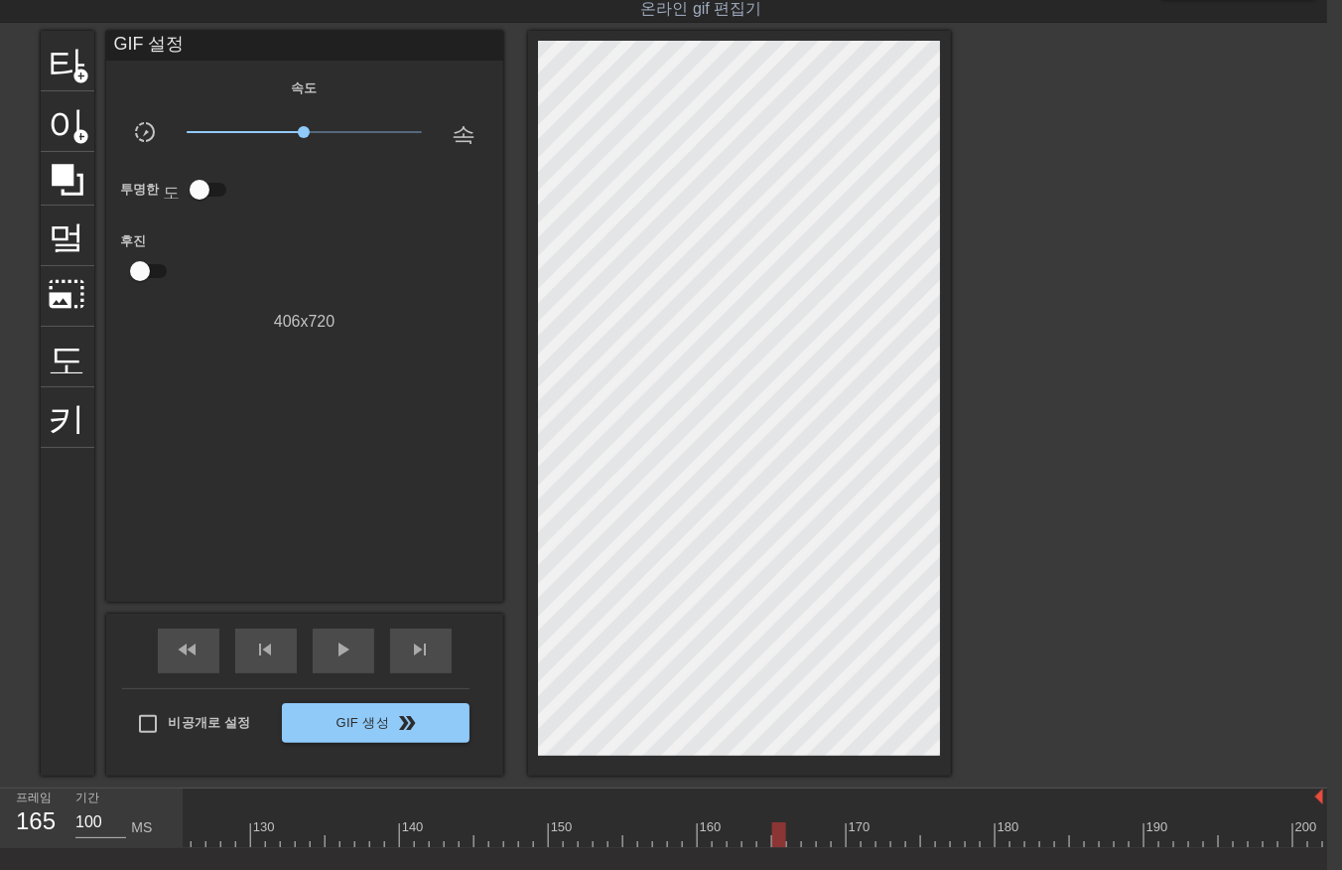
drag, startPoint x: 787, startPoint y: 834, endPoint x: 797, endPoint y: 855, distance: 23.1
drag, startPoint x: 806, startPoint y: 831, endPoint x: 807, endPoint y: 849, distance: 17.9
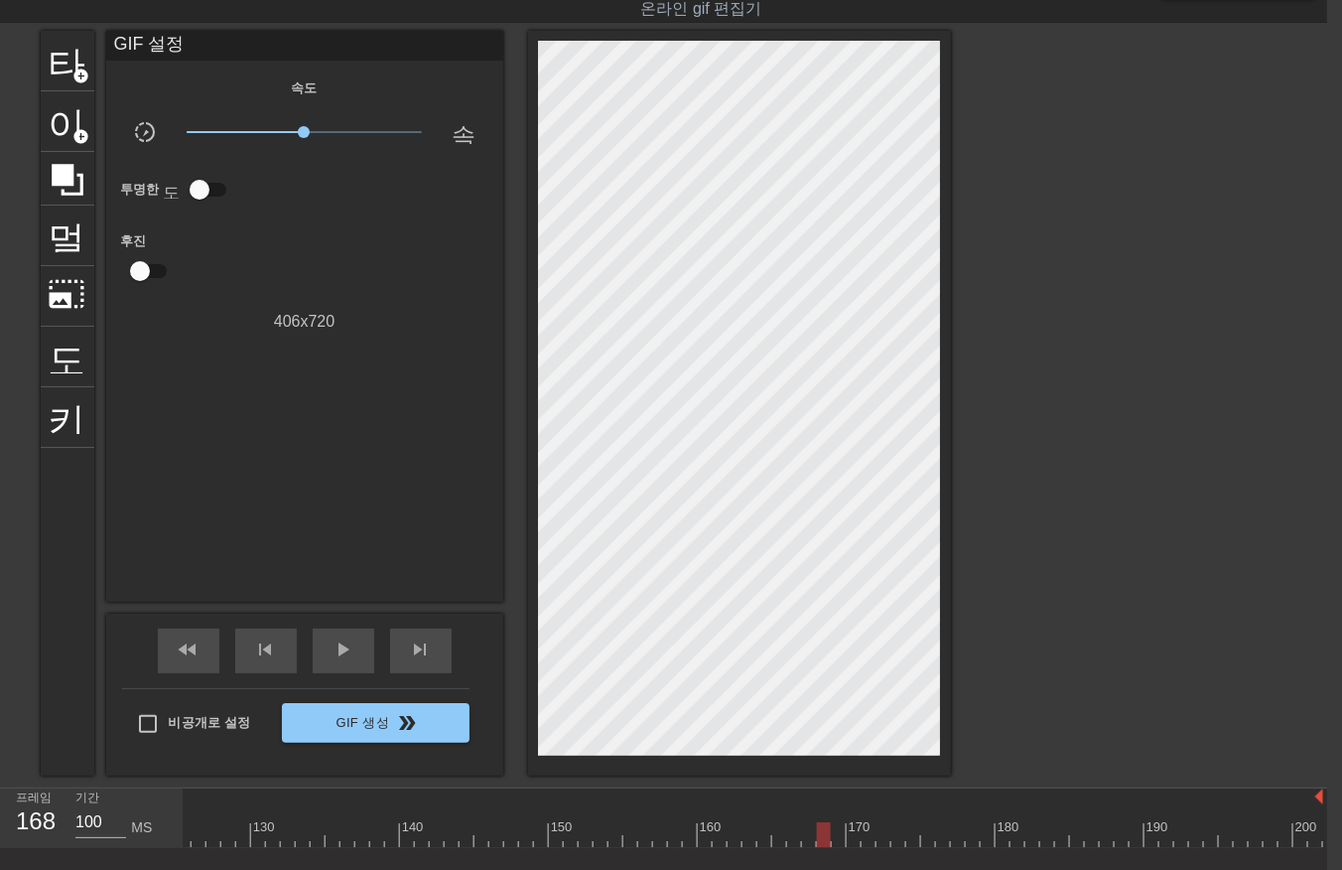
drag, startPoint x: 817, startPoint y: 831, endPoint x: 819, endPoint y: 841, distance: 10.1
drag, startPoint x: 831, startPoint y: 834, endPoint x: 835, endPoint y: 855, distance: 21.2
drag, startPoint x: 850, startPoint y: 836, endPoint x: 858, endPoint y: 850, distance: 16.0
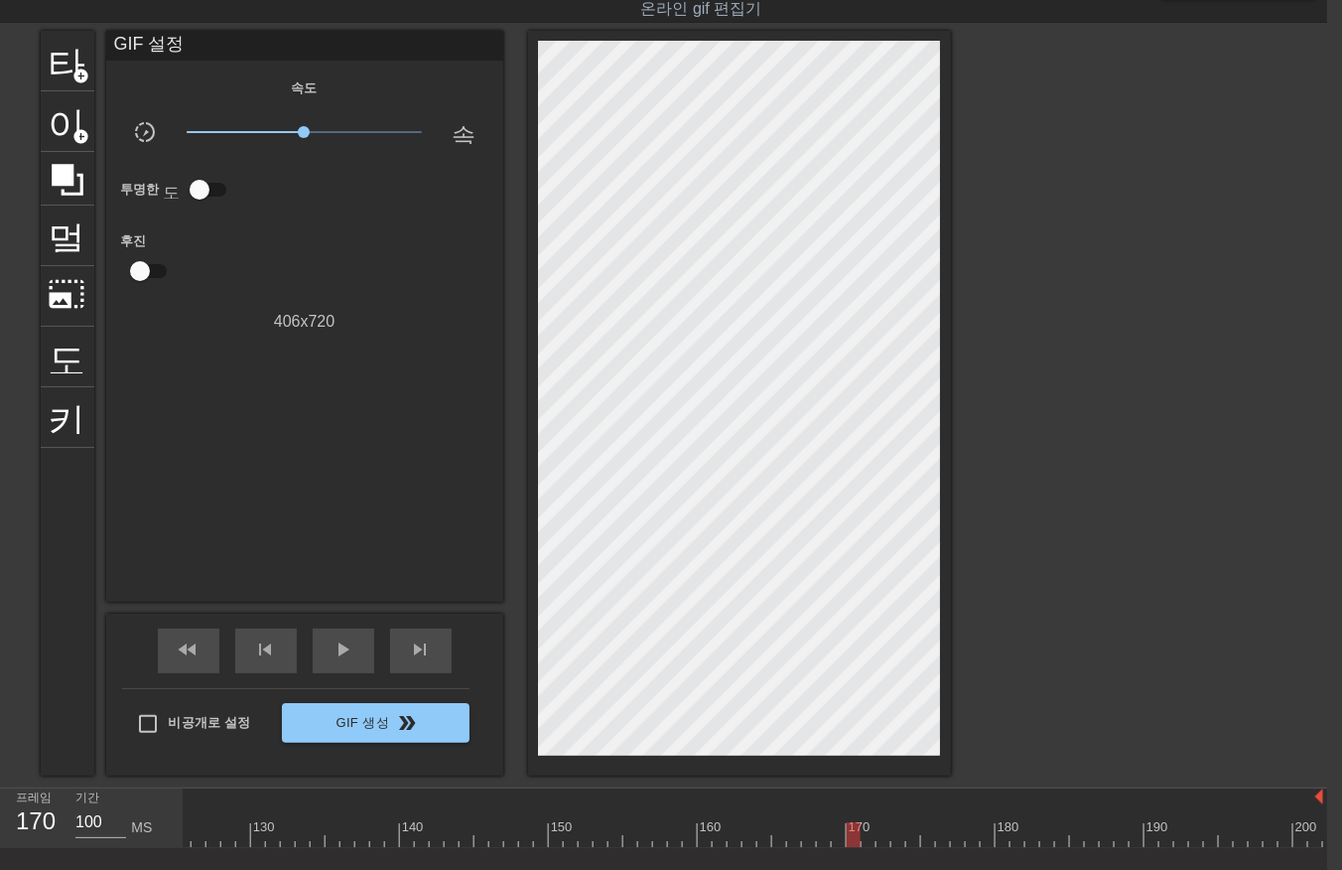
drag, startPoint x: 862, startPoint y: 834, endPoint x: 861, endPoint y: 846, distance: 12.0
drag, startPoint x: 880, startPoint y: 828, endPoint x: 879, endPoint y: 847, distance: 18.9
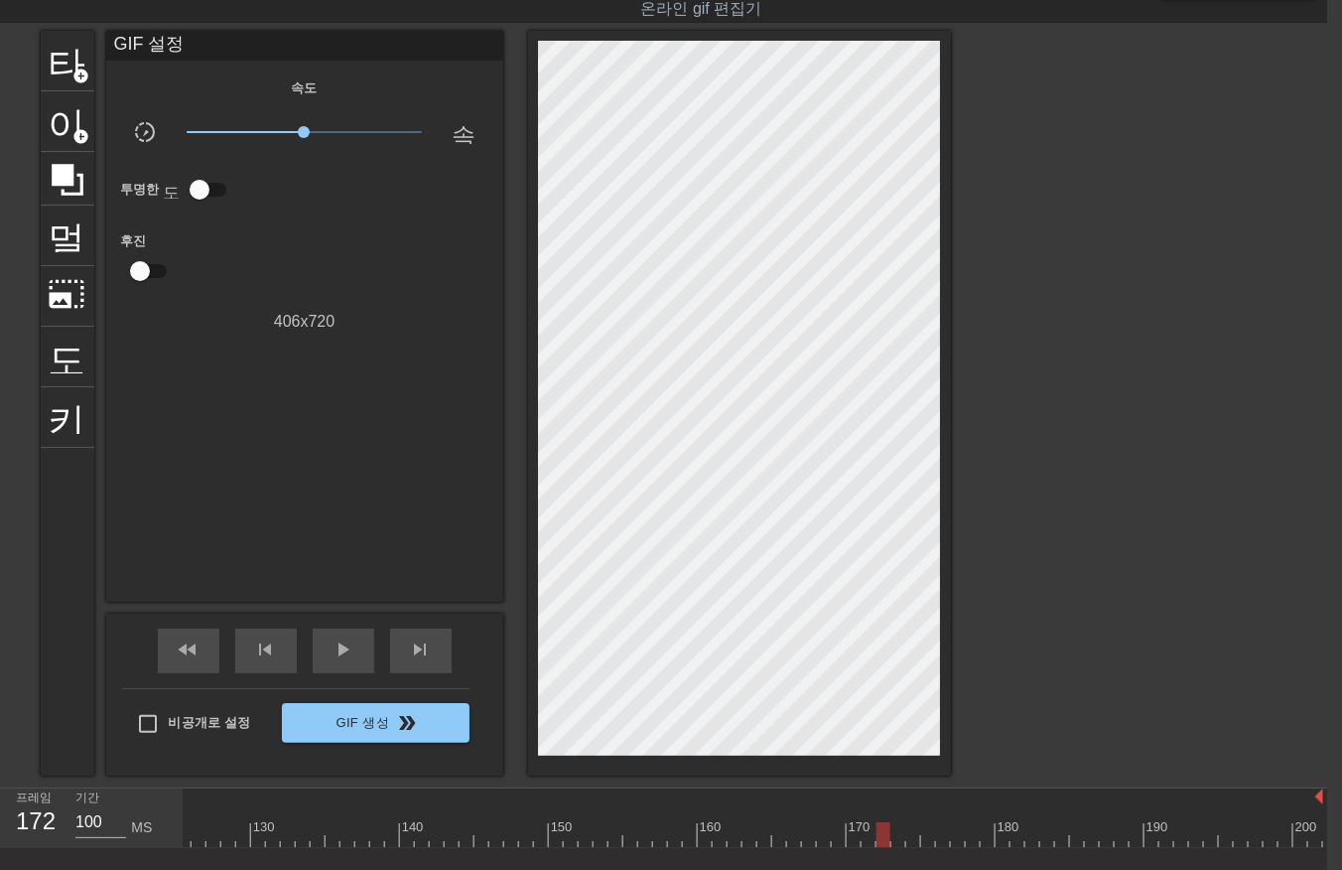
drag, startPoint x: 897, startPoint y: 835, endPoint x: 892, endPoint y: 848, distance: 13.8
click at [892, 848] on div "10 20 30 40 50 60 70 80 90 100 110 120 130 140 150 160" at bounding box center [756, 818] width 1144 height 60
drag, startPoint x: 910, startPoint y: 832, endPoint x: 908, endPoint y: 850, distance: 18.1
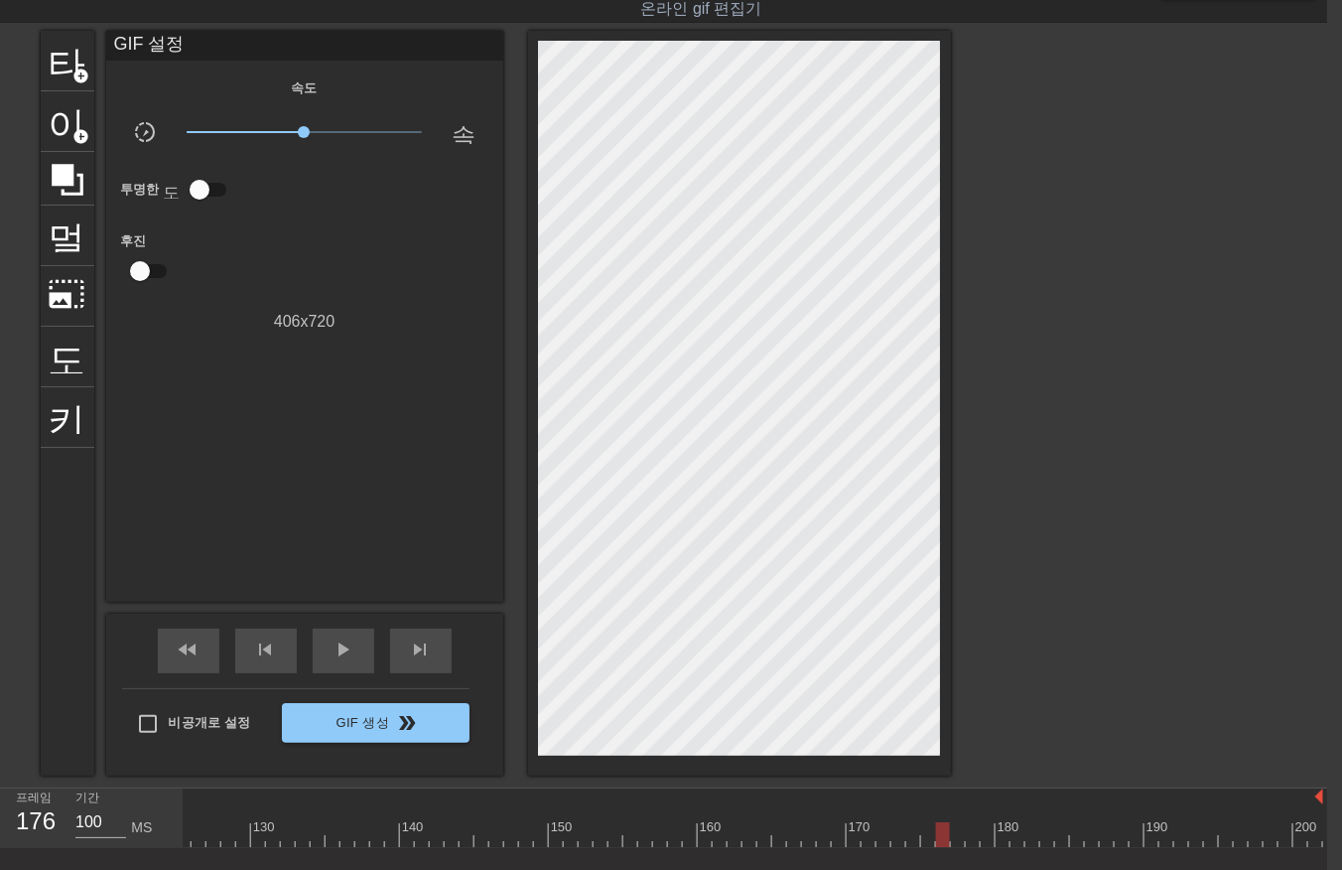
drag, startPoint x: 934, startPoint y: 835, endPoint x: 946, endPoint y: 858, distance: 25.8
drag, startPoint x: 955, startPoint y: 835, endPoint x: 956, endPoint y: 845, distance: 10.0
drag, startPoint x: 965, startPoint y: 840, endPoint x: 975, endPoint y: 855, distance: 17.9
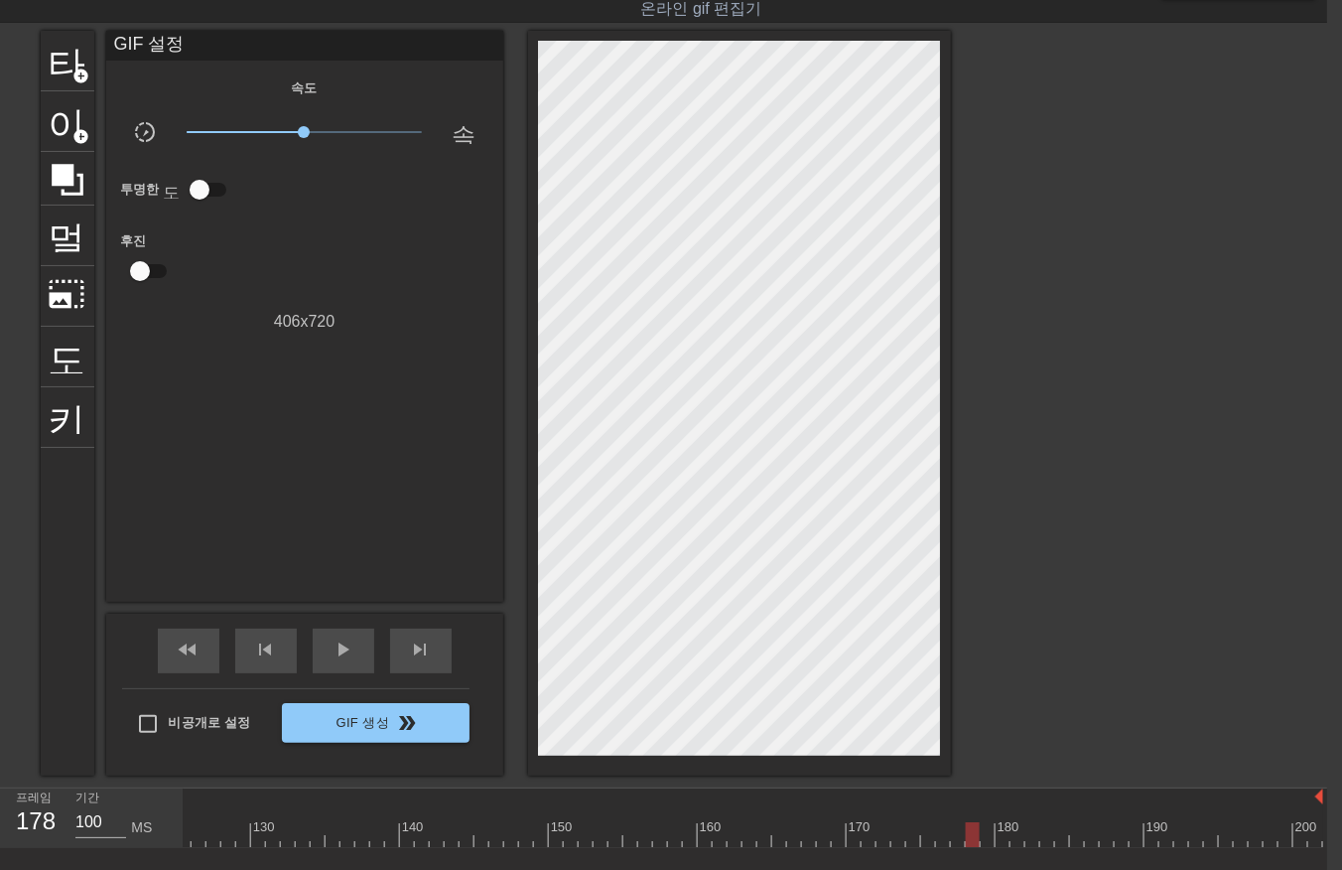
drag, startPoint x: 998, startPoint y: 832, endPoint x: 1000, endPoint y: 847, distance: 15.0
drag, startPoint x: 1013, startPoint y: 838, endPoint x: 1035, endPoint y: 846, distance: 23.2
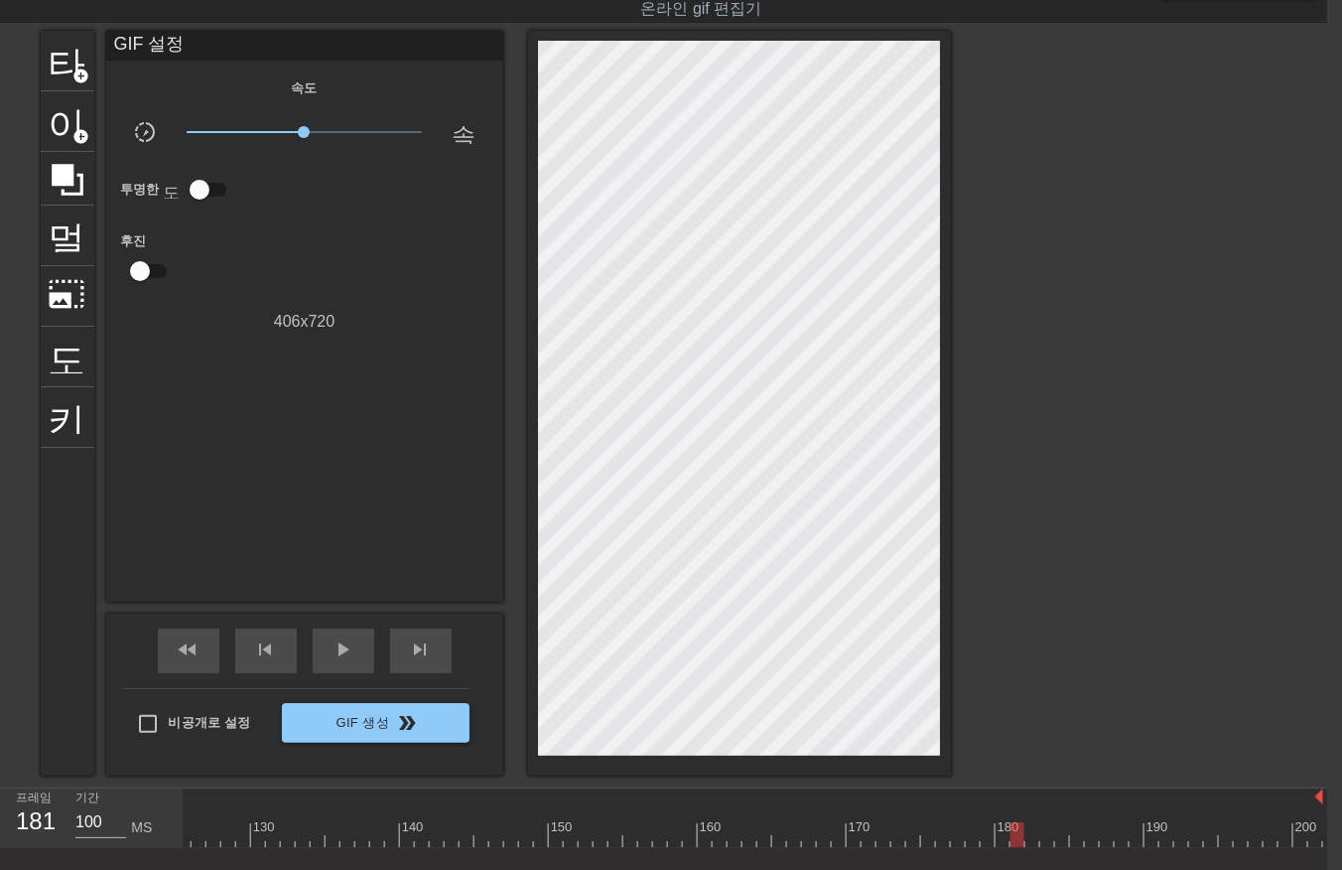
click at [1020, 848] on div "10 20 30 40 50 60 70 80 90 100 110 120 130 140 150 160" at bounding box center [756, 818] width 1144 height 60
drag, startPoint x: 1026, startPoint y: 828, endPoint x: 1027, endPoint y: 842, distance: 13.9
drag, startPoint x: 1052, startPoint y: 832, endPoint x: 1057, endPoint y: 845, distance: 13.8
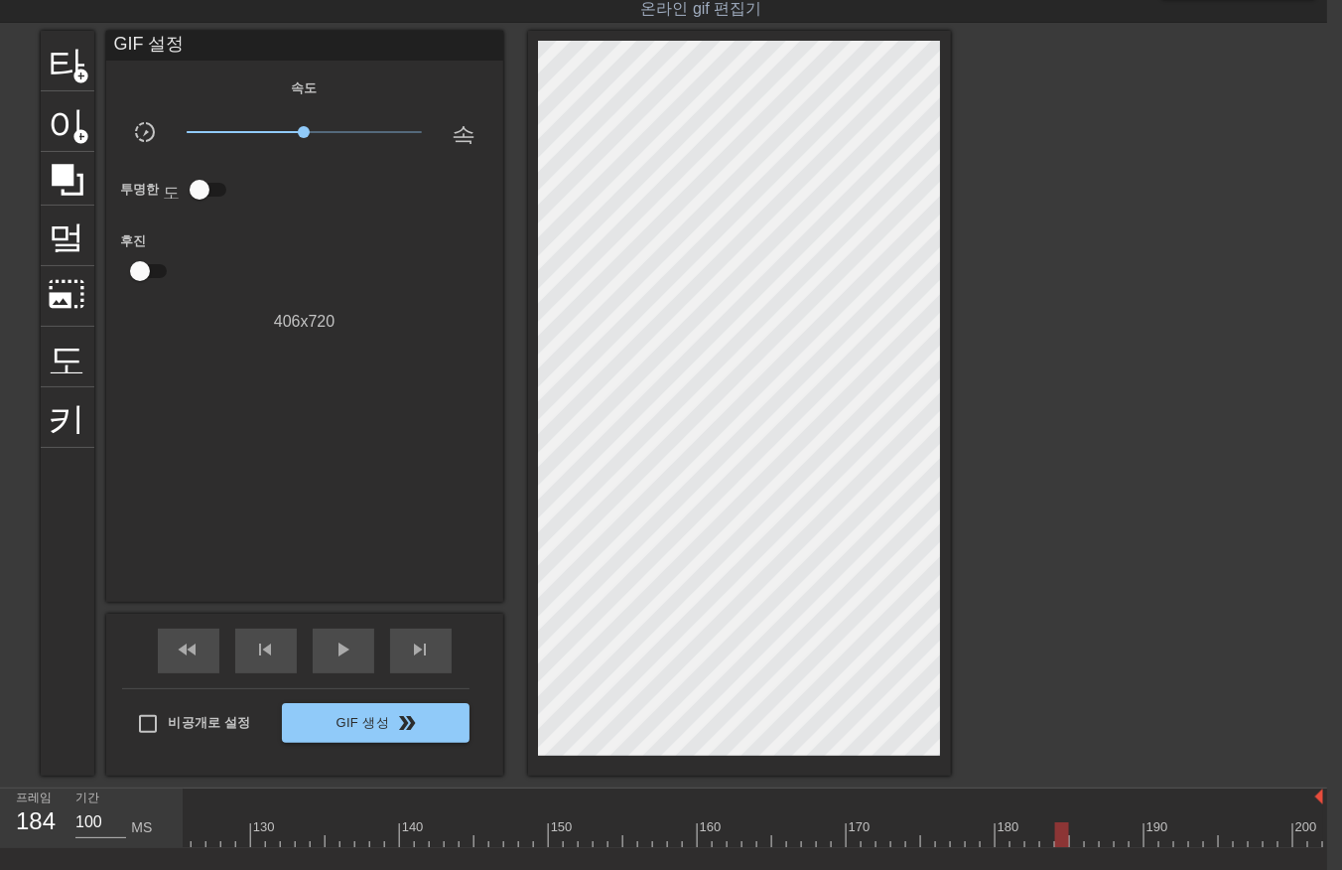
drag, startPoint x: 1055, startPoint y: 838, endPoint x: 1068, endPoint y: 850, distance: 17.6
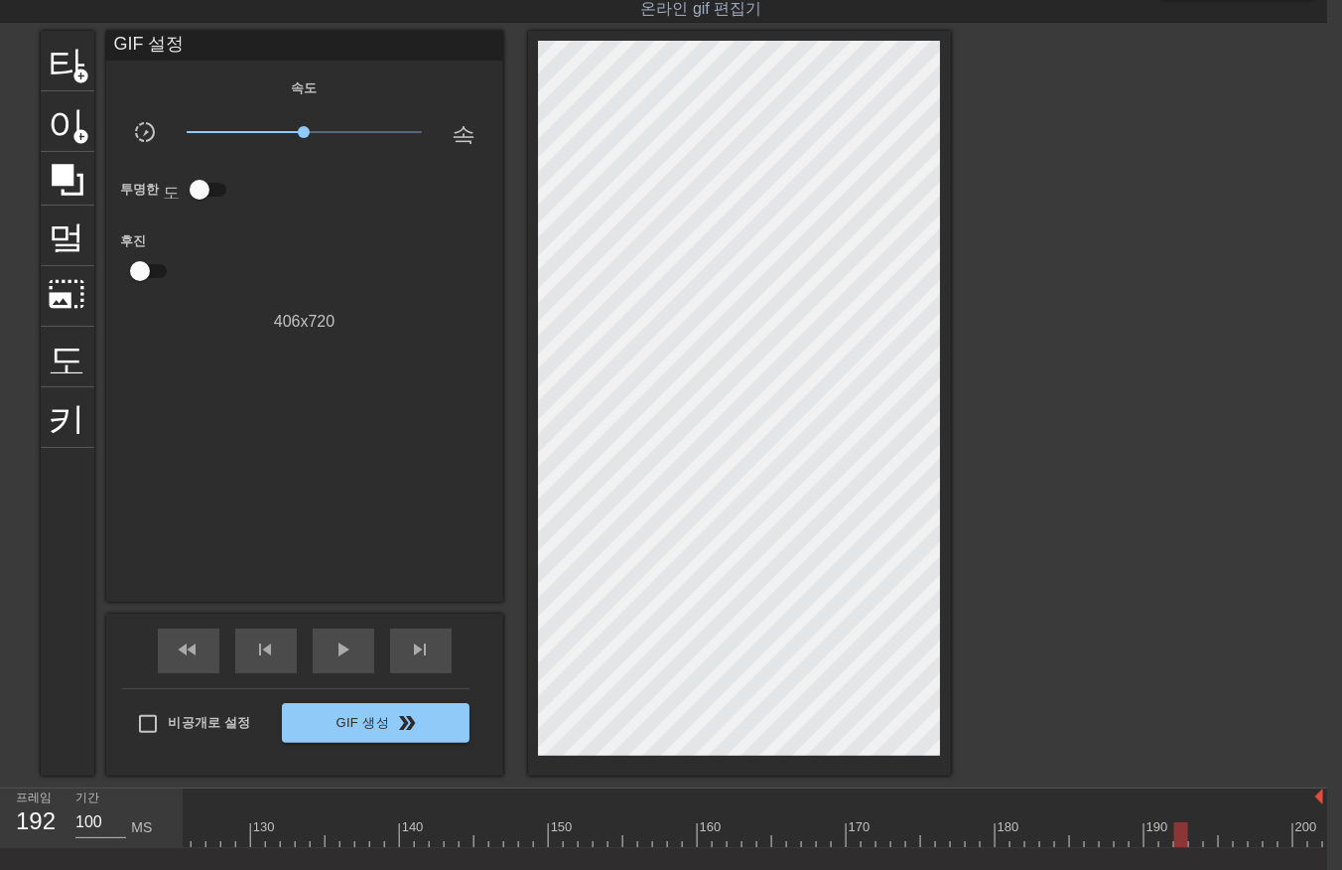
click at [1207, 847] on div "10 20 30 40 50 60 70 80 90 100 110 120 130 140 150 160" at bounding box center [756, 818] width 1144 height 60
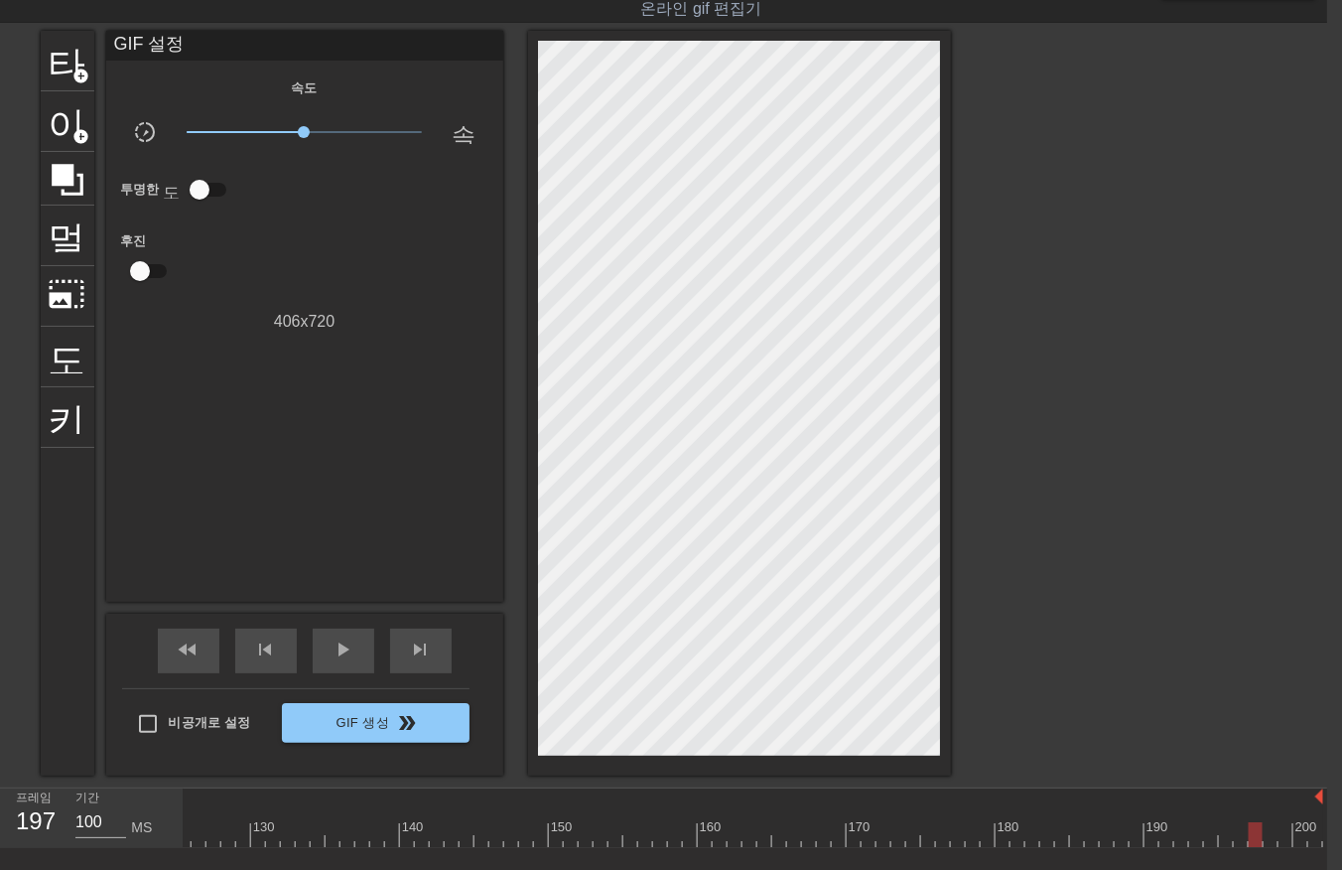
click at [1294, 848] on div "10 20 30 40 50 60 70 80 90 100 110 120 130 140 150 160" at bounding box center [756, 818] width 1144 height 60
